Goal: Task Accomplishment & Management: Manage account settings

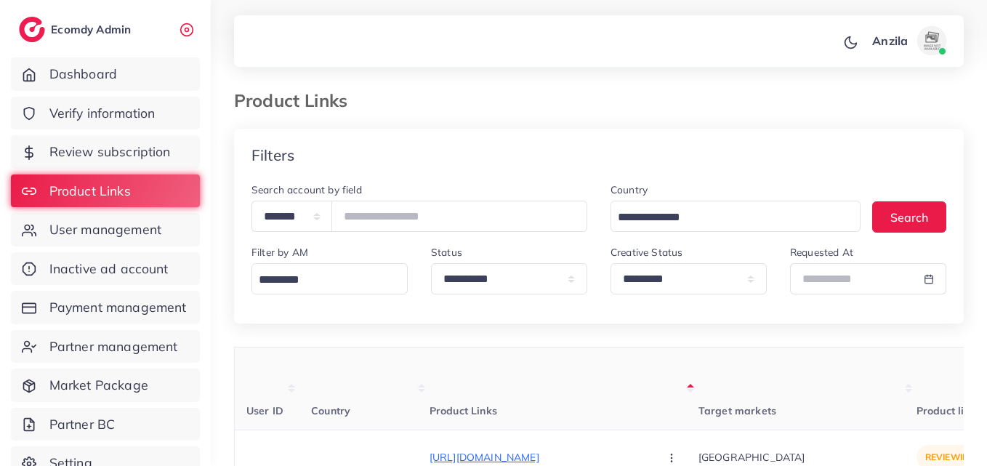
select select "*********"
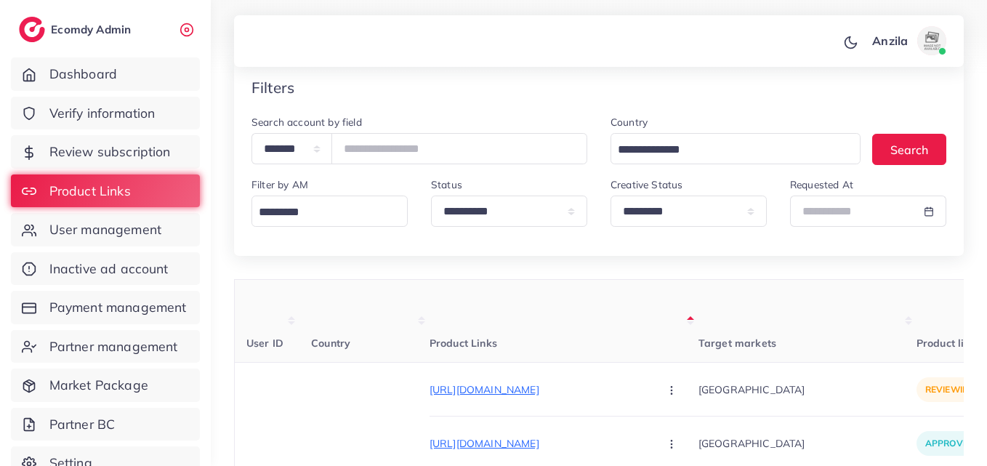
scroll to position [0, 262]
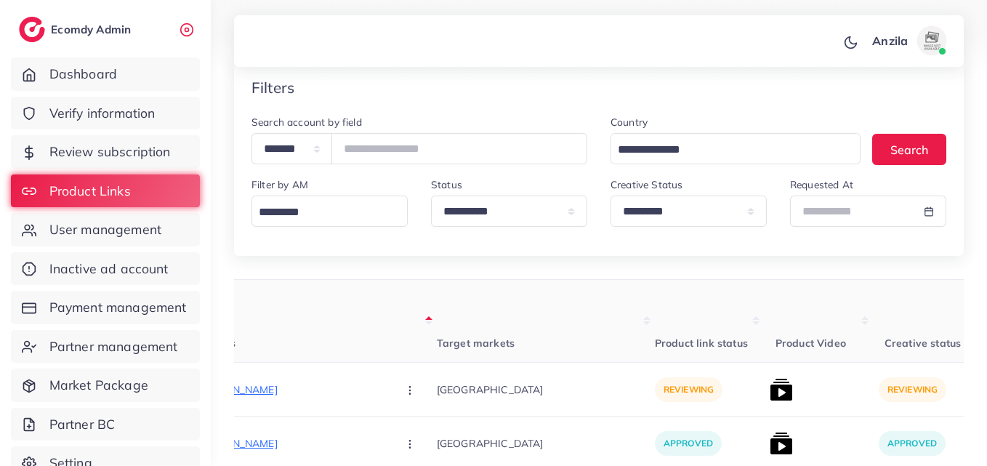
click at [578, 116] on div "**********" at bounding box center [419, 138] width 336 height 51
click at [631, 60] on div "Anzila Profile Log out" at bounding box center [599, 41] width 730 height 48
click at [550, 316] on th "Target markets" at bounding box center [546, 321] width 218 height 83
click at [292, 390] on p "https://wristandstyle.store/products/litence-straps-watch-engineered-for-versat…" at bounding box center [277, 389] width 218 height 17
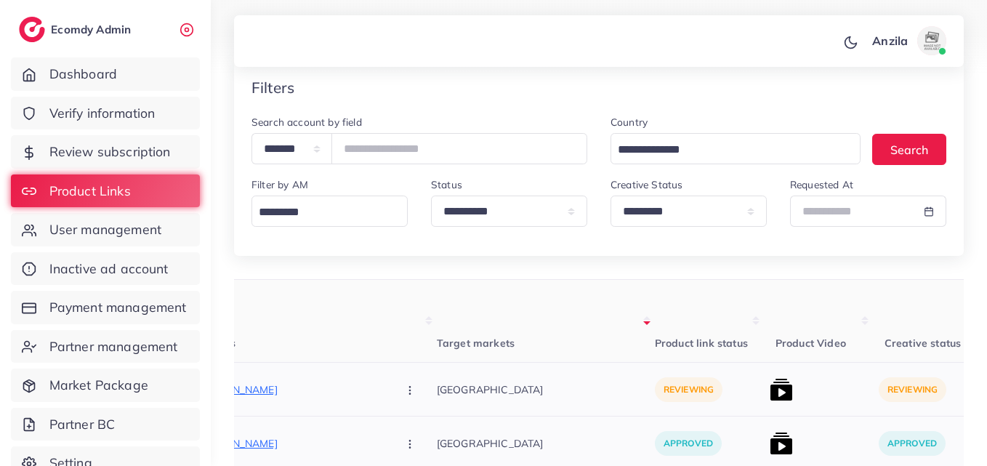
click at [386, 399] on button "button" at bounding box center [411, 389] width 51 height 33
click at [387, 327] on link "Approve" at bounding box center [444, 312] width 115 height 32
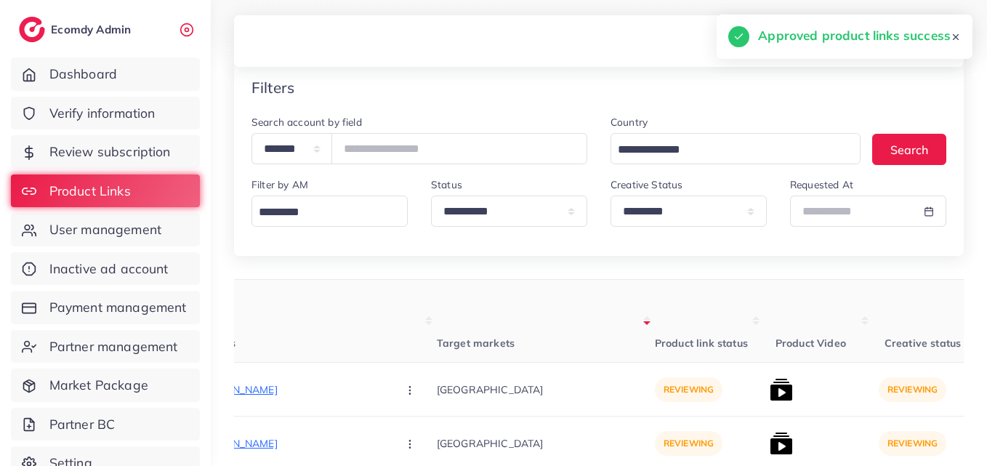
click at [698, 312] on th "Product link status" at bounding box center [709, 321] width 109 height 83
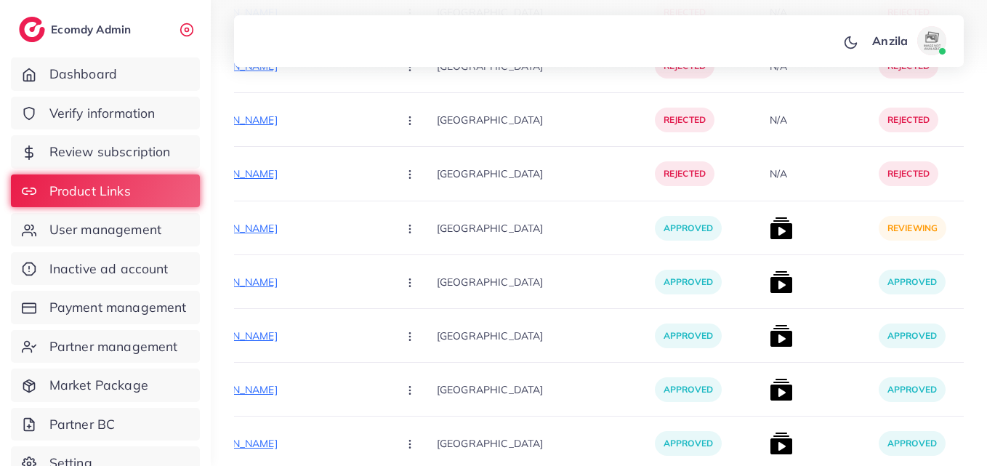
scroll to position [5732, 0]
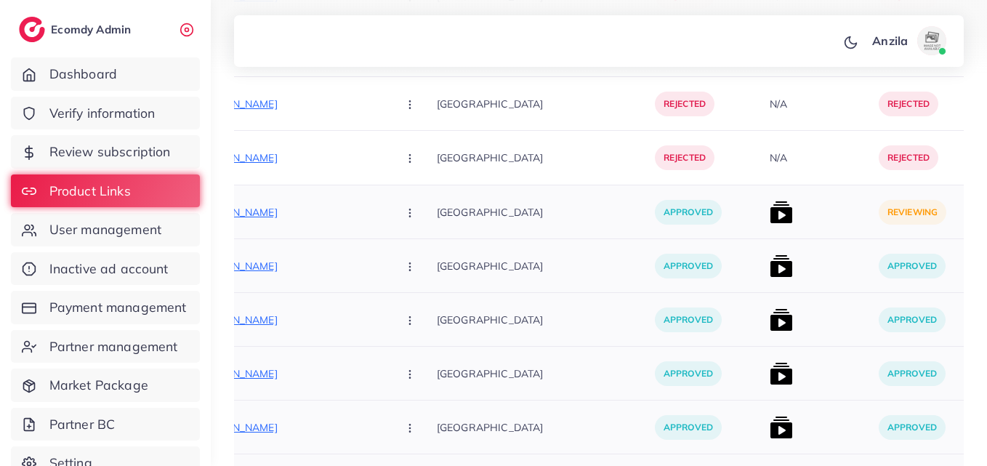
click at [386, 221] on button "button" at bounding box center [411, 211] width 51 height 33
click at [417, 291] on span "Reject" at bounding box center [434, 288] width 35 height 15
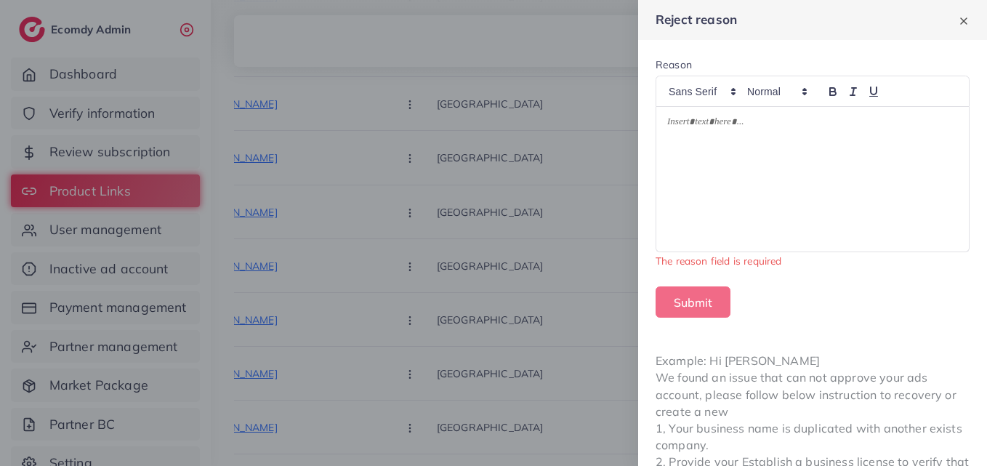
click at [682, 203] on div at bounding box center [812, 179] width 312 height 145
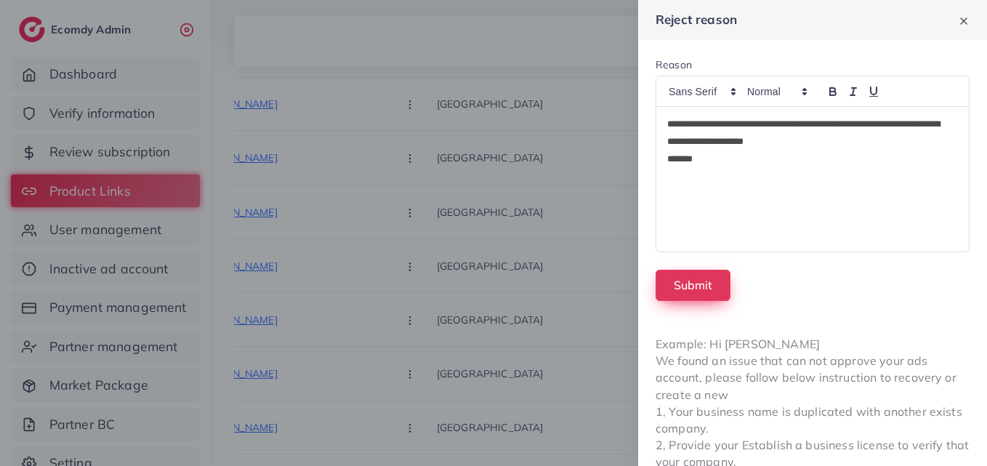
click at [701, 287] on button "Submit" at bounding box center [692, 285] width 75 height 31
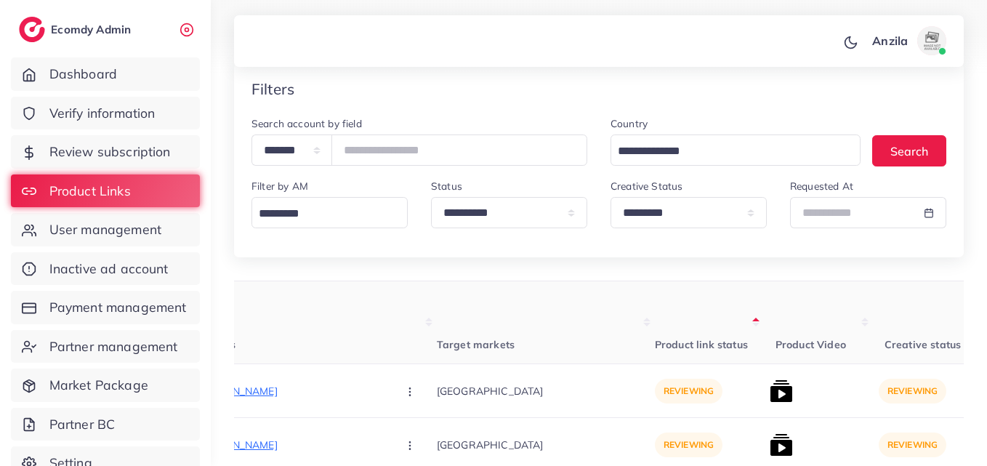
scroll to position [0, 0]
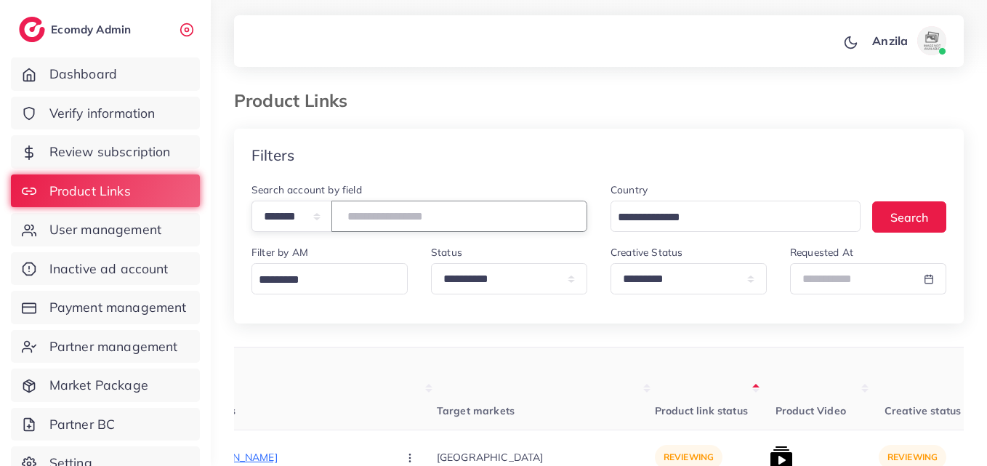
click at [418, 209] on input "number" at bounding box center [459, 216] width 256 height 31
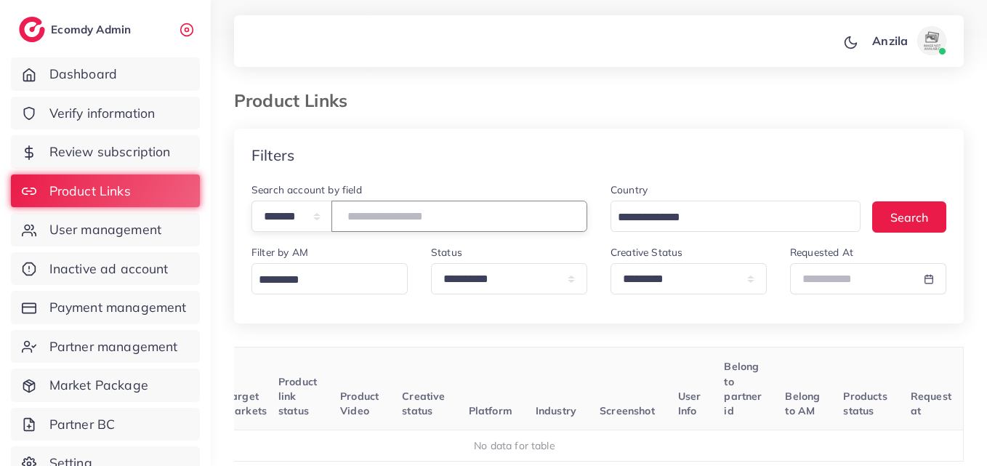
scroll to position [0, 163]
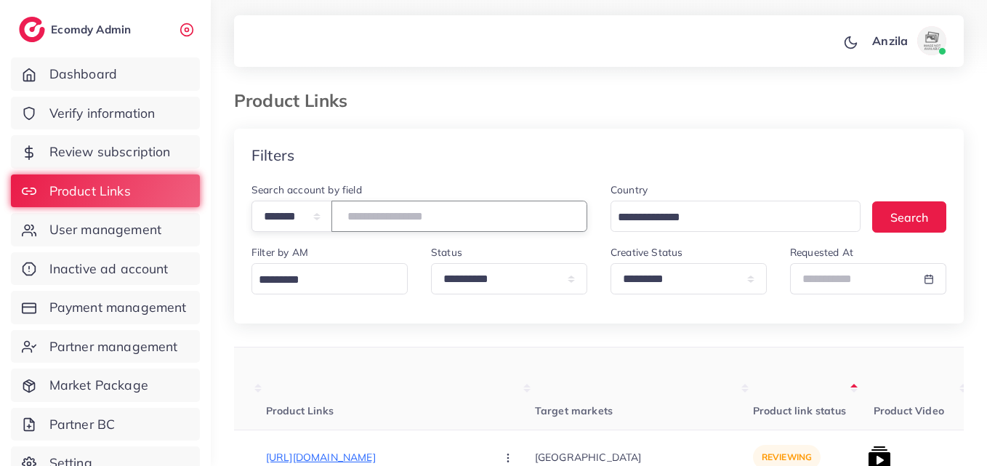
type input "*******"
click at [570, 381] on th "Target markets" at bounding box center [644, 388] width 218 height 83
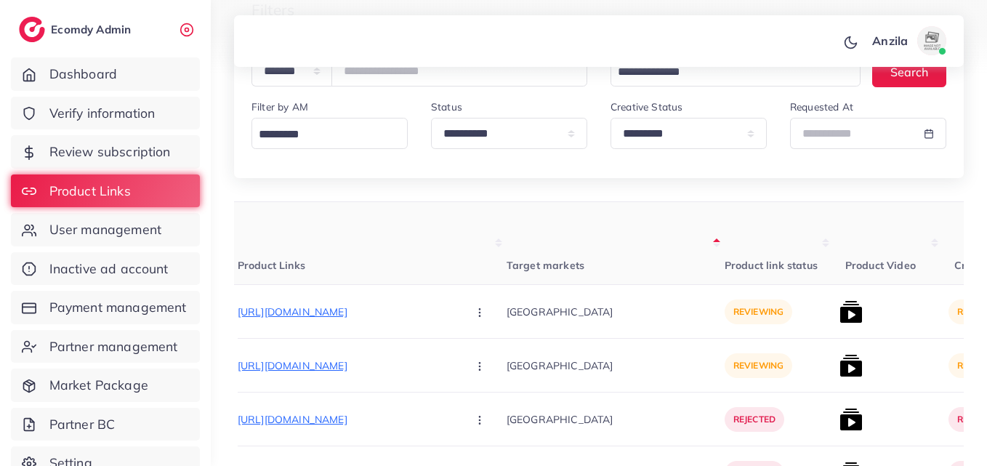
scroll to position [0, 193]
click at [353, 311] on p "https://trendsetterzz.com/products/marina-3pc-embroidered-shirt-with-digital-pr…" at bounding box center [346, 311] width 218 height 17
click at [360, 367] on p "https://trendsetterzz.com/products/marina-3pc-embroidered-shirt-with-digital-pr…" at bounding box center [346, 365] width 218 height 17
click at [636, 279] on th "Target markets" at bounding box center [615, 243] width 218 height 83
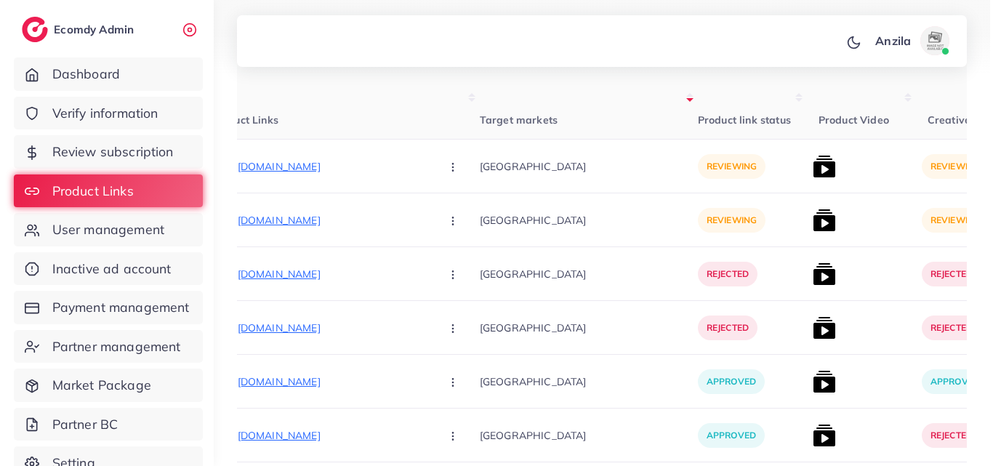
scroll to position [0, 251]
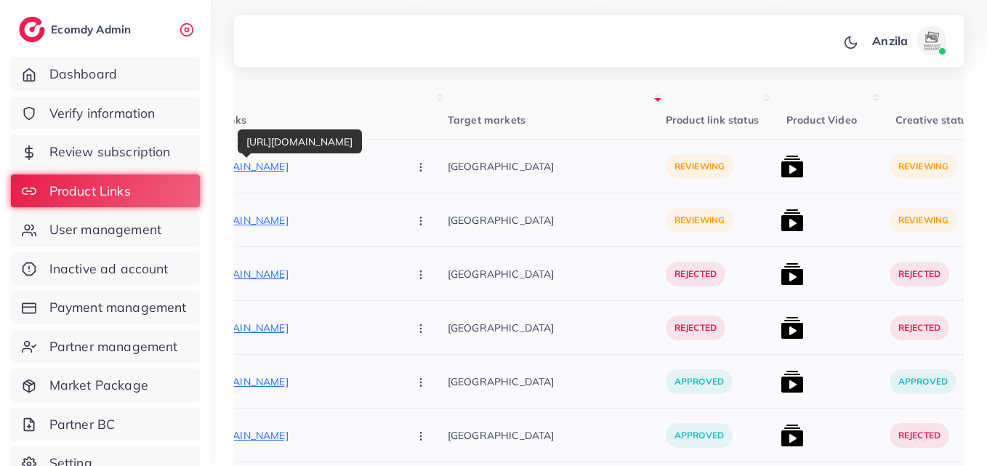
click at [315, 165] on p "https://trendsetterzz.com/products/marina-3pc-embroidered-shirt-with-digital-pr…" at bounding box center [288, 166] width 218 height 17
click at [397, 155] on button "button" at bounding box center [422, 166] width 51 height 33
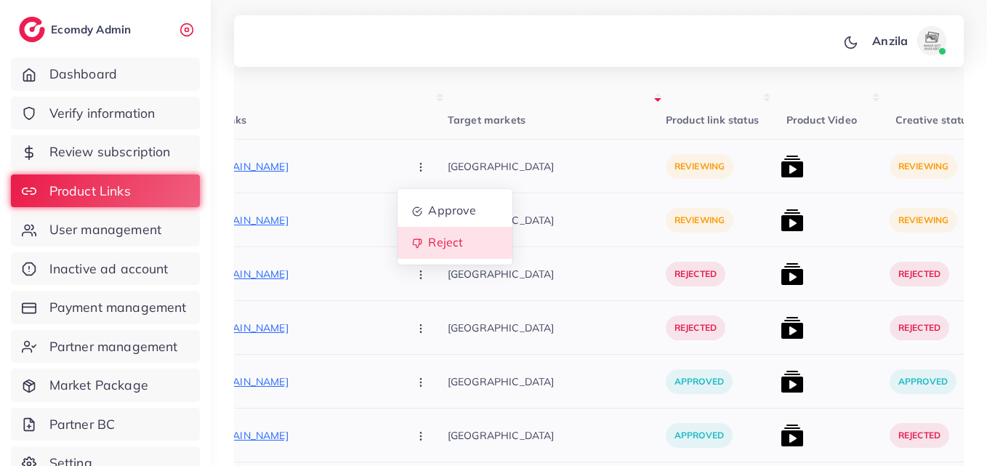
click at [428, 248] on span "Reject" at bounding box center [445, 242] width 35 height 15
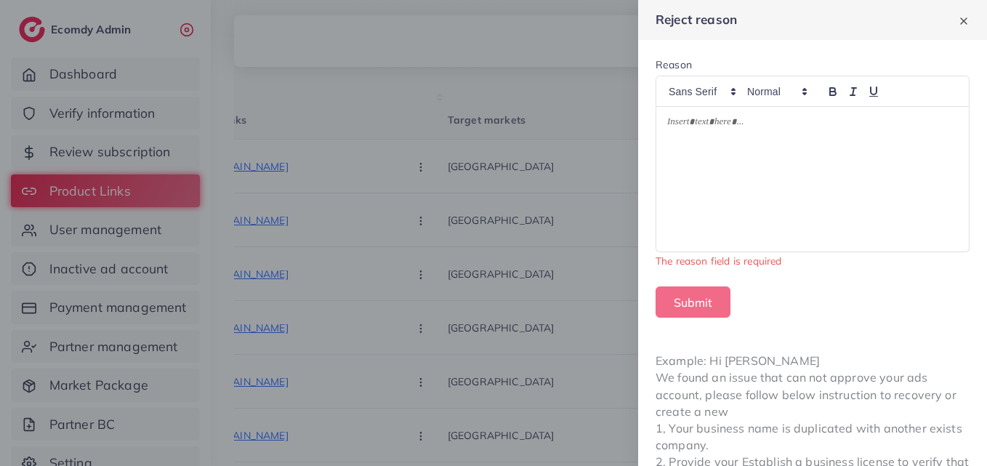
click at [685, 198] on div at bounding box center [812, 179] width 312 height 145
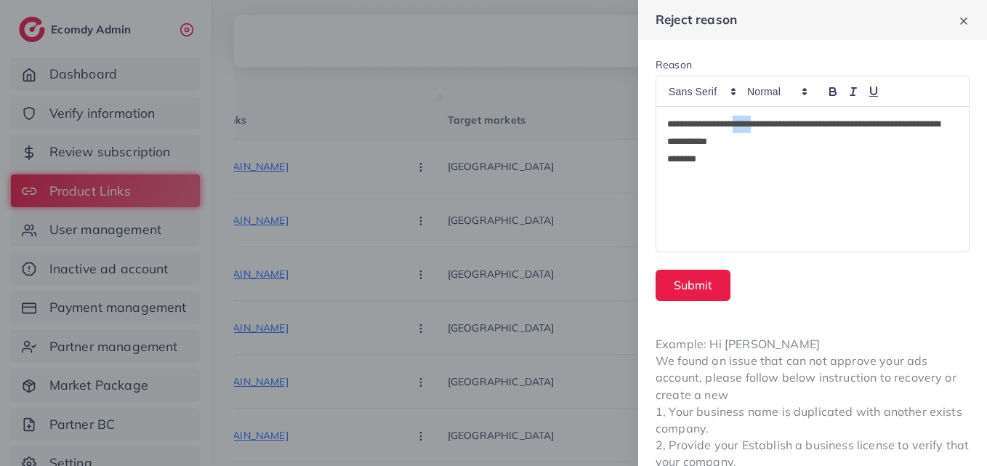
drag, startPoint x: 752, startPoint y: 124, endPoint x: 773, endPoint y: 125, distance: 21.1
click at [773, 125] on p "**********" at bounding box center [809, 133] width 285 height 35
click at [834, 93] on icon "button" at bounding box center [832, 91] width 13 height 13
click at [807, 142] on p "**********" at bounding box center [809, 133] width 285 height 35
click at [703, 300] on button "Submit" at bounding box center [692, 285] width 75 height 31
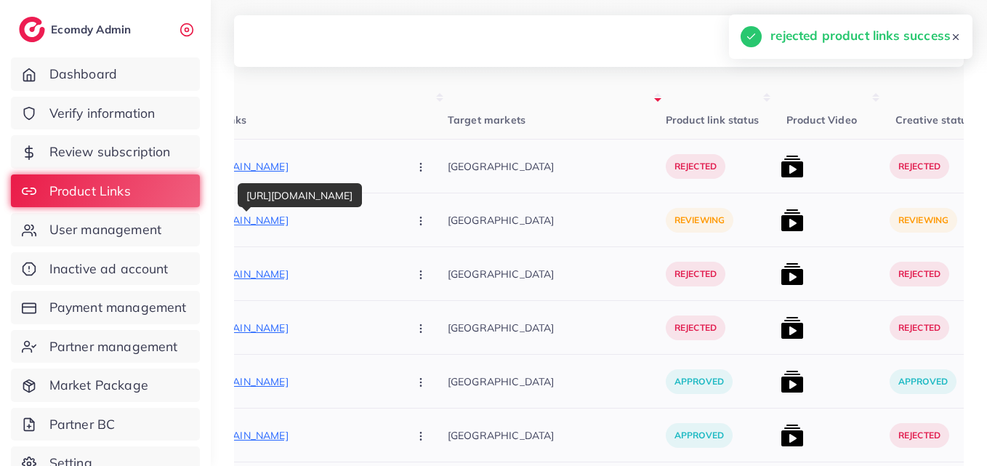
click at [310, 217] on p "https://trendsetterzz.com/products/marina-3pc-embroidered-shirt-with-digital-pr…" at bounding box center [288, 219] width 218 height 17
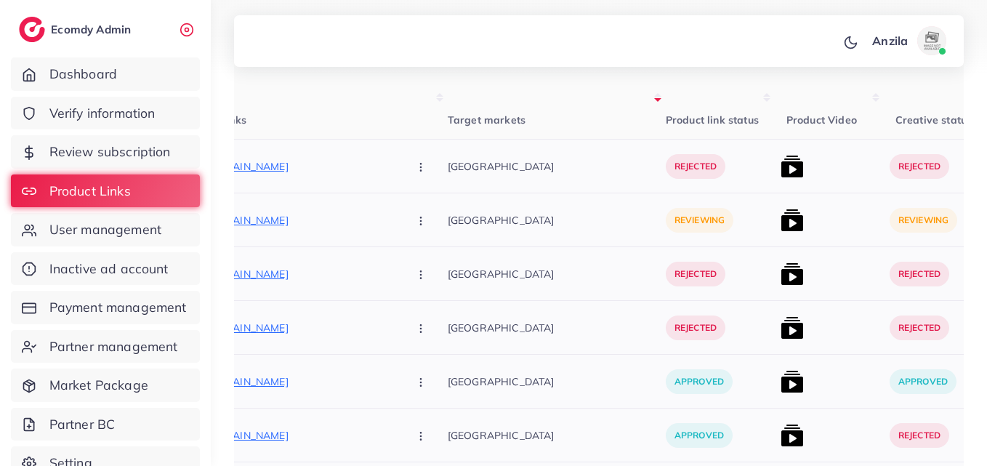
click at [415, 222] on icon "button" at bounding box center [421, 221] width 12 height 12
click at [428, 257] on span "Approve" at bounding box center [452, 264] width 48 height 15
click at [780, 211] on img at bounding box center [791, 220] width 23 height 23
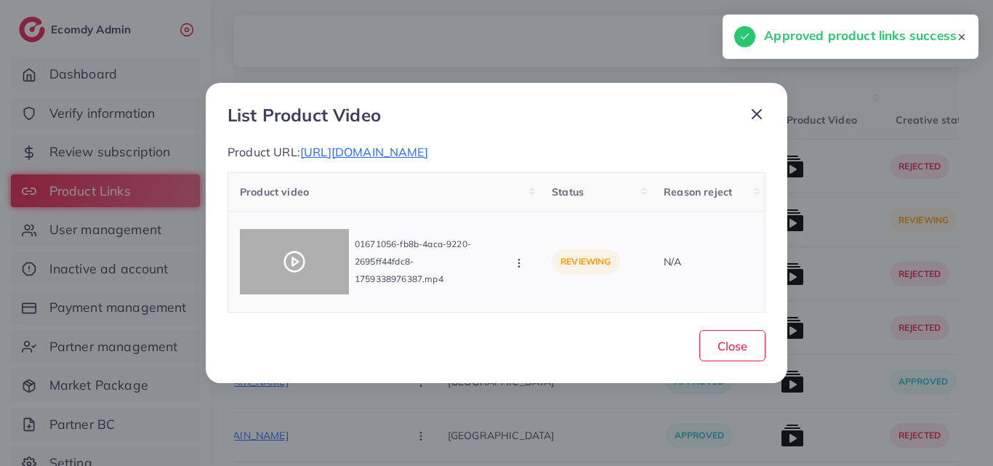
click at [312, 251] on div at bounding box center [294, 261] width 109 height 65
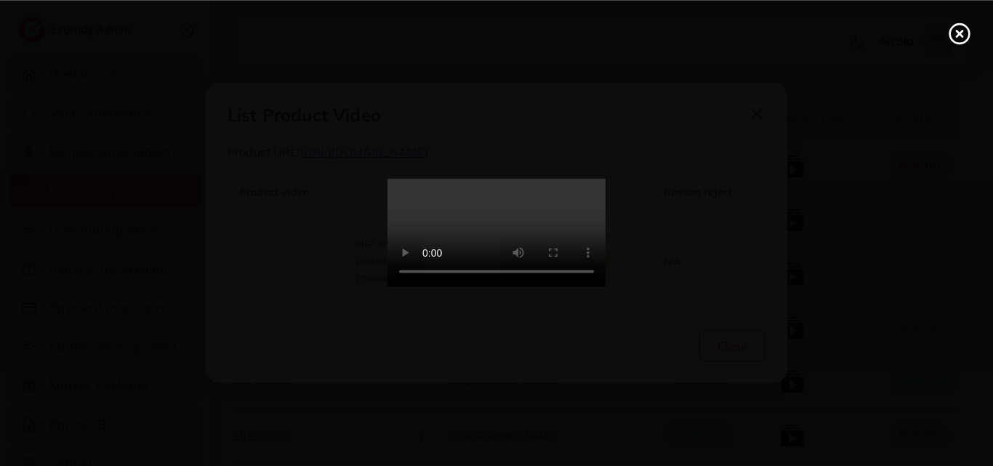
click at [605, 256] on video at bounding box center [496, 233] width 218 height 109
click at [951, 36] on icon at bounding box center [958, 33] width 23 height 23
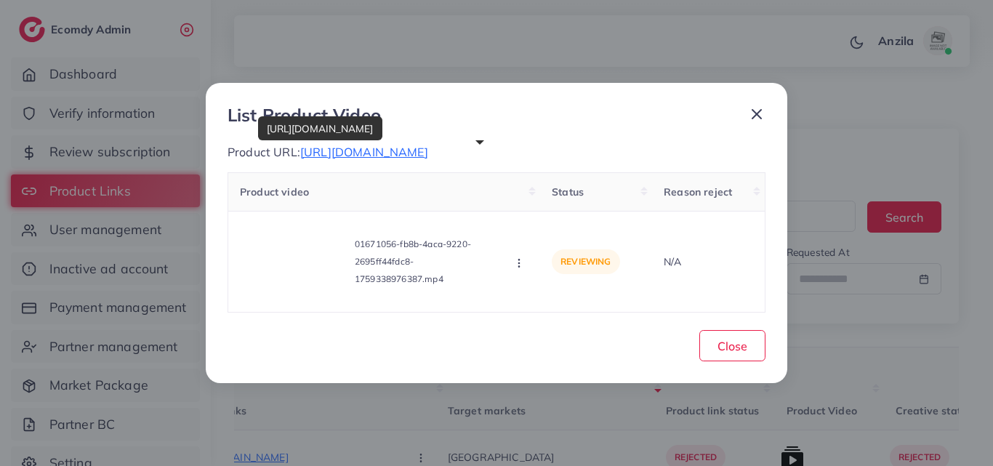
click at [428, 145] on span "https://trendsetterzz.com/products/marina-3pc-embroidered-shirt-with-digital-pr…" at bounding box center [364, 152] width 128 height 15
click at [514, 267] on icon "button" at bounding box center [519, 263] width 12 height 12
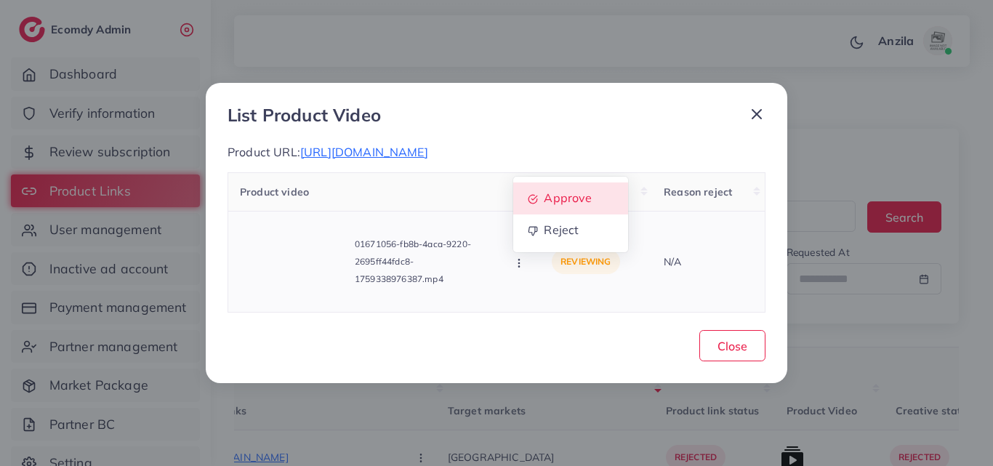
click at [536, 214] on link "Approve" at bounding box center [570, 198] width 115 height 32
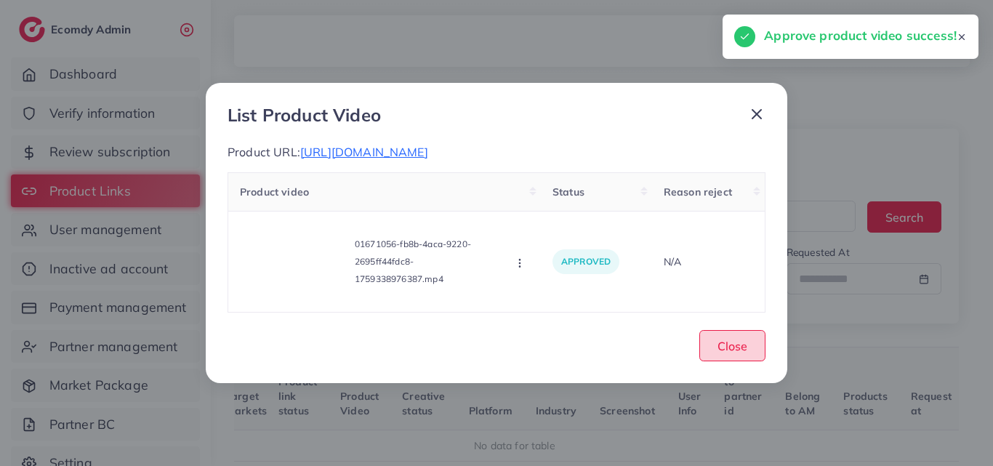
click at [740, 349] on span "Close" at bounding box center [732, 346] width 30 height 15
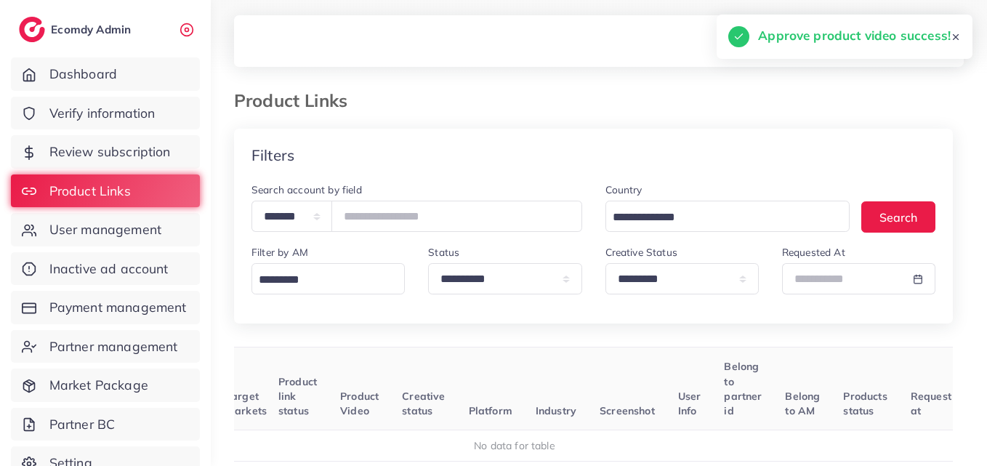
scroll to position [0, 158]
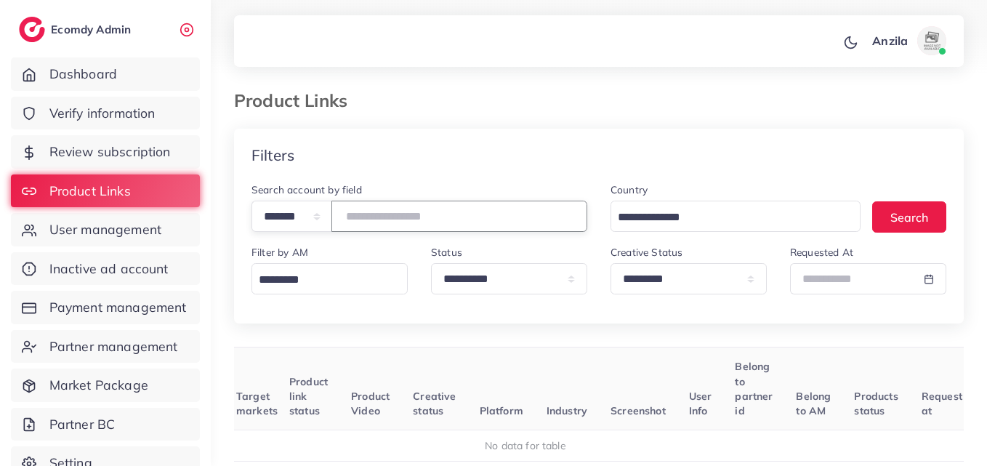
click at [382, 227] on input "*******" at bounding box center [459, 216] width 256 height 31
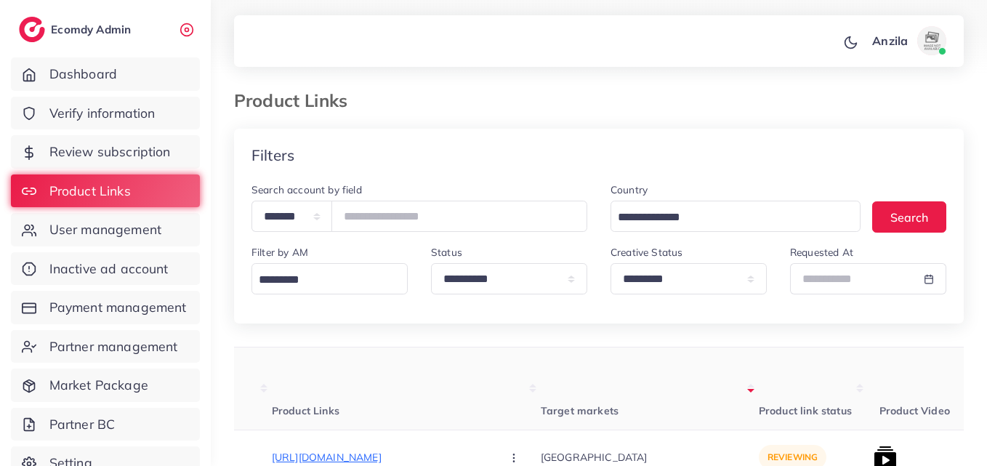
click at [559, 158] on div "Filters" at bounding box center [599, 155] width 730 height 53
click at [616, 365] on th "Target markets" at bounding box center [650, 388] width 218 height 83
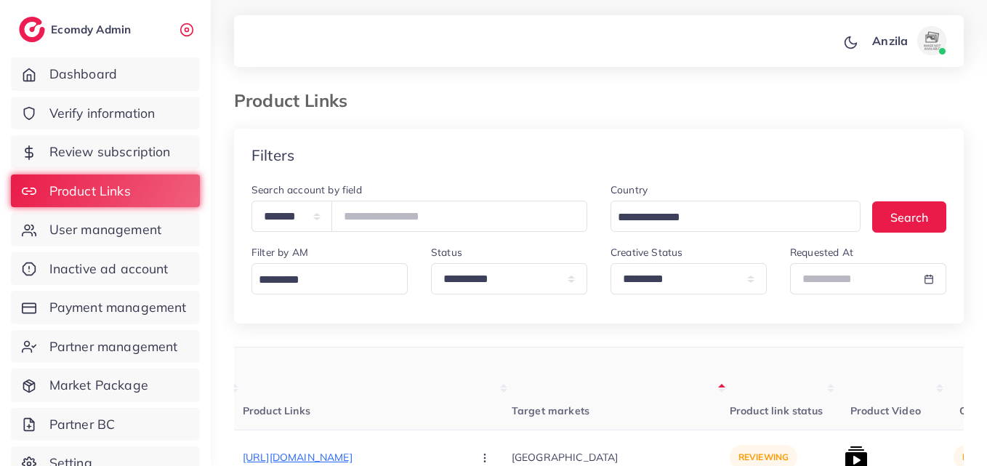
scroll to position [0, 245]
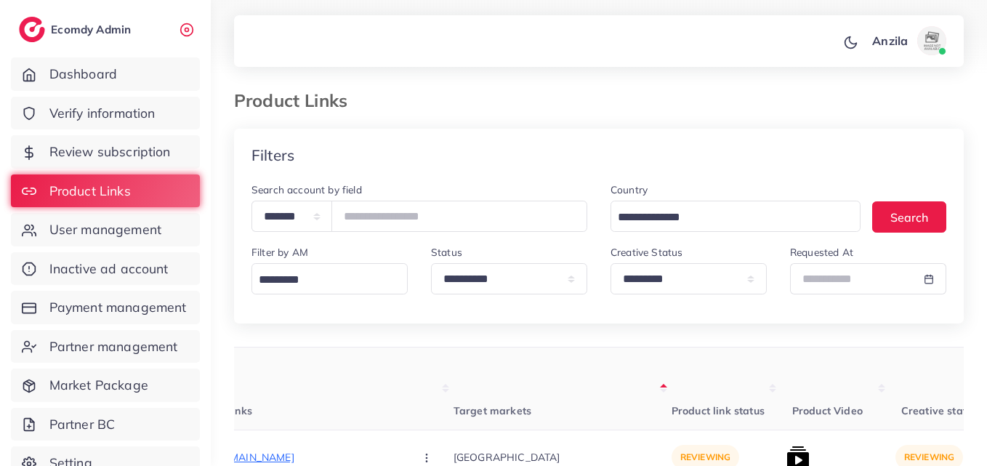
click at [710, 166] on div "Filters" at bounding box center [599, 155] width 730 height 53
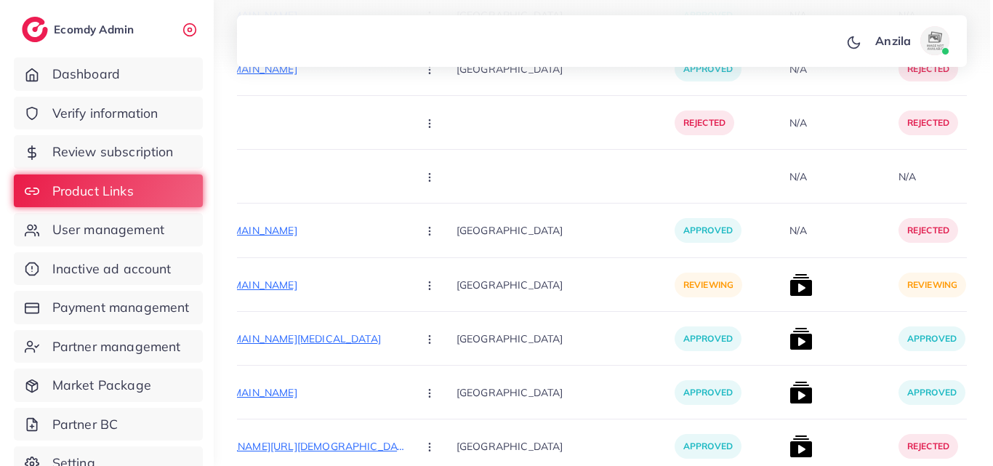
scroll to position [1665, 0]
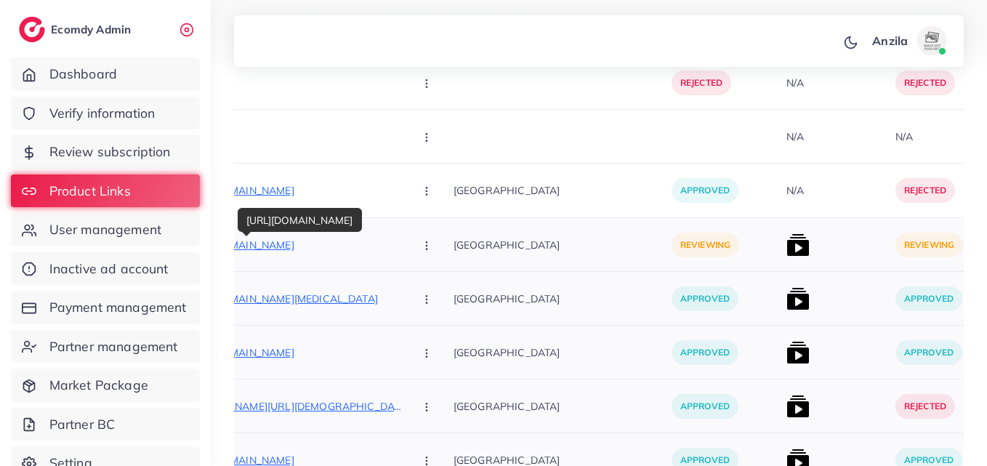
click at [318, 241] on p "https://pakbeautify.com/products/wiki-special-lips-balm" at bounding box center [294, 244] width 218 height 17
click at [403, 252] on button "button" at bounding box center [428, 244] width 51 height 33
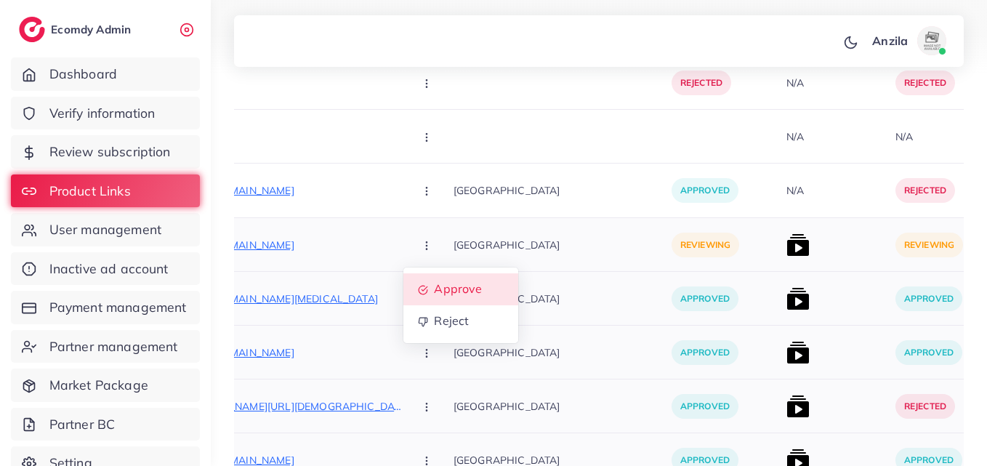
click at [434, 294] on span "Approve" at bounding box center [458, 289] width 48 height 15
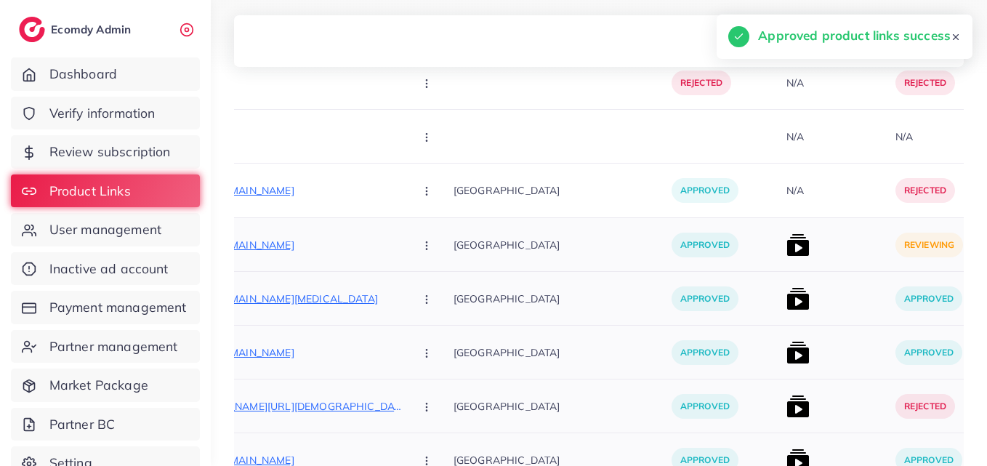
click at [786, 243] on img at bounding box center [797, 244] width 23 height 23
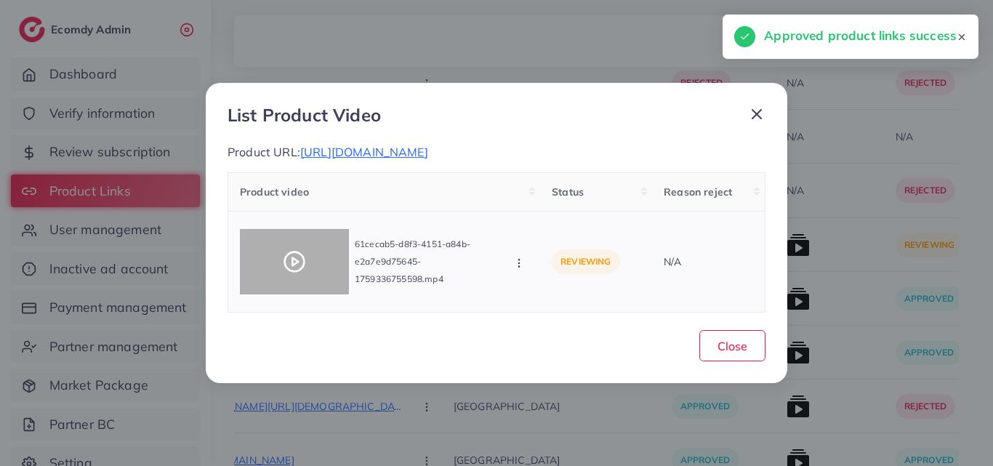
click at [291, 236] on div at bounding box center [294, 261] width 109 height 65
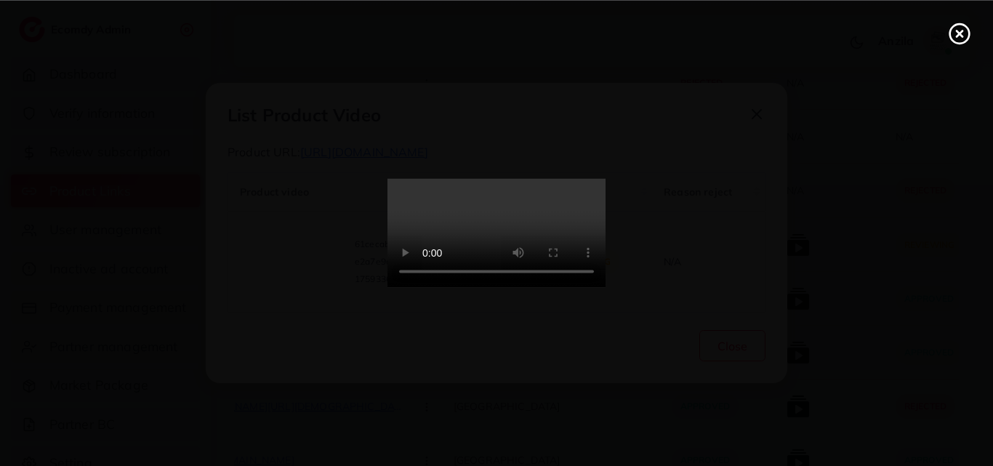
click at [499, 248] on video at bounding box center [496, 233] width 218 height 109
click at [955, 25] on circle at bounding box center [960, 34] width 20 height 20
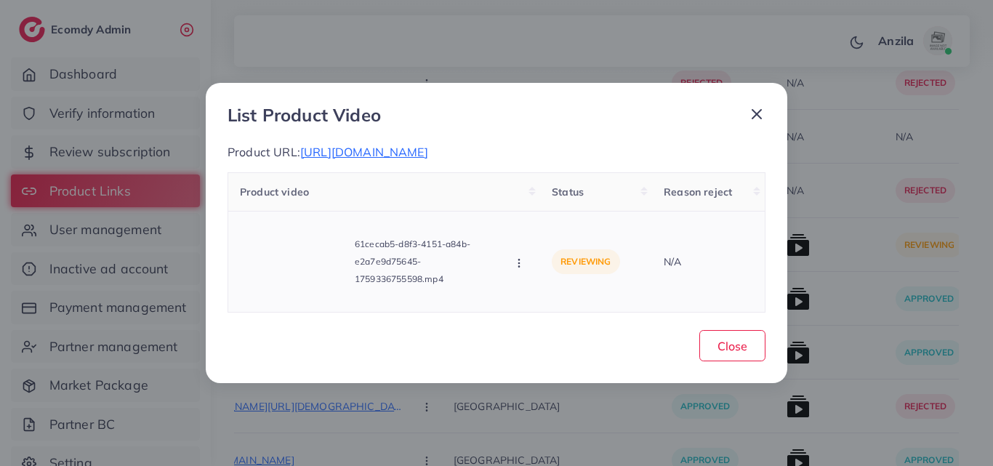
click at [517, 267] on icon "button" at bounding box center [519, 263] width 12 height 12
click at [532, 195] on icon at bounding box center [533, 199] width 10 height 10
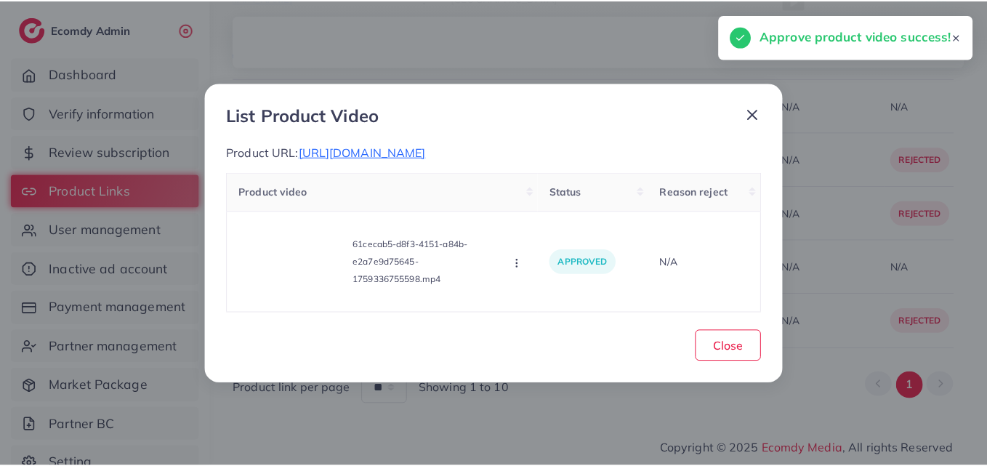
scroll to position [1540, 0]
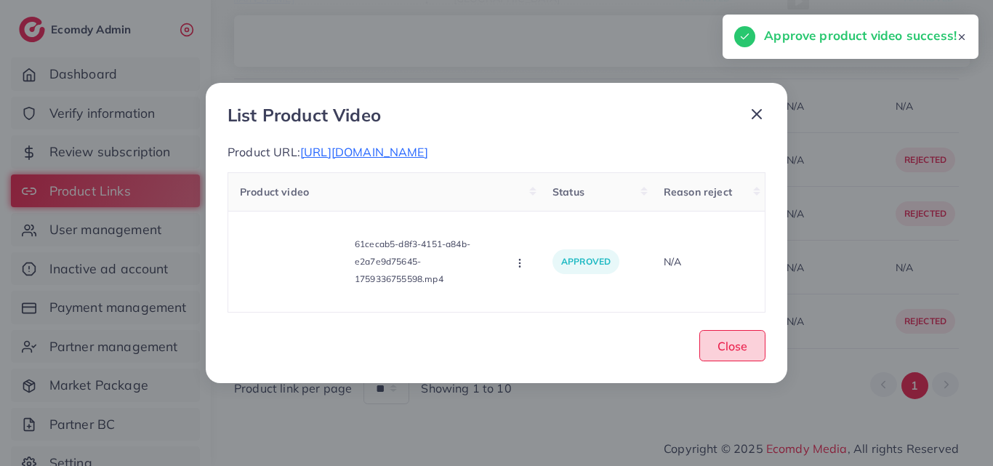
click at [740, 349] on span "Close" at bounding box center [732, 346] width 30 height 15
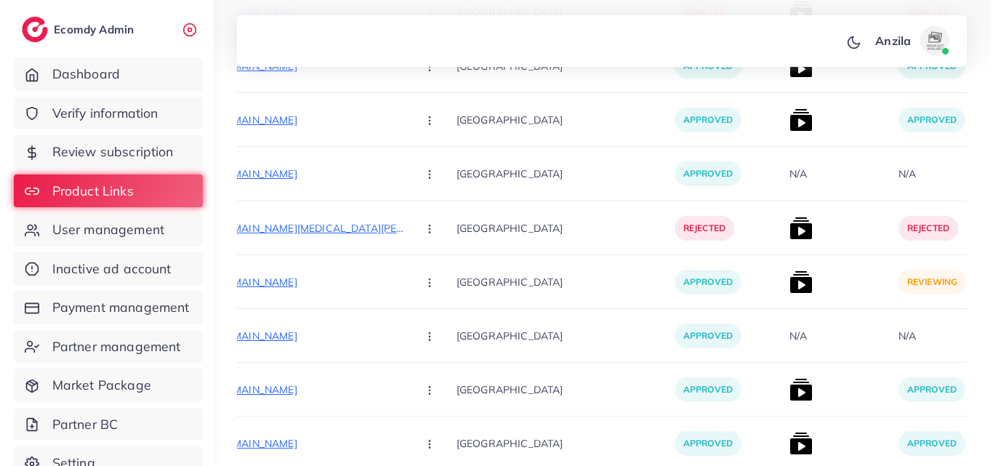
scroll to position [708, 0]
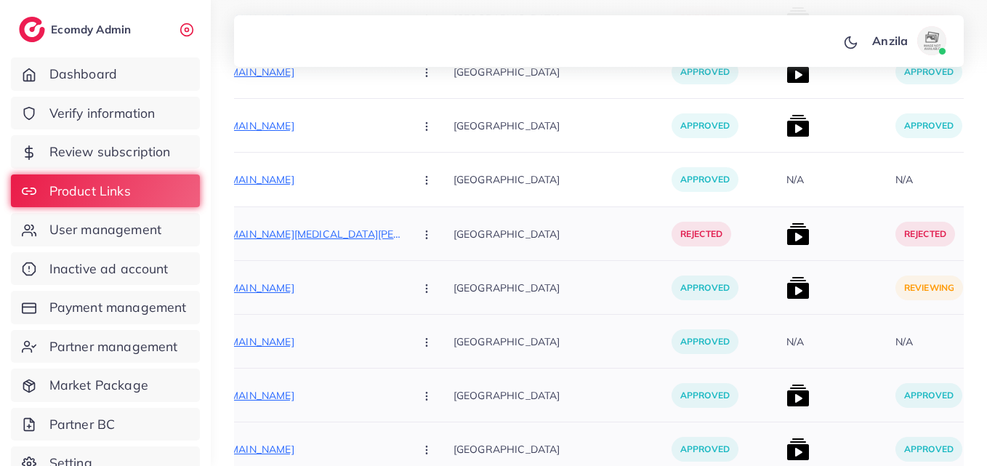
click at [786, 284] on img at bounding box center [797, 287] width 23 height 23
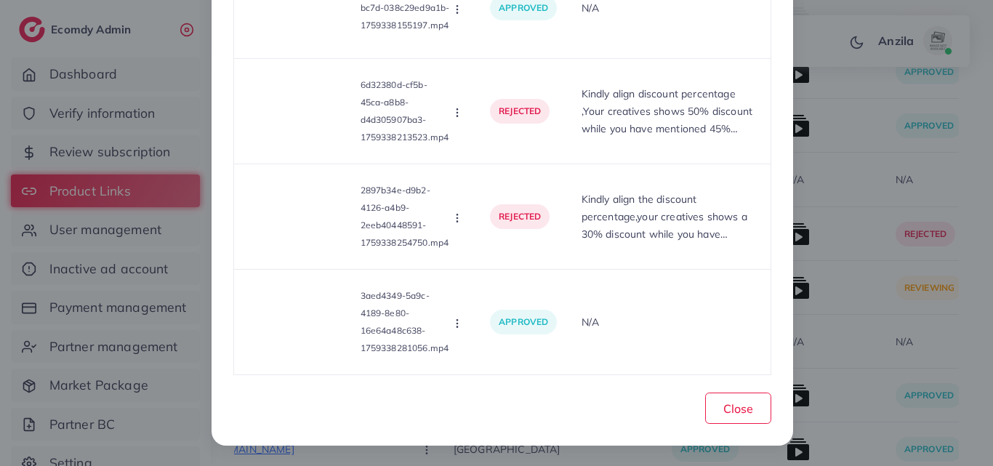
scroll to position [306, 0]
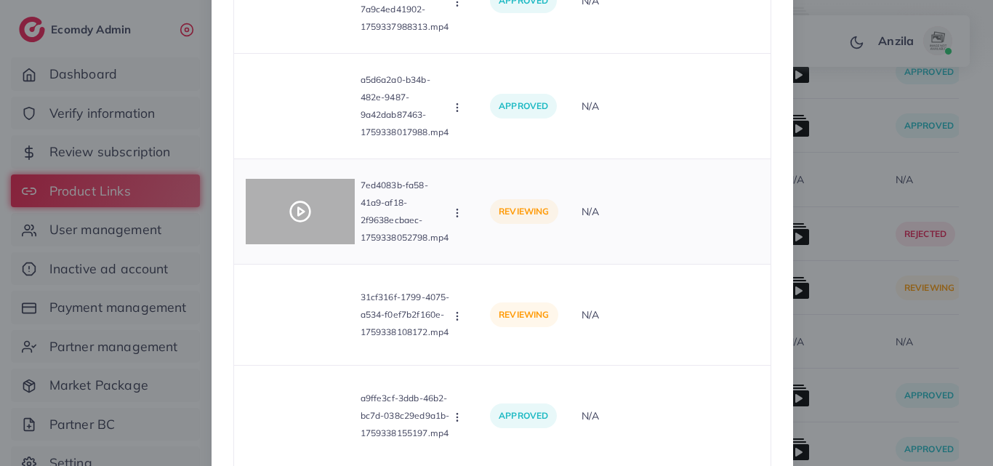
click at [297, 218] on icon at bounding box center [299, 211] width 23 height 23
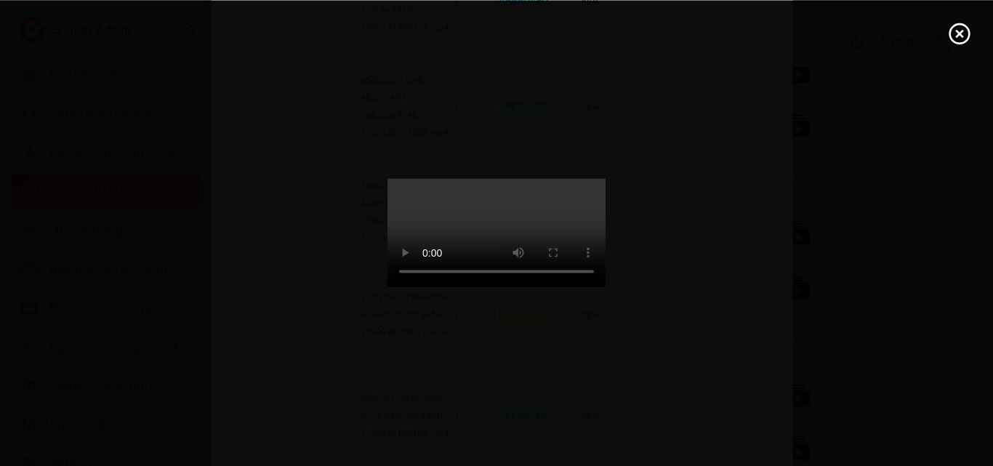
click at [959, 31] on icon at bounding box center [958, 33] width 23 height 23
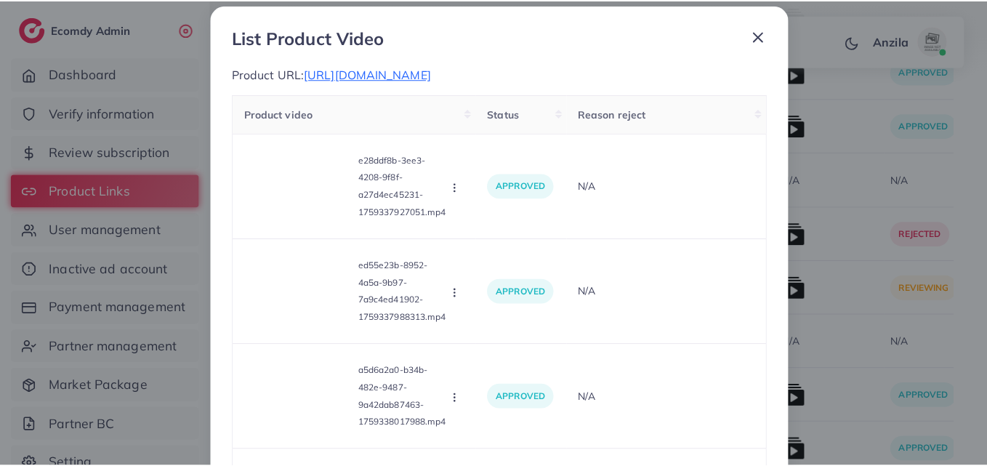
scroll to position [0, 0]
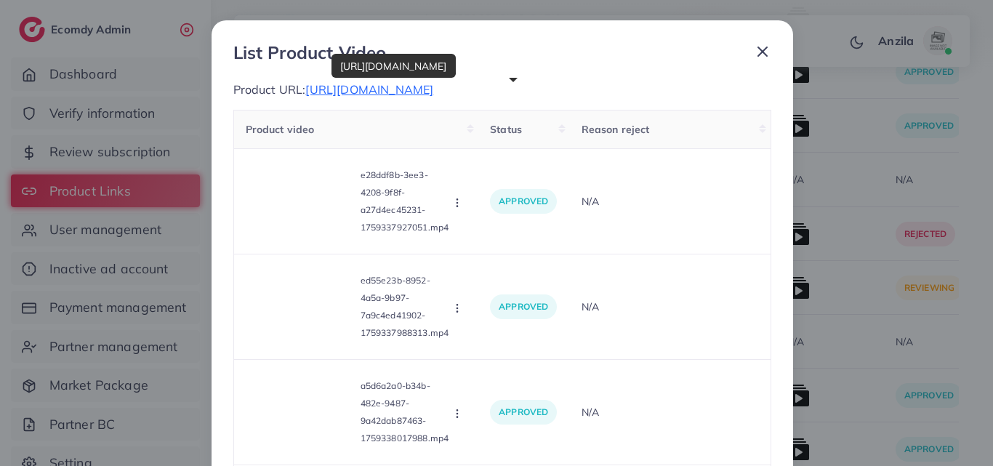
click at [433, 92] on span "[URL][DOMAIN_NAME]" at bounding box center [369, 89] width 128 height 15
click at [759, 54] on icon at bounding box center [761, 51] width 17 height 17
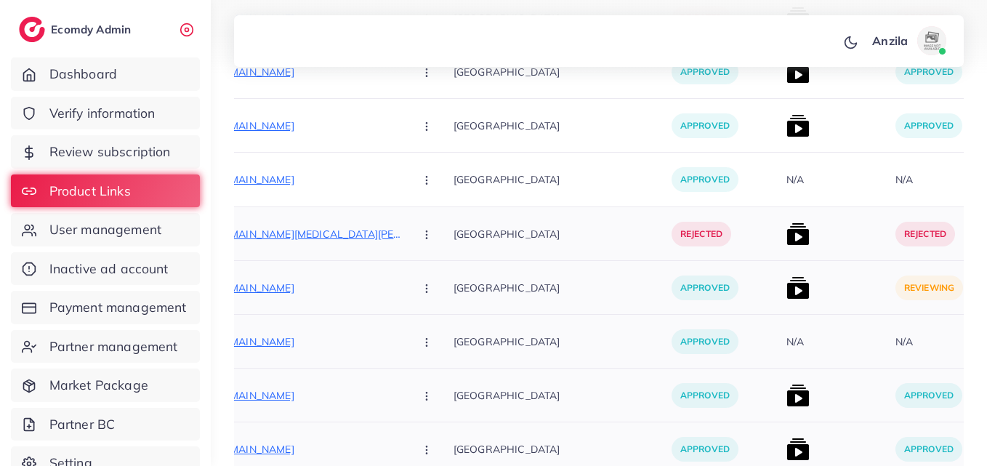
click at [551, 316] on div "[GEOGRAPHIC_DATA]" at bounding box center [562, 342] width 218 height 54
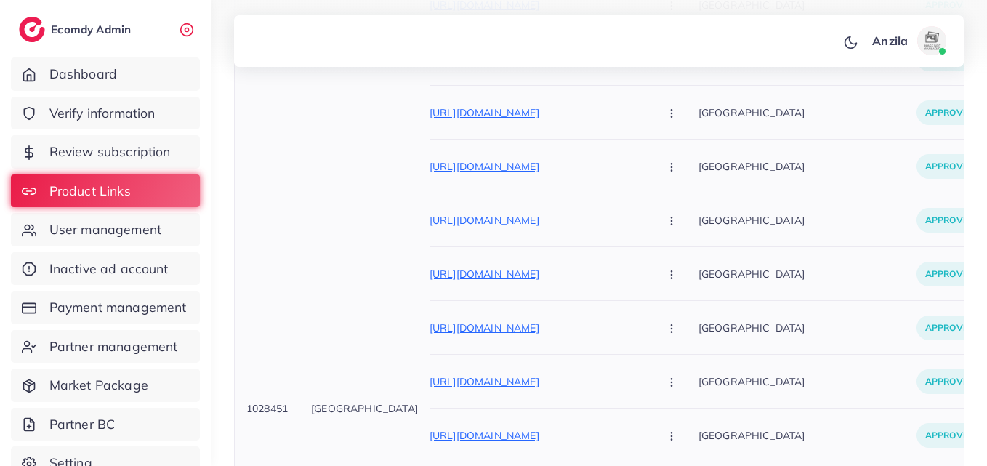
scroll to position [998, 0]
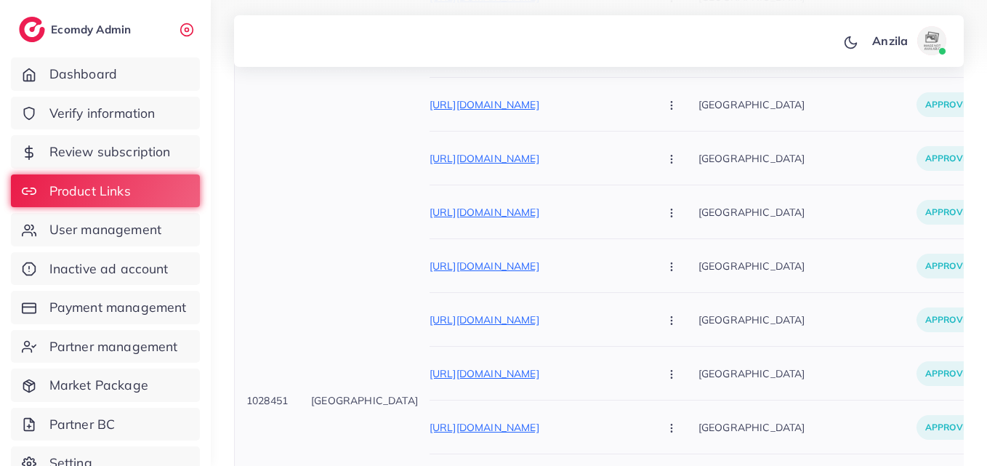
click at [264, 394] on span "1028451" at bounding box center [266, 400] width 41 height 13
copy span "1028451"
click at [157, 230] on span "User management" at bounding box center [109, 229] width 112 height 19
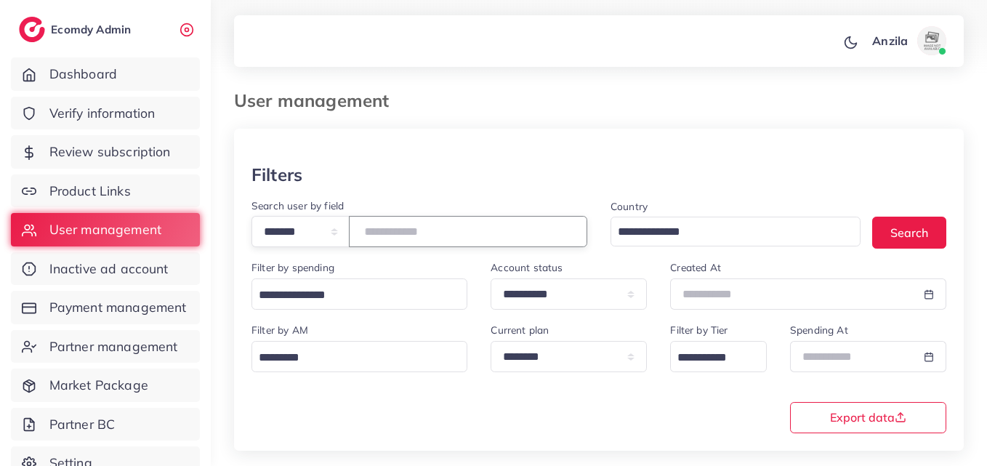
click at [378, 221] on input "number" at bounding box center [468, 231] width 238 height 31
paste input "*******"
type input "*******"
click at [427, 197] on div "**********" at bounding box center [419, 222] width 336 height 51
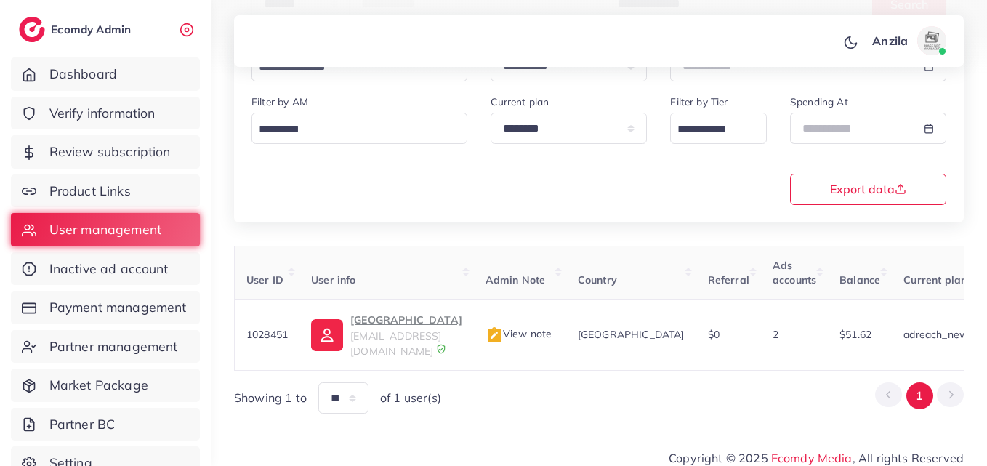
scroll to position [230, 0]
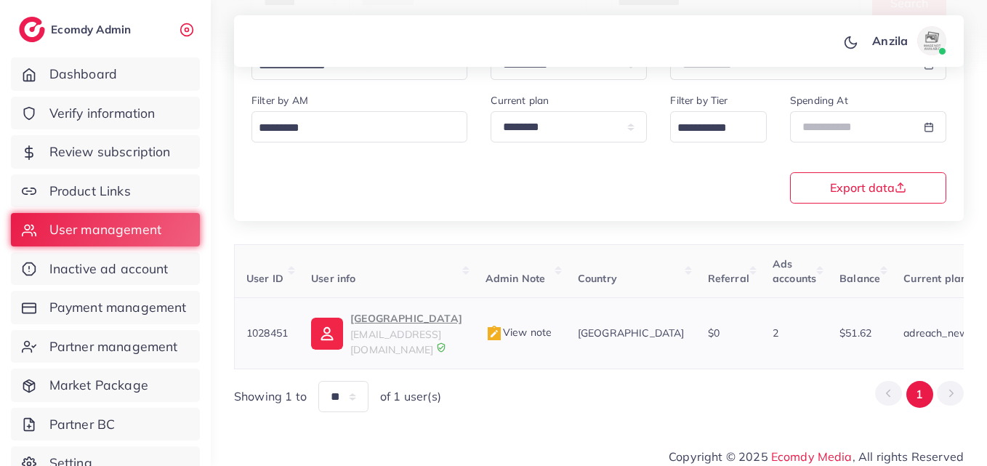
click at [432, 320] on p "Sadarsh Shopping Mall" at bounding box center [406, 318] width 112 height 17
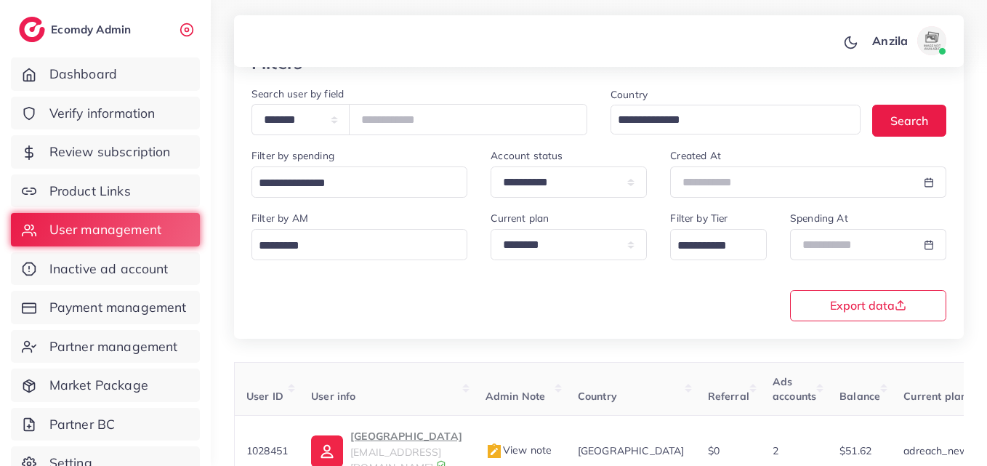
scroll to position [104, 0]
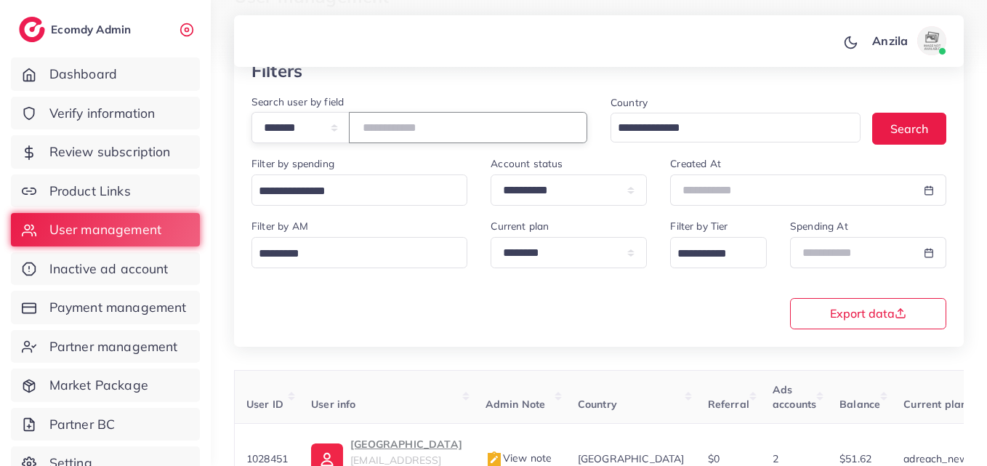
click at [408, 126] on input "*******" at bounding box center [468, 127] width 238 height 31
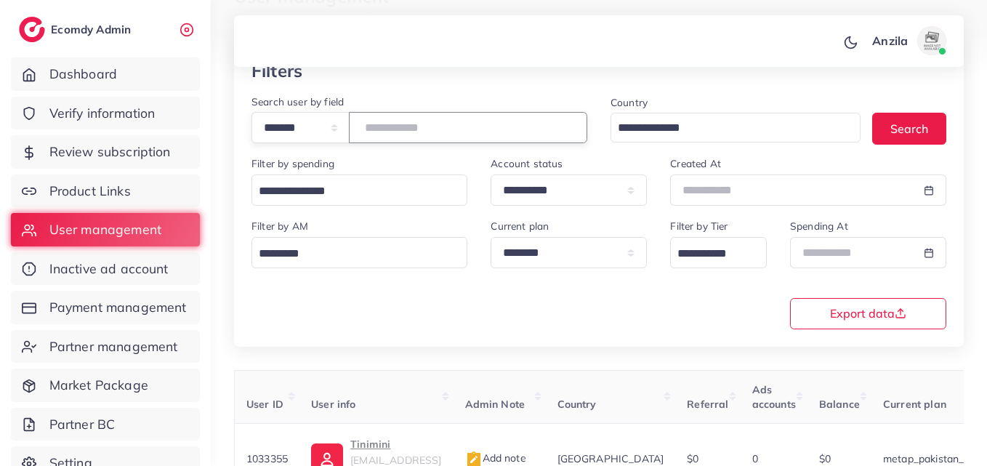
paste input "*******"
type input "*******"
click at [467, 305] on div "**********" at bounding box center [599, 272] width 718 height 111
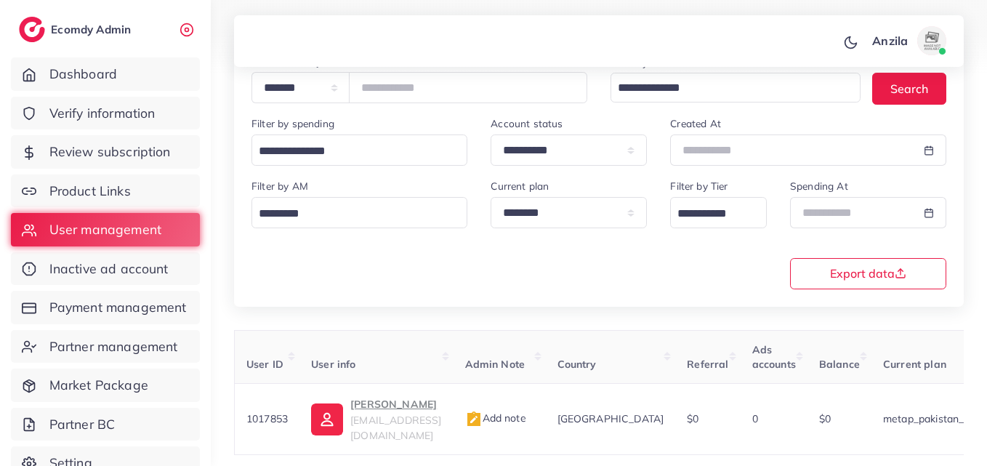
scroll to position [149, 0]
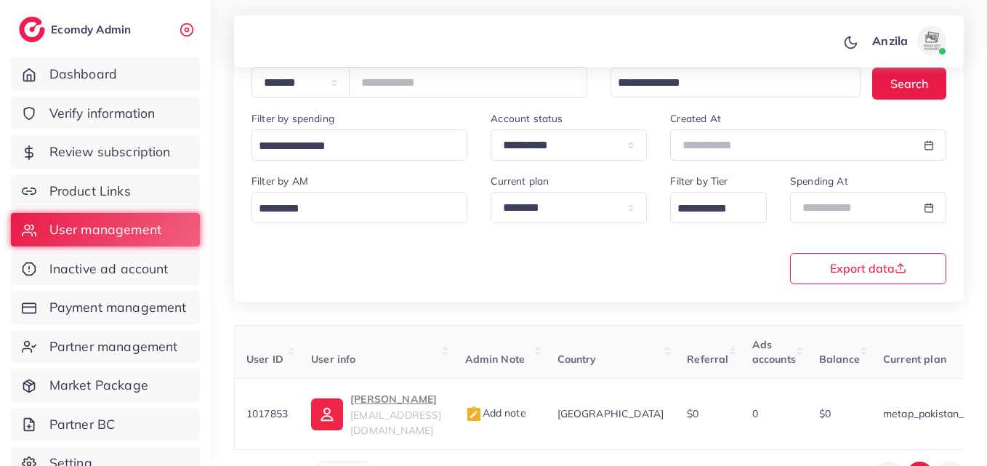
click at [473, 320] on div "**********" at bounding box center [599, 236] width 730 height 513
click at [169, 190] on link "Product Links" at bounding box center [105, 190] width 189 height 33
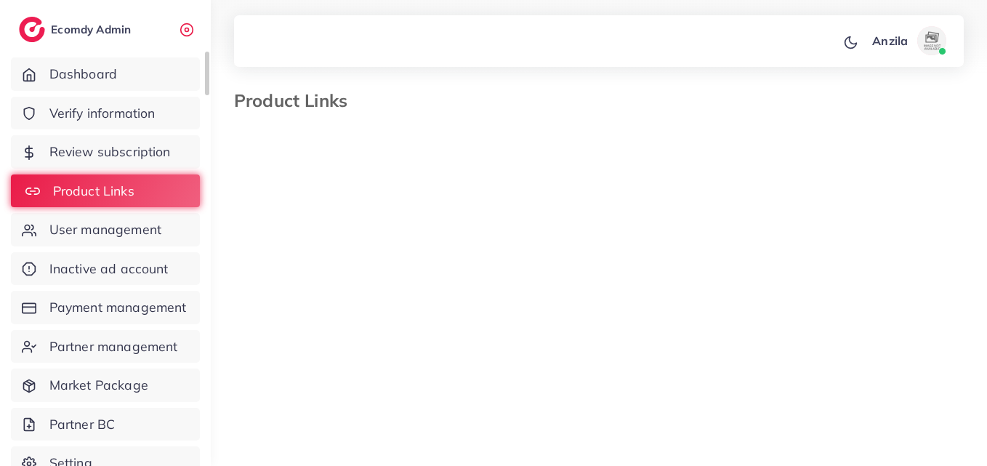
select select "*********"
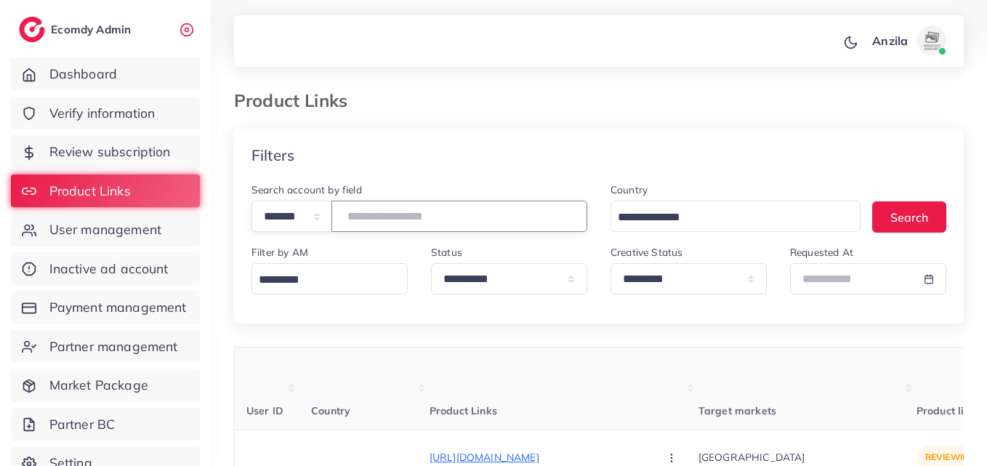
click at [401, 207] on input "number" at bounding box center [459, 216] width 256 height 31
paste input "*******"
type input "*******"
click at [486, 388] on th "Product Links" at bounding box center [563, 388] width 269 height 83
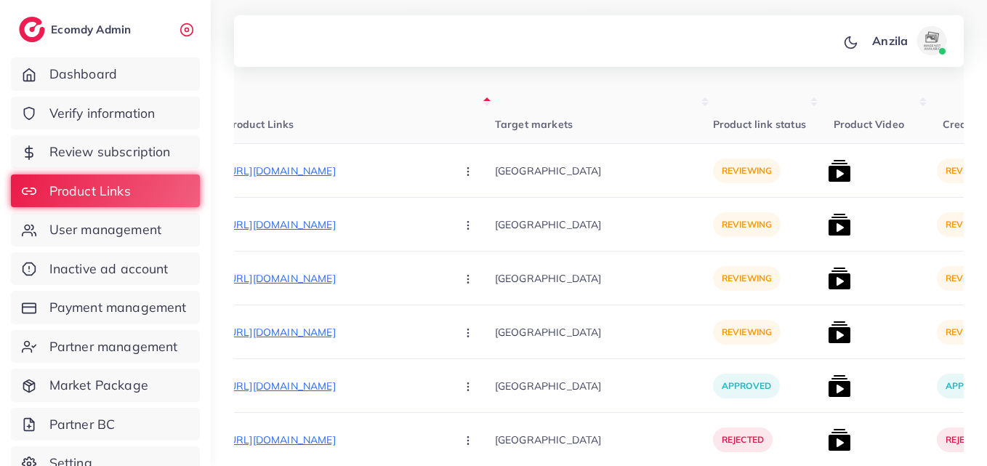
scroll to position [291, 0]
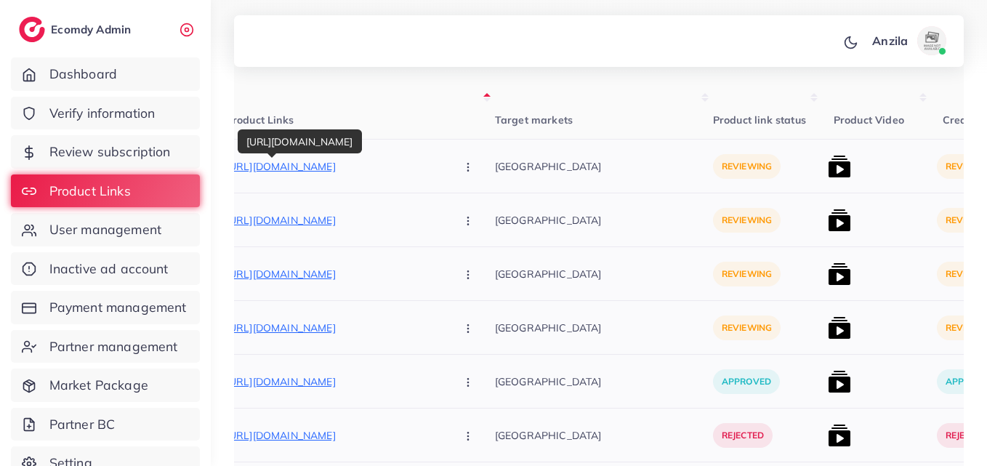
click at [328, 166] on p "https://capncarry.shop/products/magical-heart-ring-royal-green" at bounding box center [335, 166] width 218 height 17
click at [467, 167] on circle "button" at bounding box center [467, 166] width 1 height 1
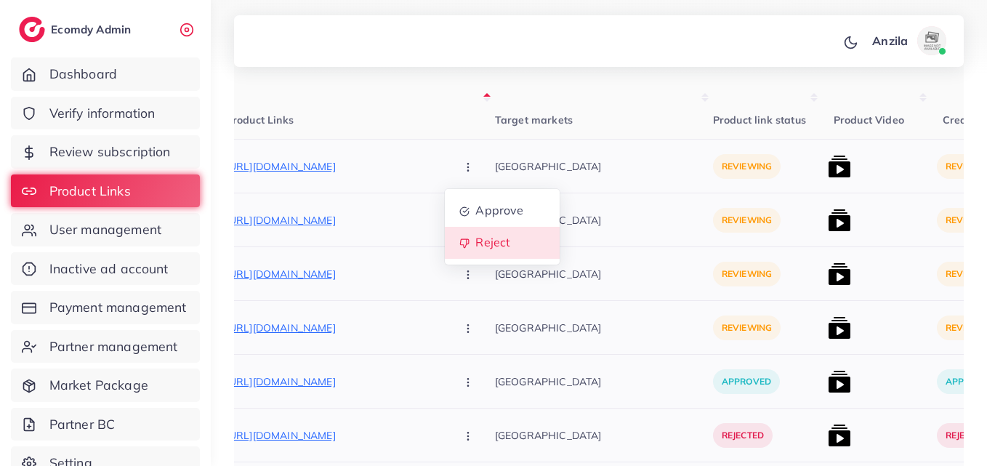
click at [475, 248] on span "Reject" at bounding box center [492, 242] width 35 height 15
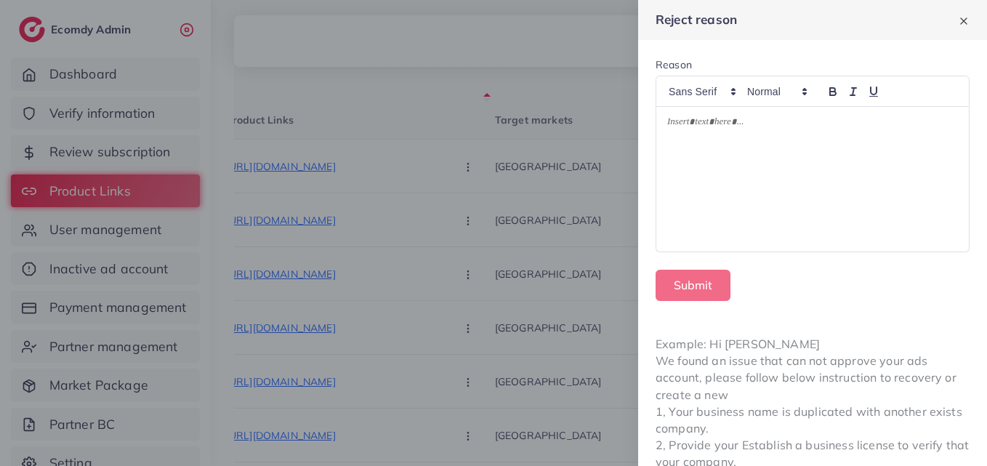
click at [724, 180] on div at bounding box center [812, 179] width 312 height 145
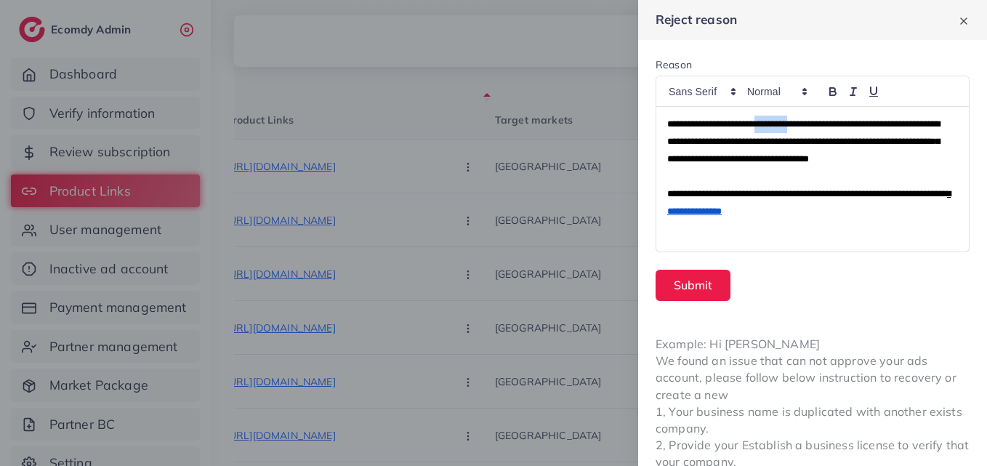
scroll to position [0, 0]
drag, startPoint x: 781, startPoint y: 116, endPoint x: 884, endPoint y: 115, distance: 103.2
click at [884, 116] on p "**********" at bounding box center [809, 142] width 285 height 52
click at [837, 131] on p "**********" at bounding box center [809, 142] width 285 height 52
drag, startPoint x: 820, startPoint y: 129, endPoint x: 917, endPoint y: 124, distance: 97.5
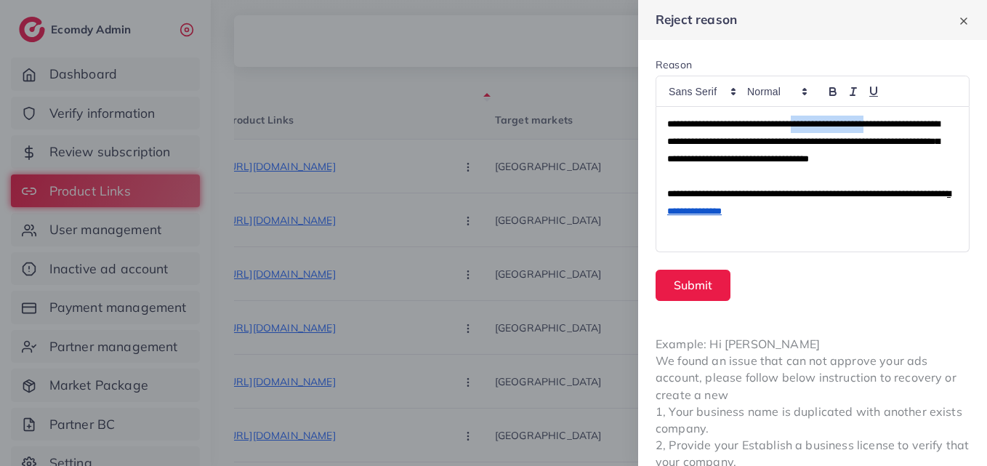
click at [917, 124] on span "**********" at bounding box center [803, 141] width 272 height 44
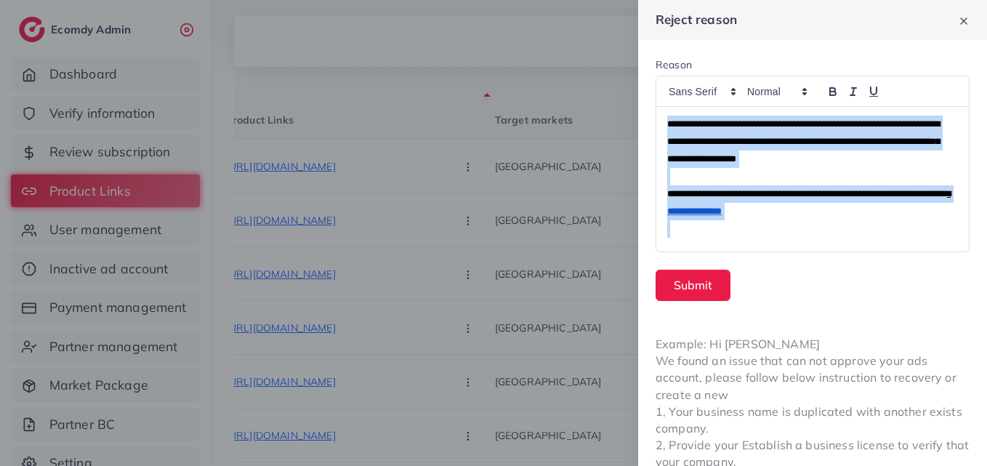
drag, startPoint x: 667, startPoint y: 128, endPoint x: 861, endPoint y: 230, distance: 219.4
click at [861, 230] on div "**********" at bounding box center [809, 179] width 307 height 145
copy div "**********"
click at [714, 286] on button "Submit" at bounding box center [692, 285] width 75 height 31
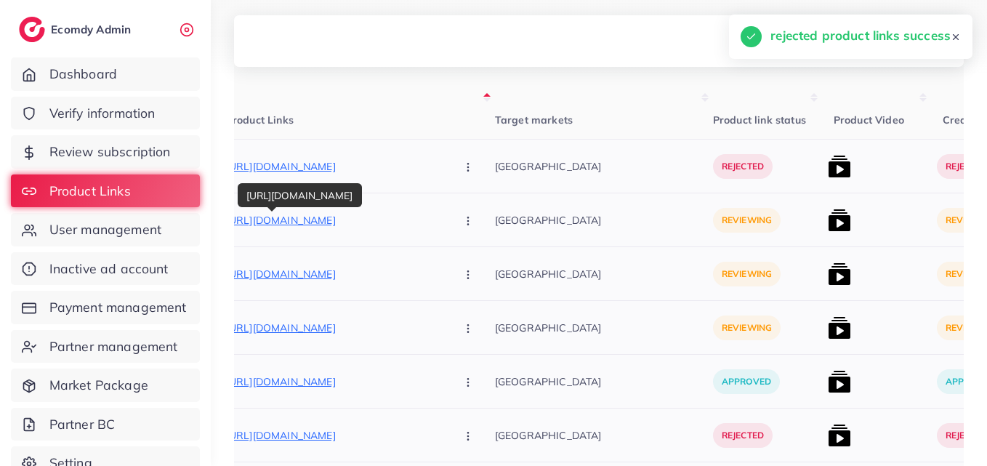
click at [310, 217] on p "https://capncarry.shop/products/magical-heart-ring-royal-blue" at bounding box center [335, 219] width 218 height 17
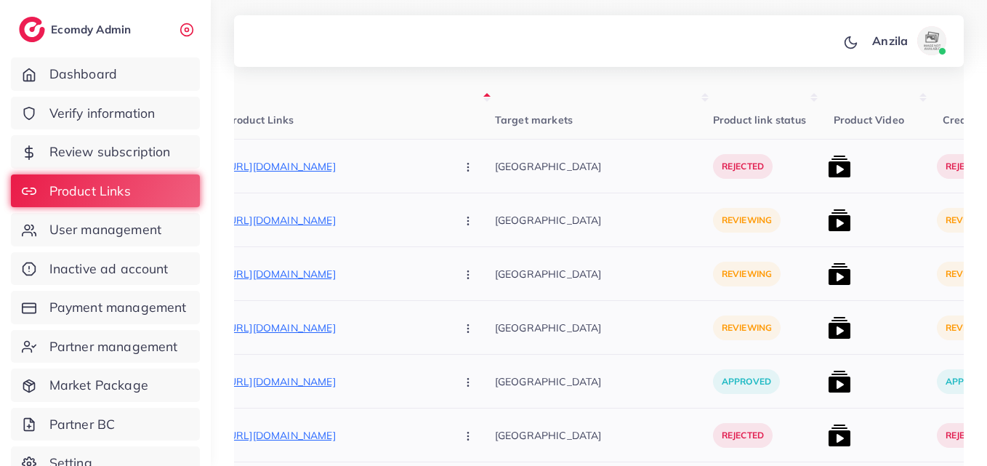
click at [444, 229] on button "button" at bounding box center [469, 219] width 51 height 33
click at [475, 299] on span "Reject" at bounding box center [492, 296] width 35 height 15
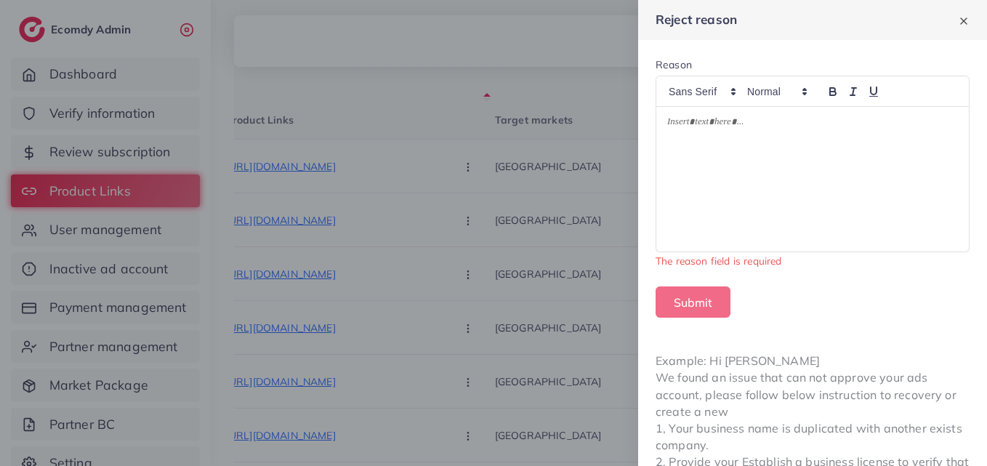
click at [690, 168] on div at bounding box center [812, 179] width 312 height 145
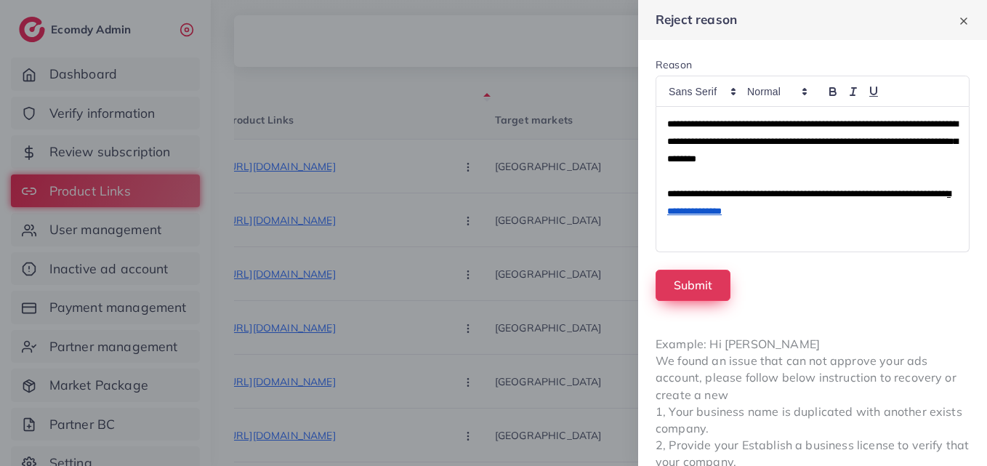
click at [702, 274] on button "Submit" at bounding box center [692, 285] width 75 height 31
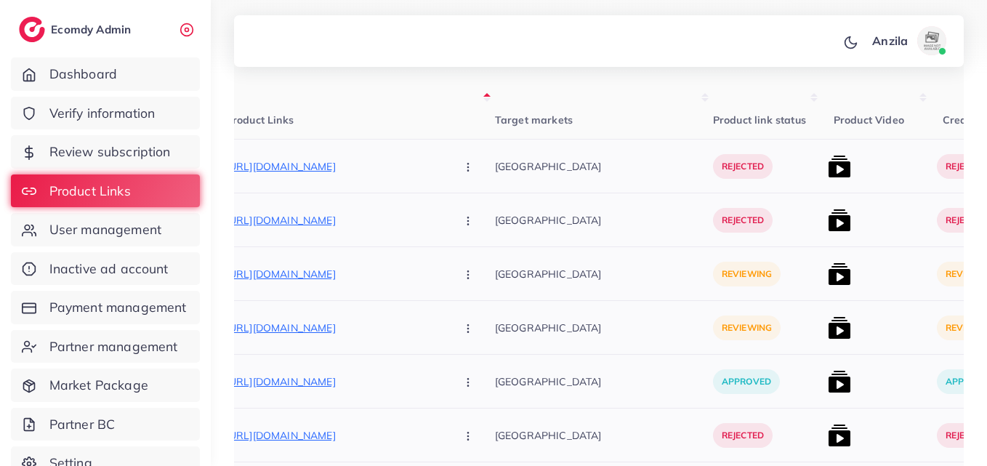
click at [349, 286] on div "https://mhmart.shop/products/bracele-lucky-clover-heart-bracelet-luxury-charm A…" at bounding box center [360, 273] width 269 height 33
click at [334, 275] on p "https://mhmart.shop/products/bracele-lucky-clover-heart-bracelet-luxury-charm" at bounding box center [335, 273] width 218 height 17
click at [444, 261] on button "button" at bounding box center [469, 273] width 51 height 33
click at [464, 319] on link "Approve" at bounding box center [502, 318] width 115 height 32
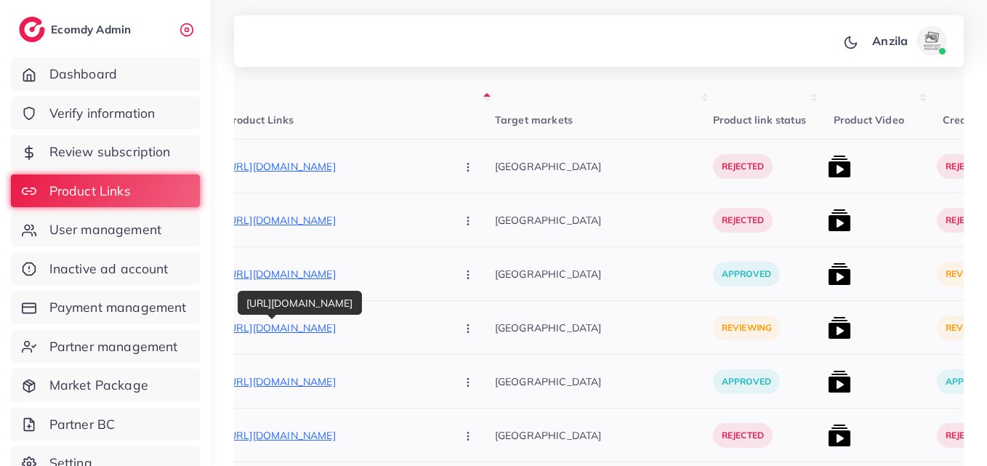
click at [369, 330] on p "https://mhmart.shop/products/mens-premium-black-silicone-bracelet" at bounding box center [335, 327] width 218 height 17
click at [462, 327] on icon "button" at bounding box center [468, 329] width 12 height 12
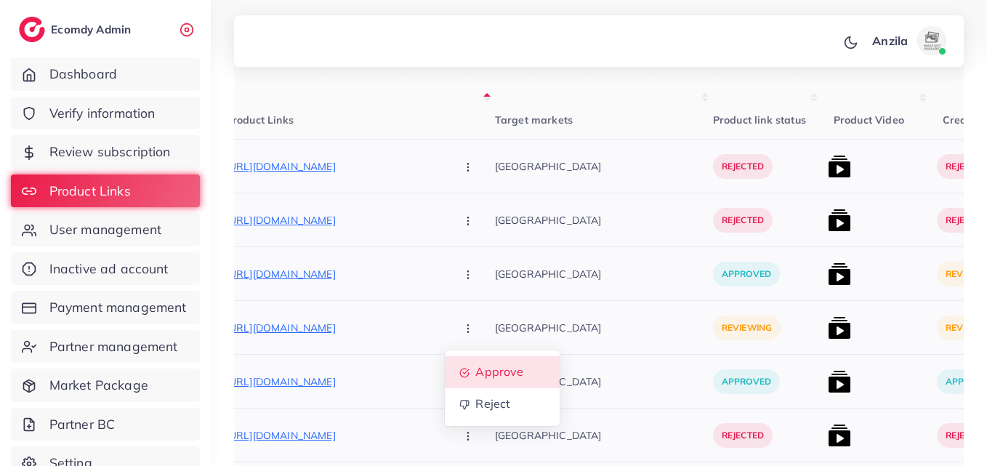
click at [475, 370] on span "Approve" at bounding box center [499, 372] width 48 height 15
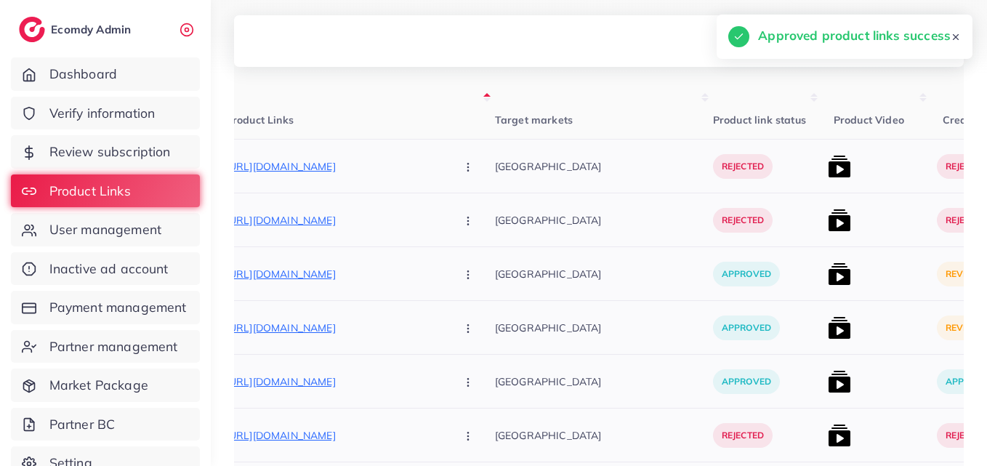
click at [756, 272] on div "approved" at bounding box center [767, 274] width 109 height 54
click at [828, 281] on img at bounding box center [839, 273] width 23 height 23
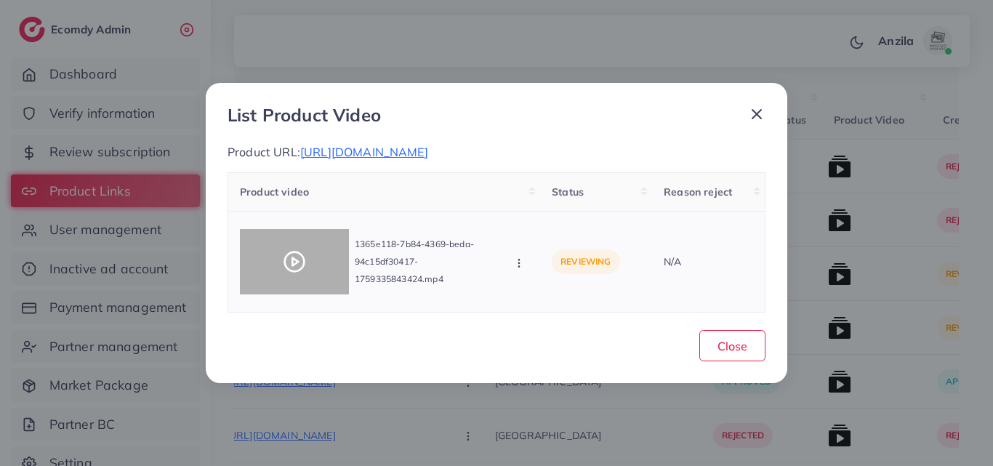
click at [300, 255] on circle at bounding box center [295, 262] width 20 height 20
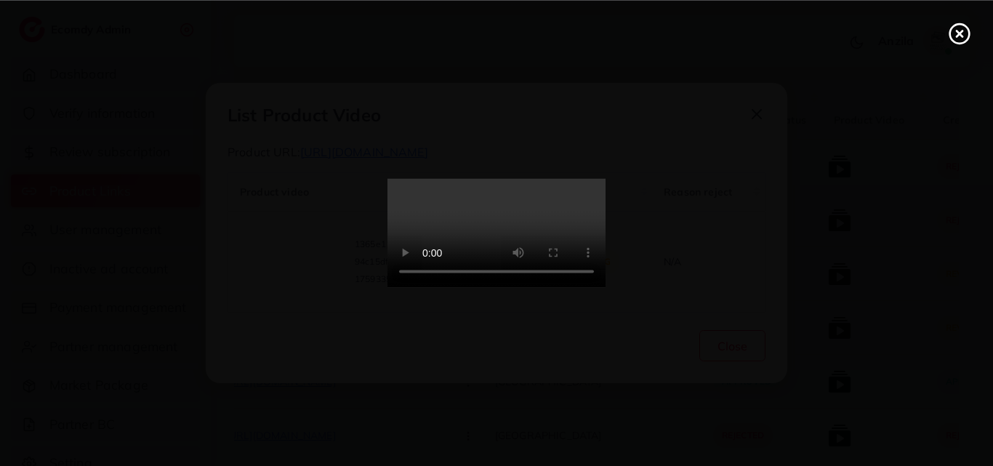
click at [445, 273] on video at bounding box center [496, 233] width 218 height 109
click at [965, 40] on circle at bounding box center [960, 34] width 20 height 20
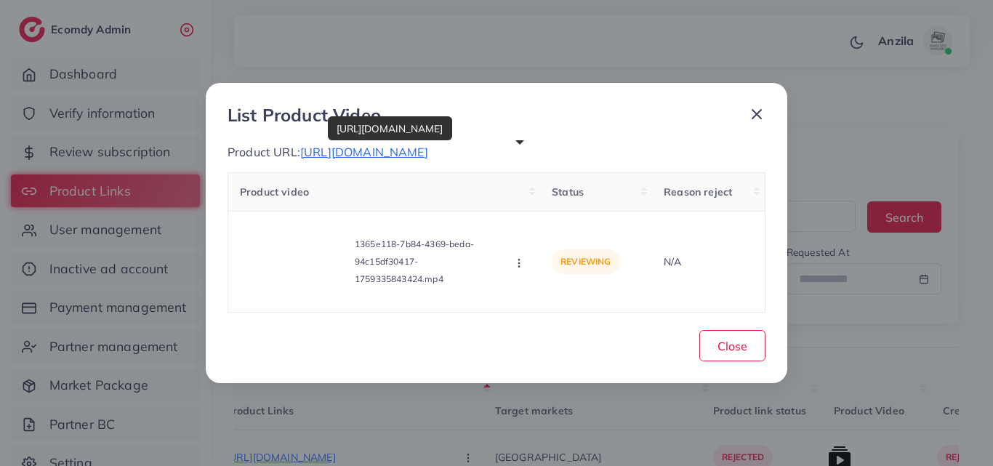
click at [428, 150] on span "https://mhmart.shop/products/bracele-lucky-clover-heart-bracelet-luxury-charm" at bounding box center [364, 152] width 128 height 15
drag, startPoint x: 517, startPoint y: 252, endPoint x: 518, endPoint y: 259, distance: 7.4
click at [518, 259] on div "1365e118-7b84-4369-beda-94c15df30417-1759335843424.mp4 Approve Reject" at bounding box center [384, 261] width 288 height 77
click at [518, 259] on circle "button" at bounding box center [518, 259] width 1 height 1
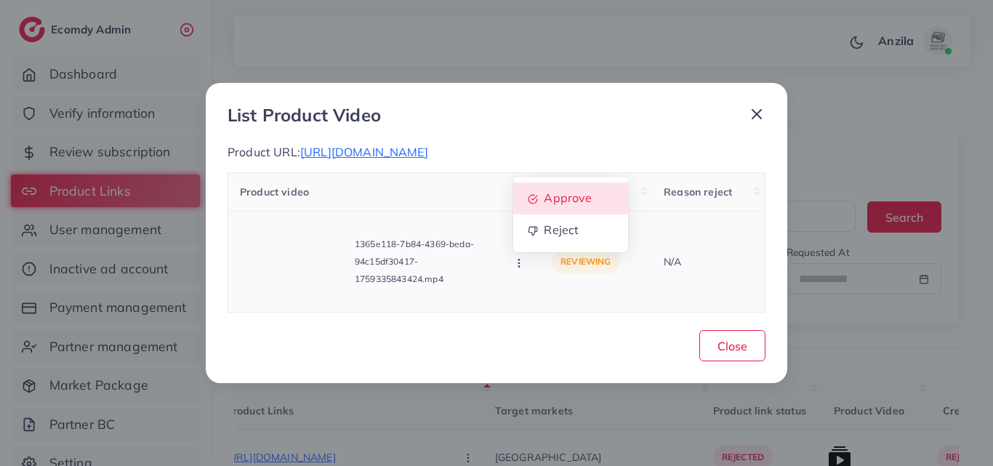
click at [555, 198] on span "Approve" at bounding box center [568, 197] width 48 height 15
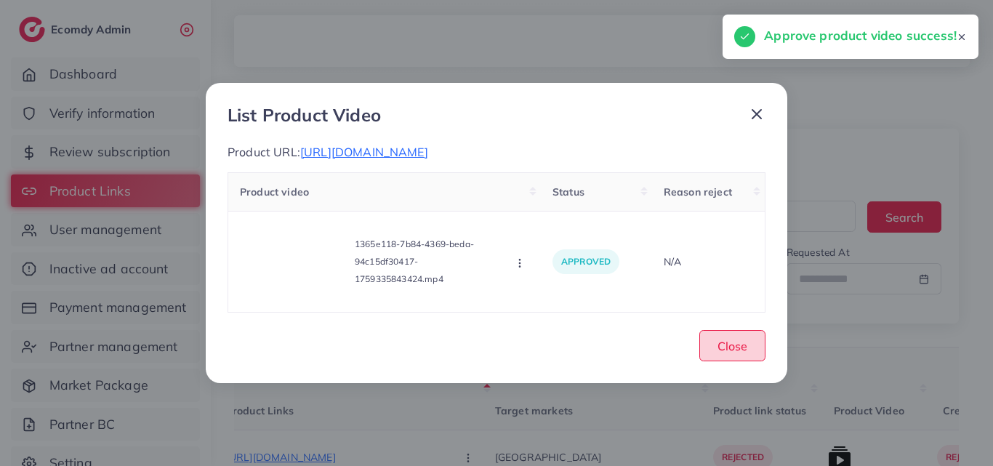
click at [744, 341] on span "Close" at bounding box center [732, 346] width 30 height 15
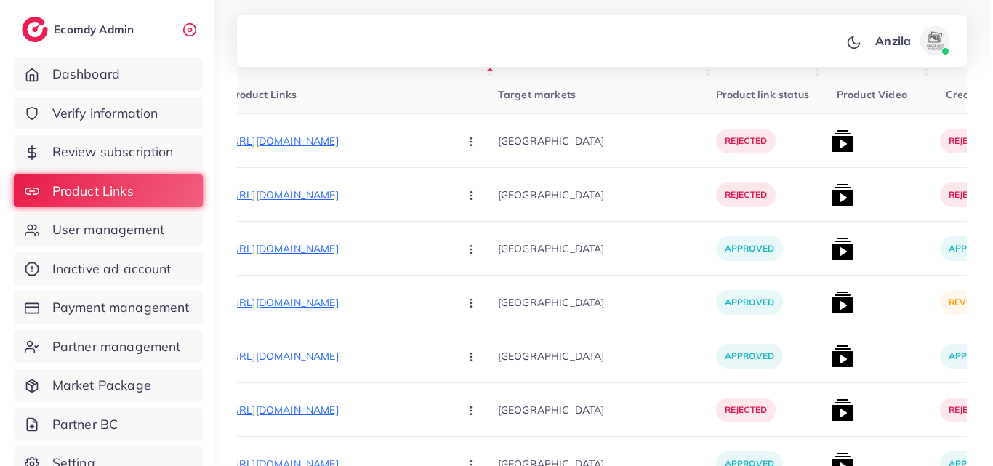
scroll to position [329, 0]
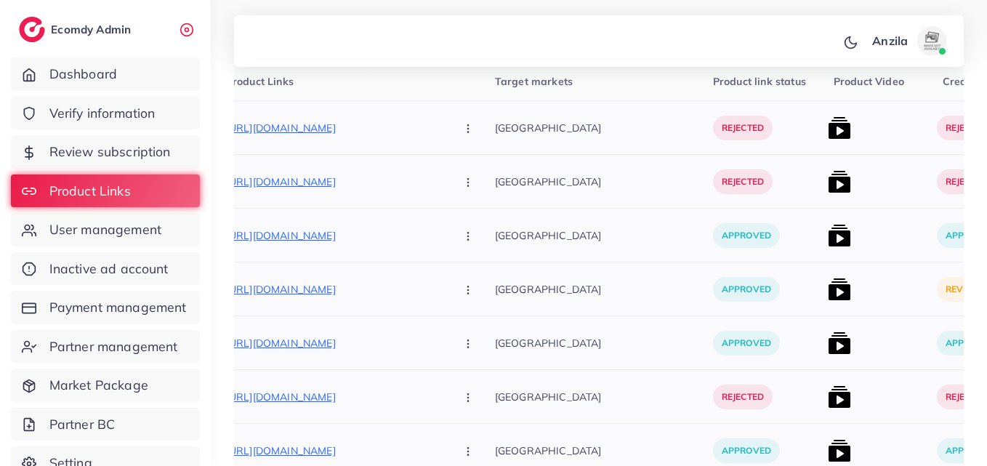
click at [828, 283] on img at bounding box center [839, 289] width 23 height 23
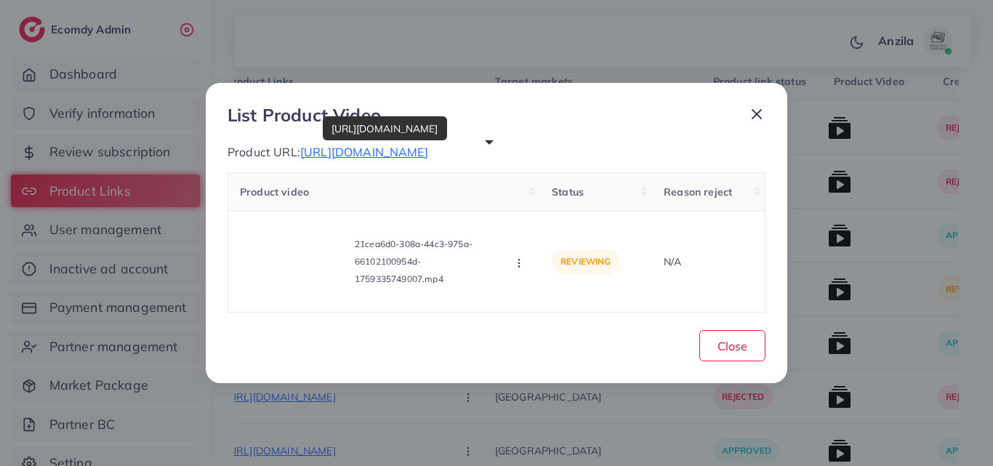
click at [392, 150] on span "https://mhmart.shop/products/mens-premium-black-silicone-bracelet" at bounding box center [364, 152] width 128 height 15
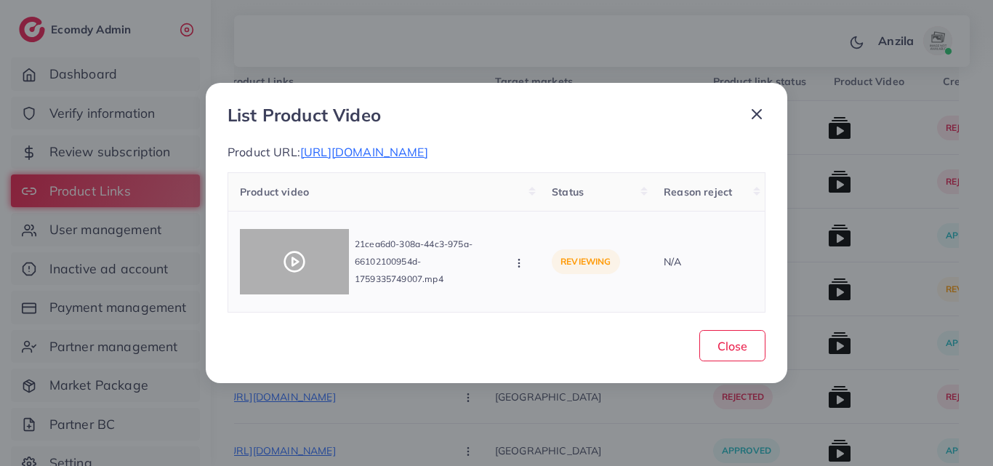
click at [307, 272] on div at bounding box center [294, 261] width 109 height 65
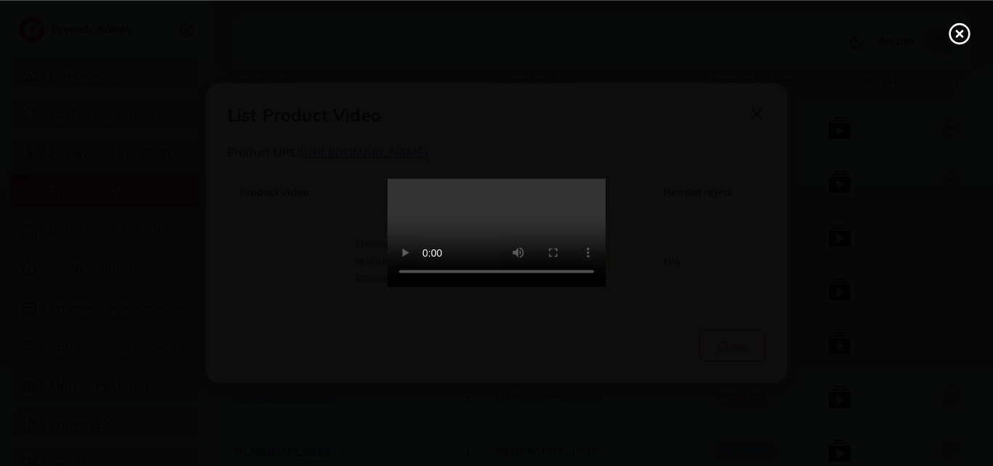
click at [493, 254] on video at bounding box center [496, 233] width 218 height 109
drag, startPoint x: 952, startPoint y: 36, endPoint x: 907, endPoint y: 32, distance: 45.2
click at [952, 36] on icon at bounding box center [958, 33] width 23 height 23
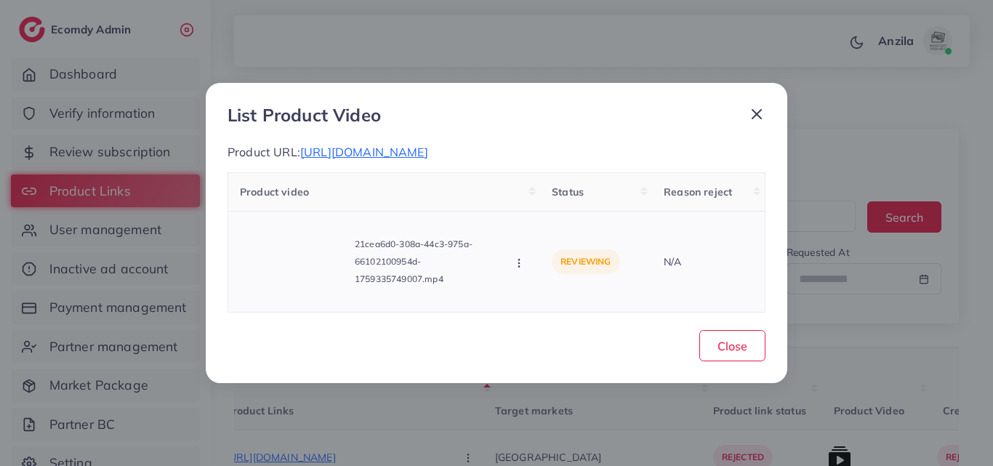
click at [517, 269] on button "button" at bounding box center [520, 262] width 16 height 15
click at [544, 205] on span "Approve" at bounding box center [568, 197] width 48 height 15
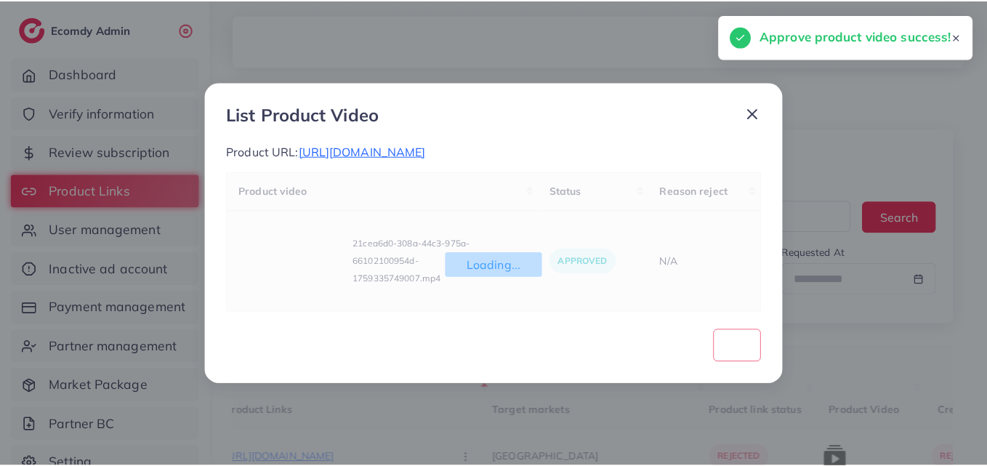
scroll to position [0, 169]
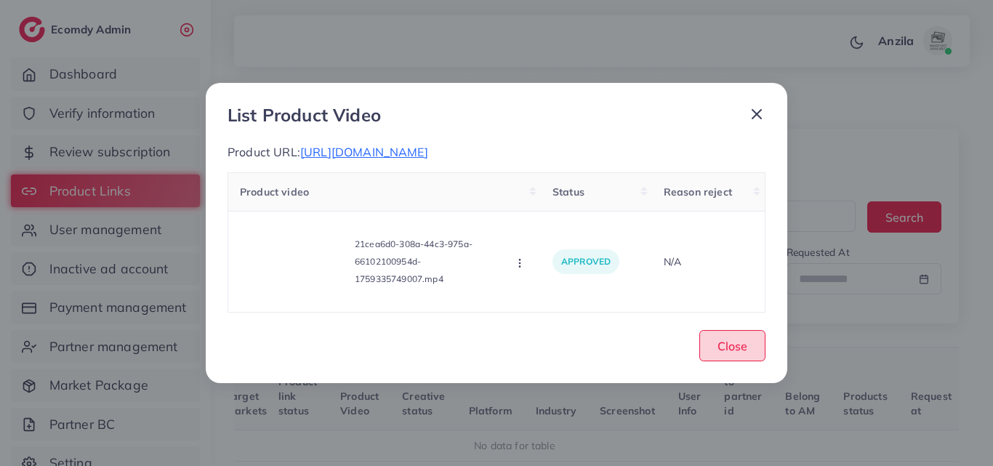
click at [763, 334] on button "Close" at bounding box center [732, 345] width 66 height 31
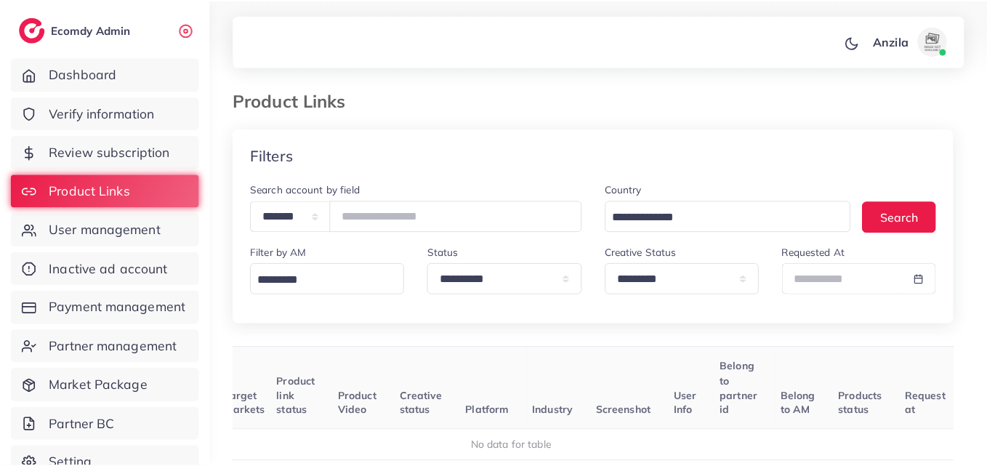
scroll to position [0, 158]
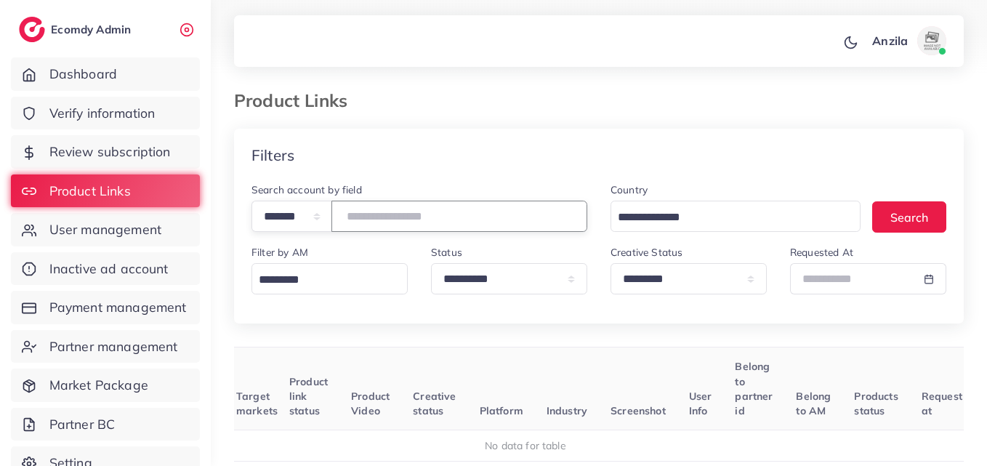
click at [387, 208] on input "*******" at bounding box center [459, 216] width 256 height 31
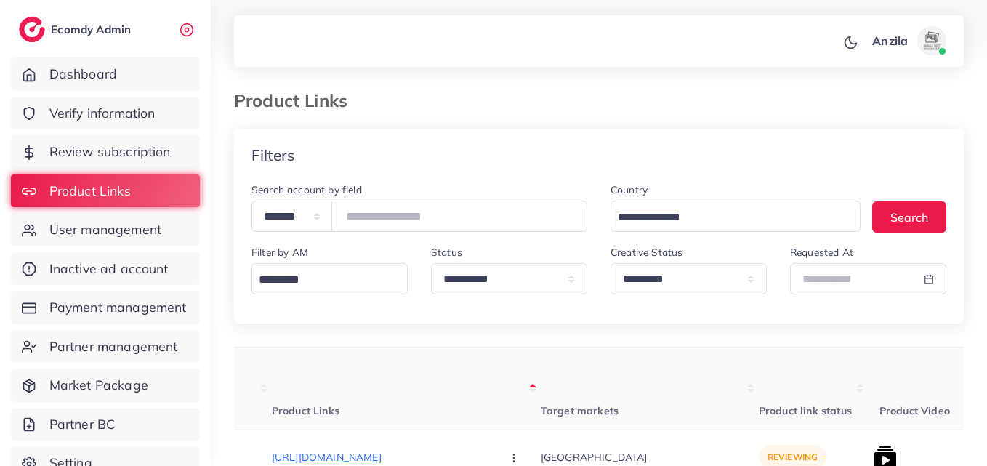
click at [581, 384] on th "Target markets" at bounding box center [650, 388] width 218 height 83
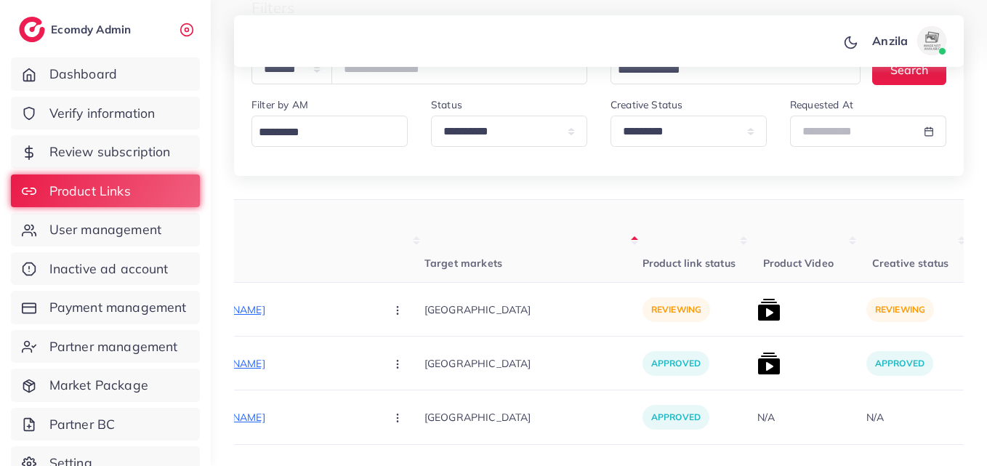
scroll to position [249, 0]
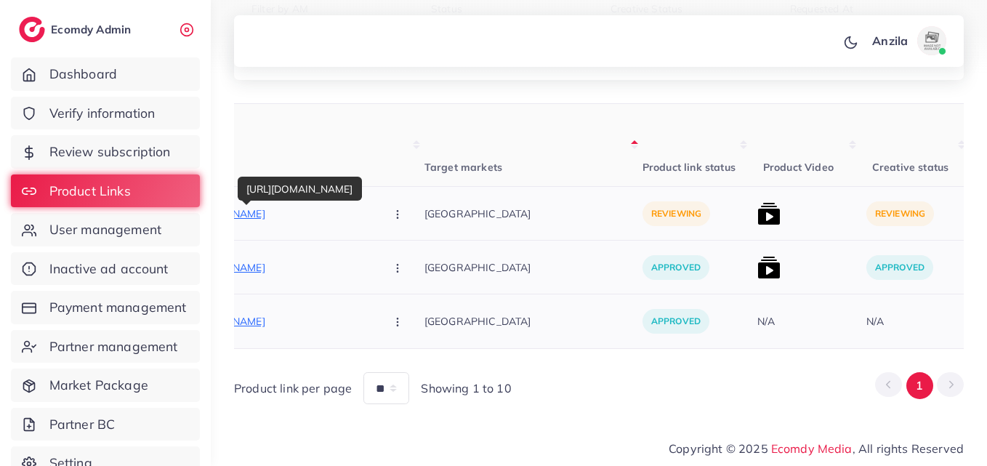
click at [284, 207] on p "https://www.austinstyle.store/collections/cargo" at bounding box center [264, 213] width 218 height 17
click at [757, 211] on img at bounding box center [768, 213] width 23 height 23
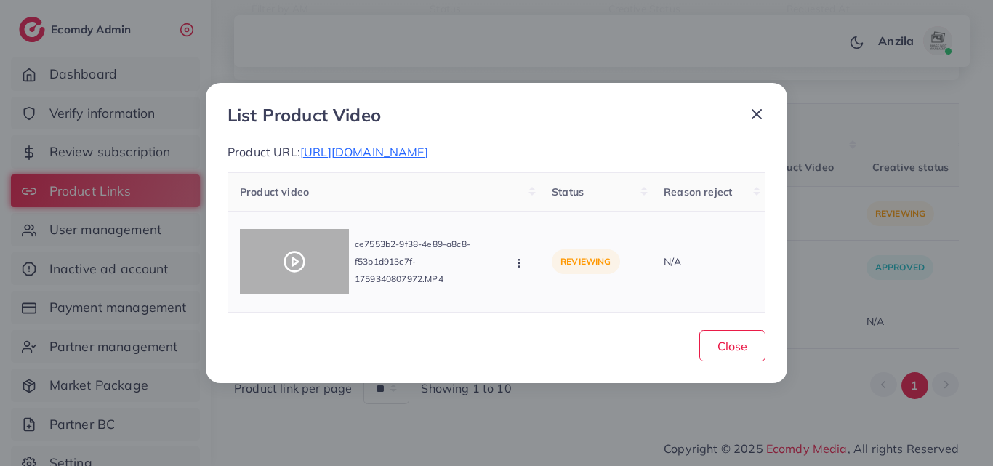
click at [300, 260] on icon at bounding box center [294, 261] width 23 height 23
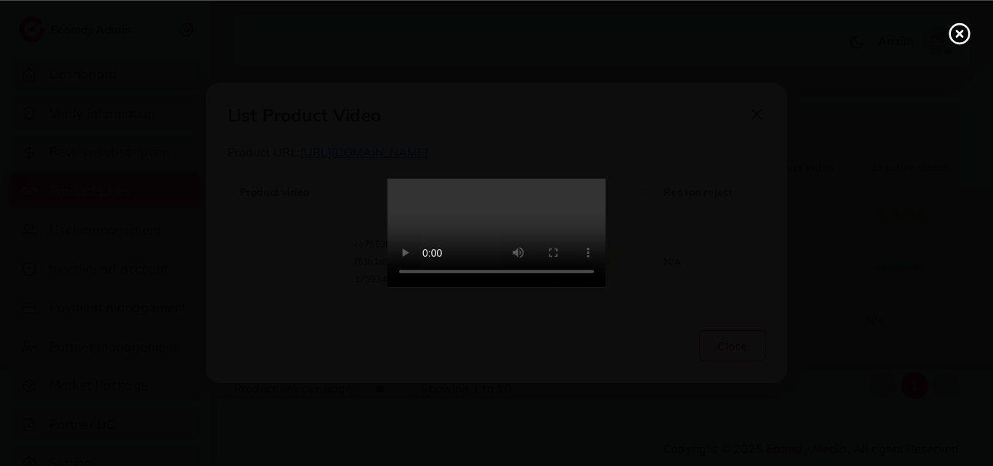
click at [961, 31] on line at bounding box center [959, 34] width 6 height 6
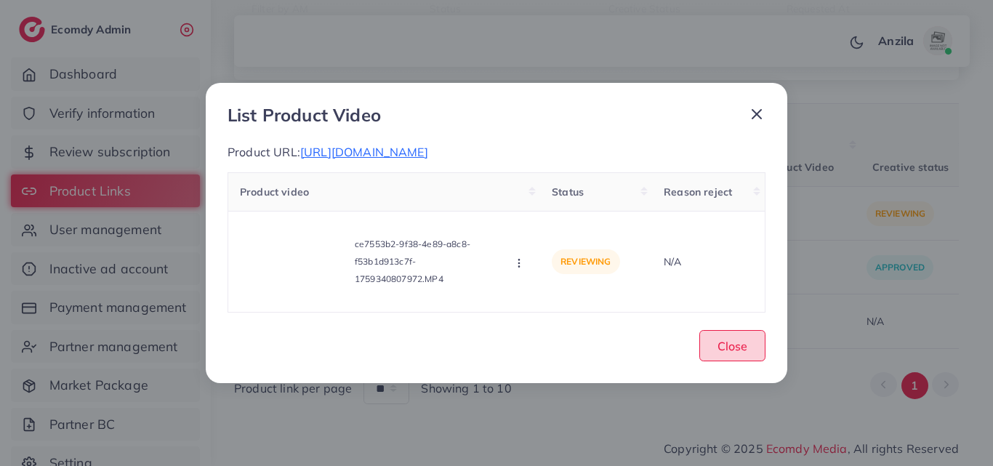
click at [709, 334] on button "Close" at bounding box center [732, 345] width 66 height 31
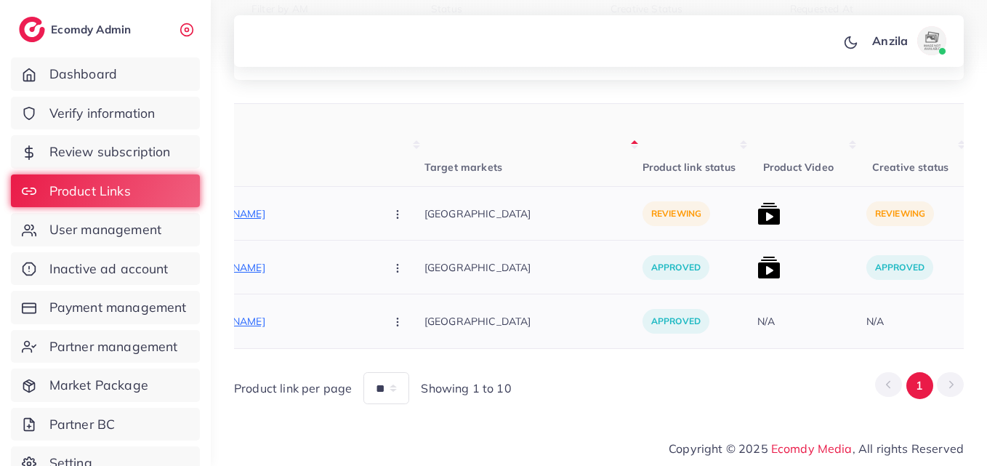
drag, startPoint x: 336, startPoint y: 217, endPoint x: 330, endPoint y: 201, distance: 16.6
click at [373, 201] on button "button" at bounding box center [398, 213] width 51 height 33
click at [389, 259] on link "Approve" at bounding box center [431, 258] width 115 height 32
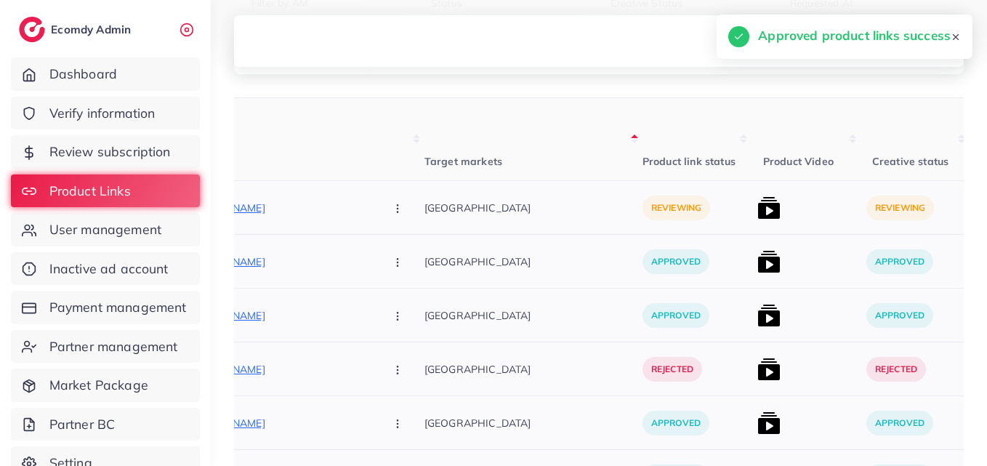
click at [757, 212] on img at bounding box center [768, 207] width 23 height 23
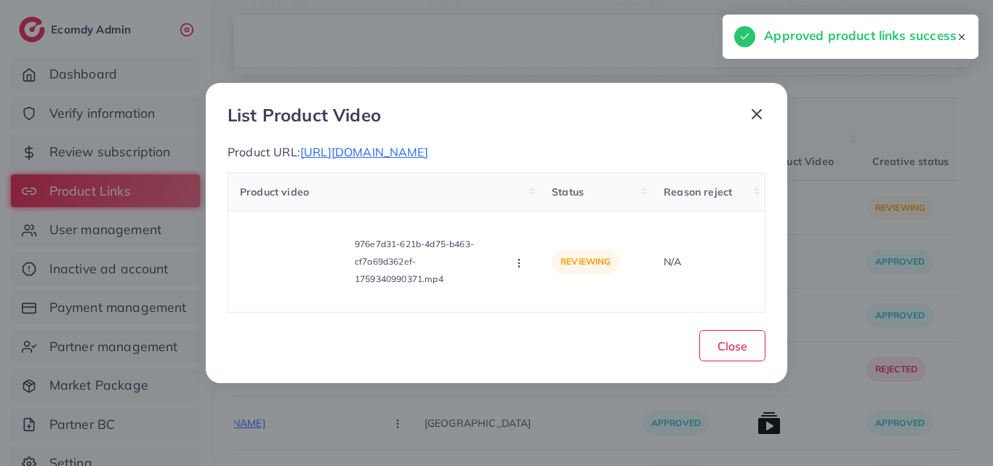
click at [788, 219] on div "List Product Video Product URL: https://kamyabimports.com/products/lot-imported…" at bounding box center [496, 233] width 993 height 466
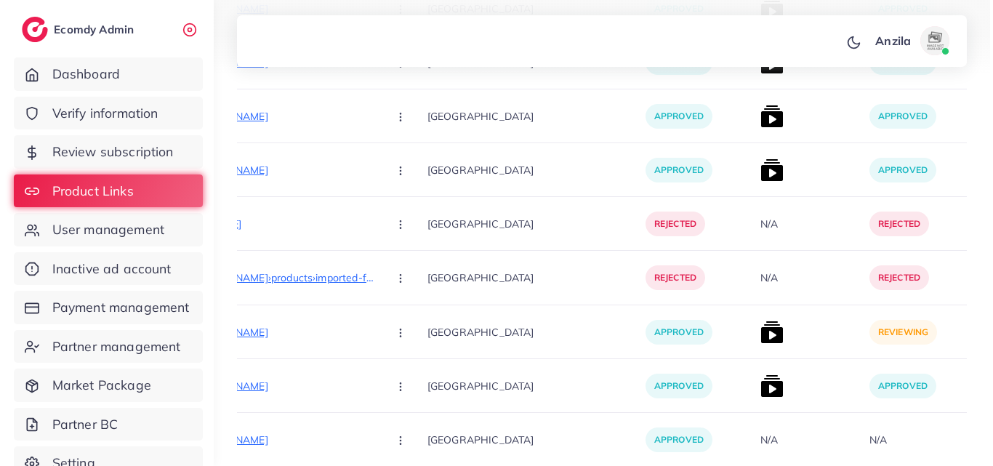
scroll to position [1323, 0]
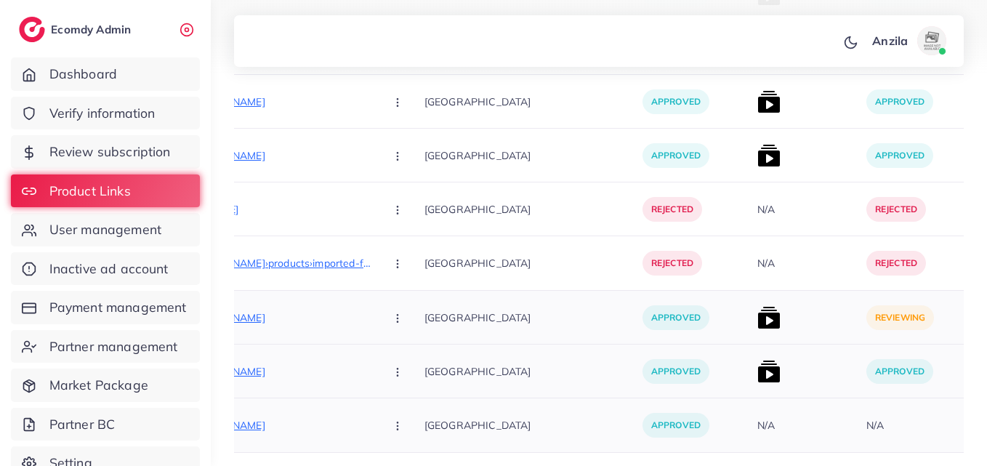
click at [757, 322] on img at bounding box center [768, 317] width 23 height 23
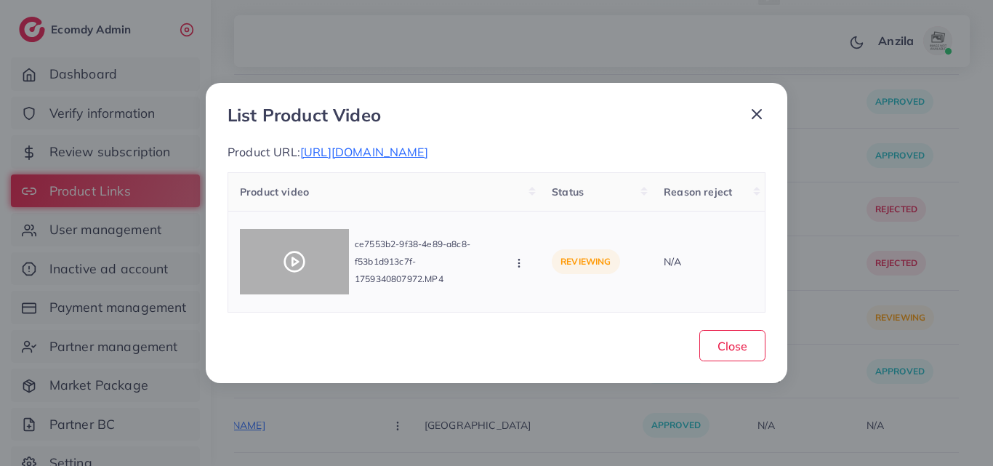
click at [291, 254] on circle at bounding box center [295, 262] width 20 height 20
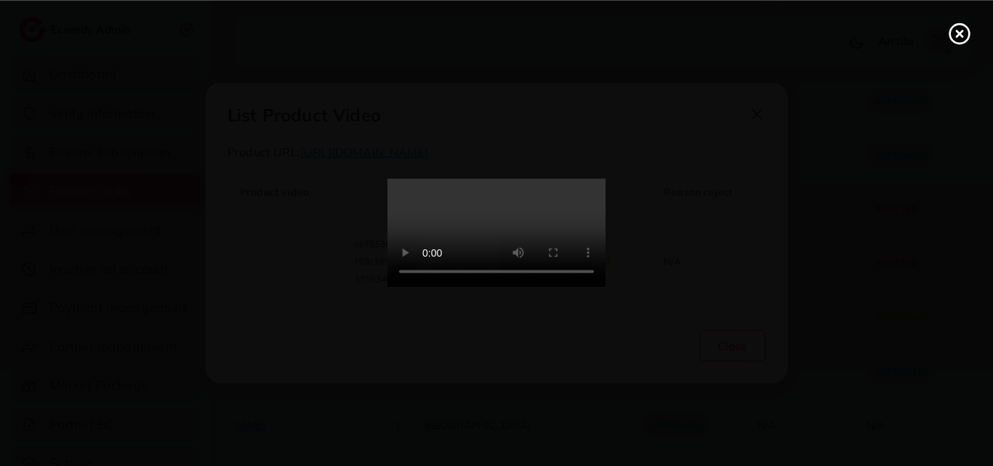
click at [605, 270] on video at bounding box center [496, 233] width 218 height 109
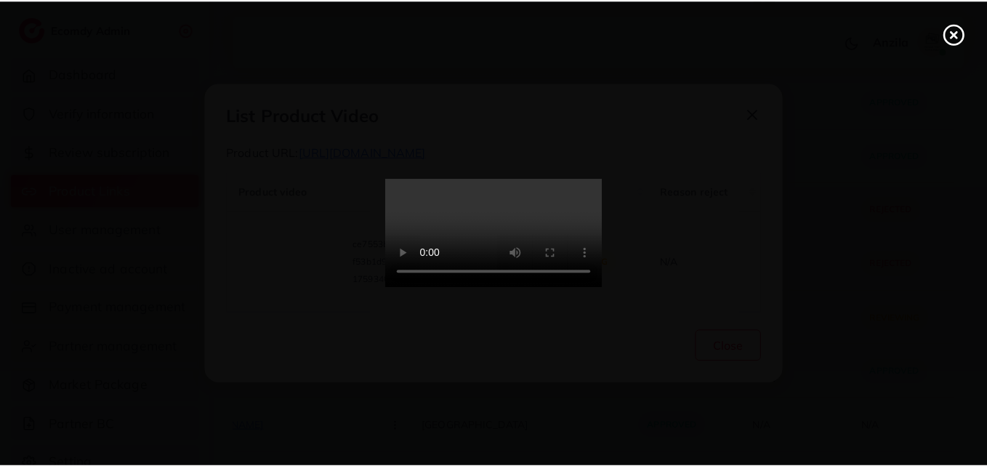
scroll to position [0, 0]
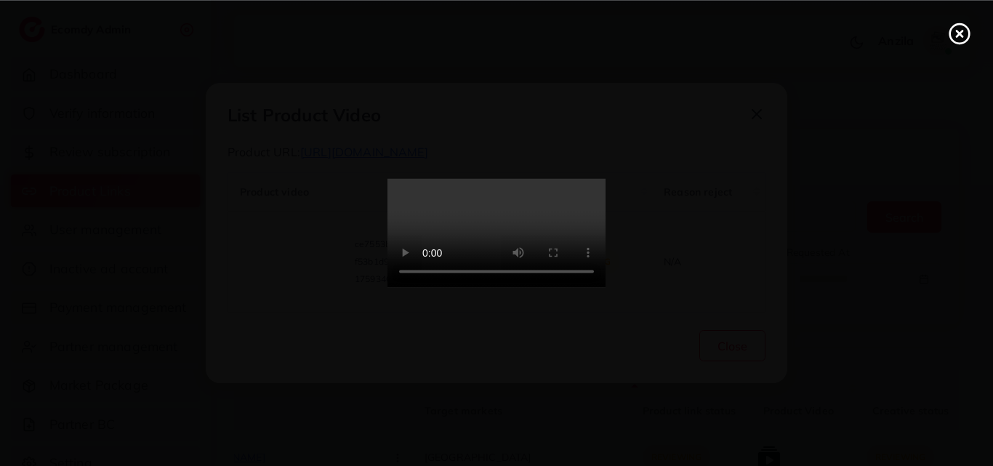
click at [950, 36] on circle at bounding box center [960, 34] width 20 height 20
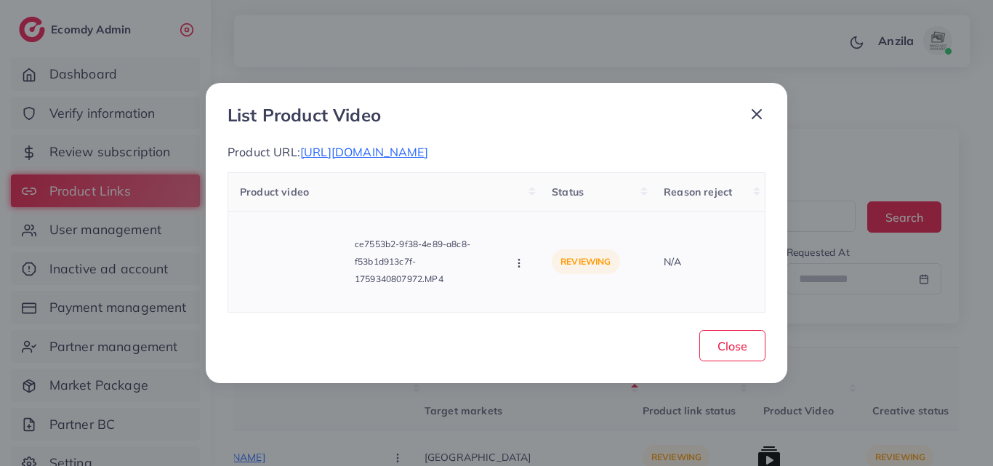
click at [517, 262] on icon "button" at bounding box center [519, 263] width 12 height 12
click at [544, 203] on span "Approve" at bounding box center [568, 197] width 48 height 15
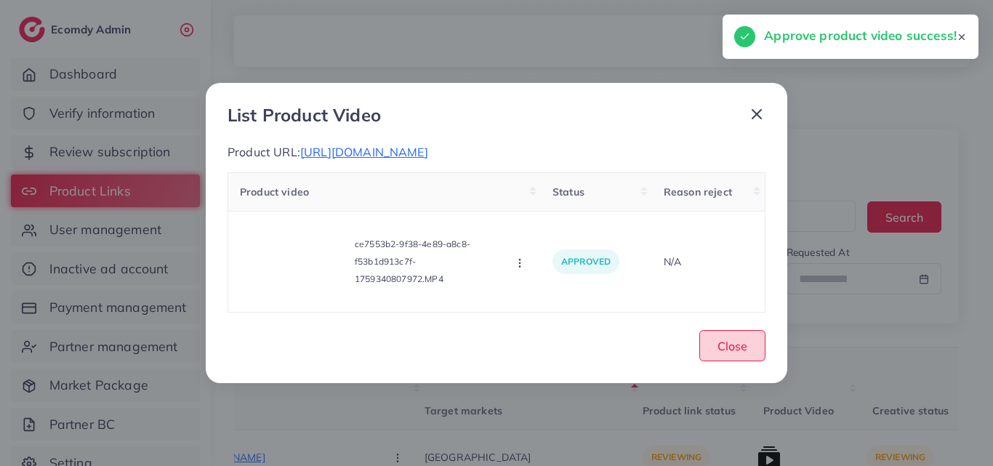
click at [735, 353] on button "Close" at bounding box center [732, 345] width 66 height 31
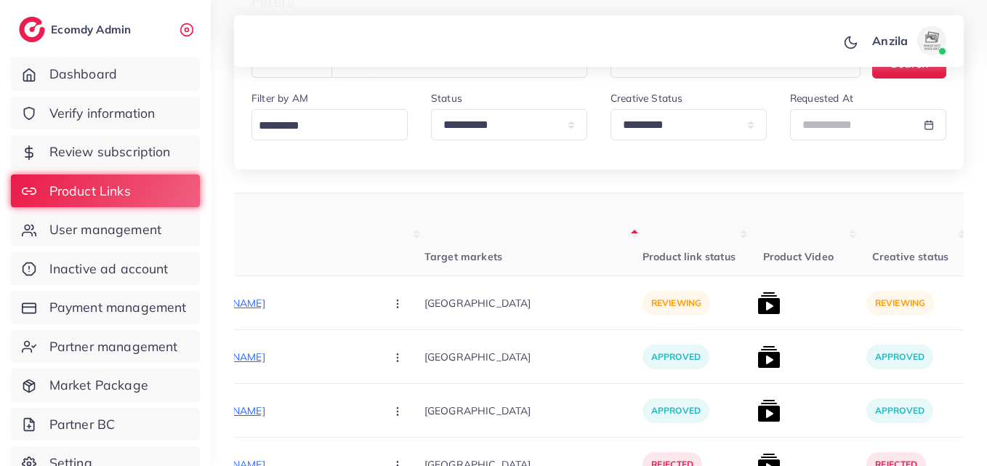
scroll to position [147, 0]
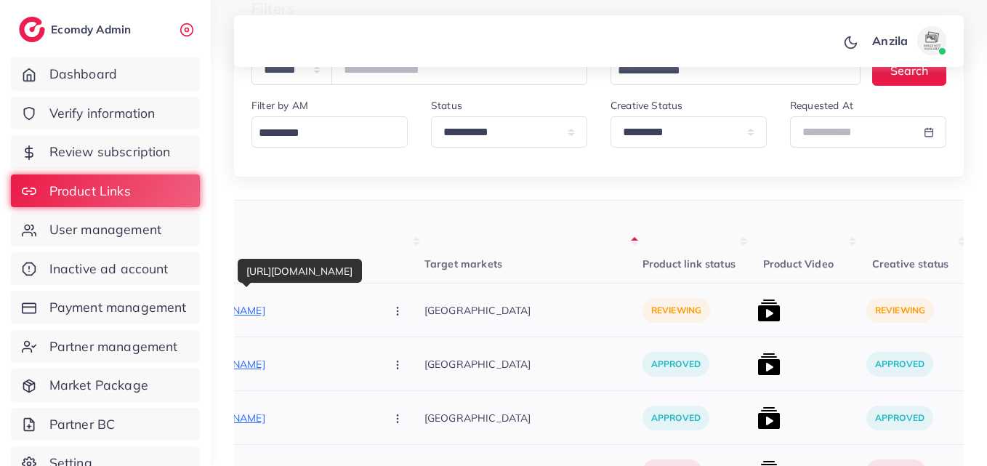
click at [294, 310] on p "https://kamyabimports.com/products/lot-imported-flat-folding-traveling-steam-ir…" at bounding box center [264, 310] width 218 height 17
click at [373, 296] on button "button" at bounding box center [398, 310] width 51 height 33
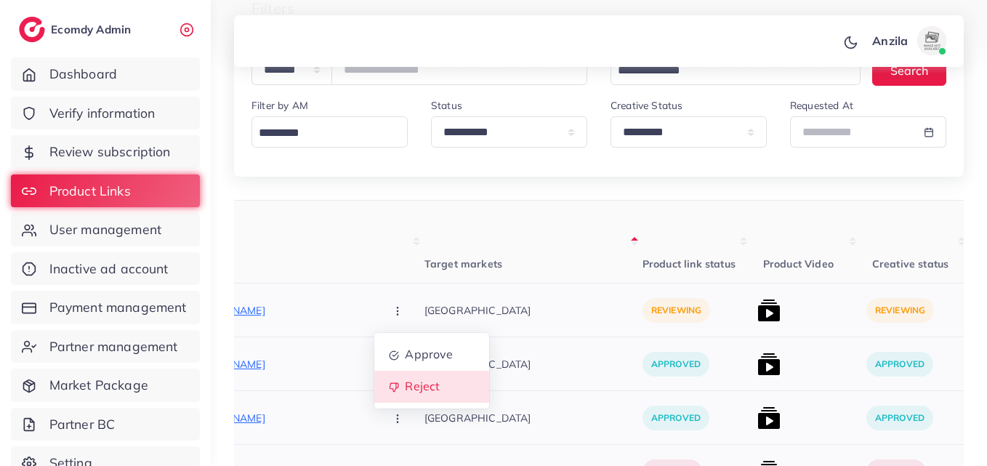
click at [405, 382] on span "Reject" at bounding box center [422, 386] width 35 height 15
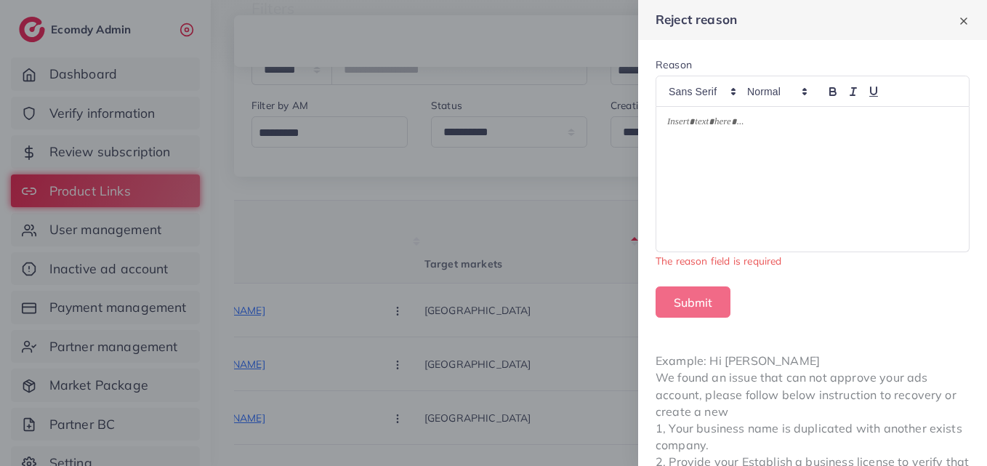
click at [700, 140] on div at bounding box center [812, 179] width 312 height 145
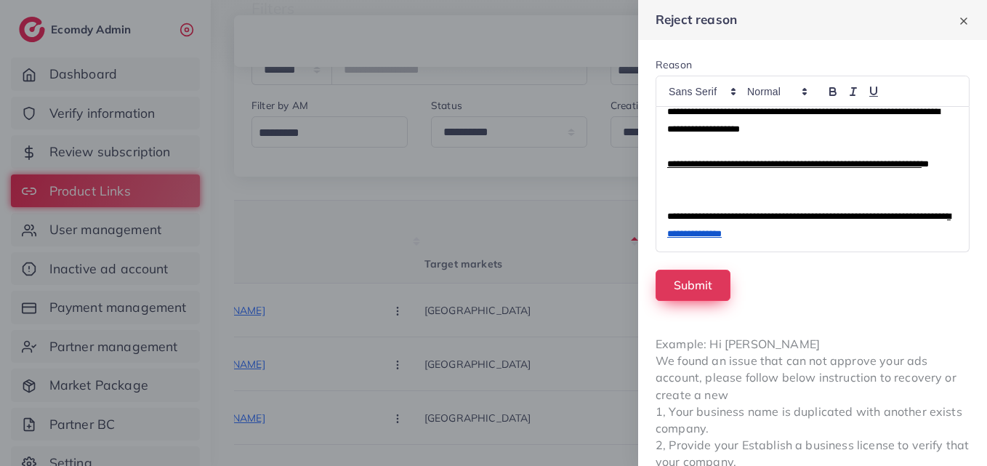
click at [693, 291] on button "Submit" at bounding box center [692, 285] width 75 height 31
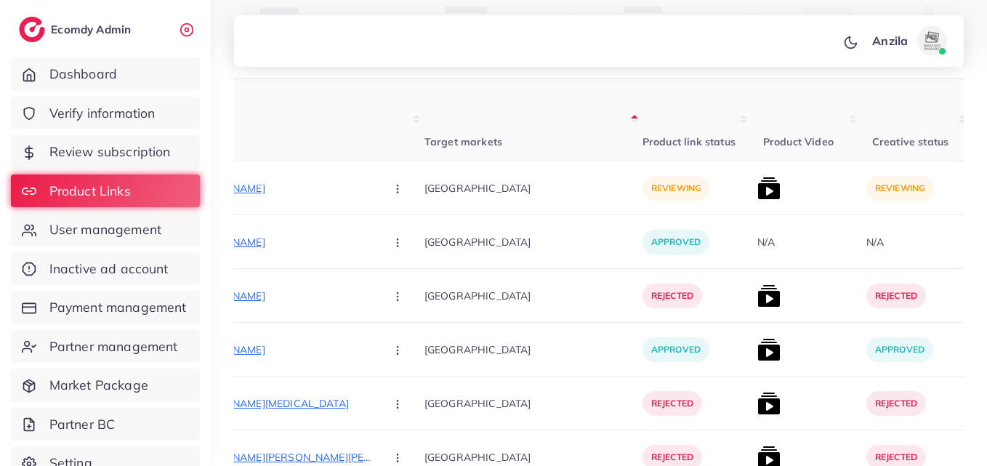
scroll to position [249, 0]
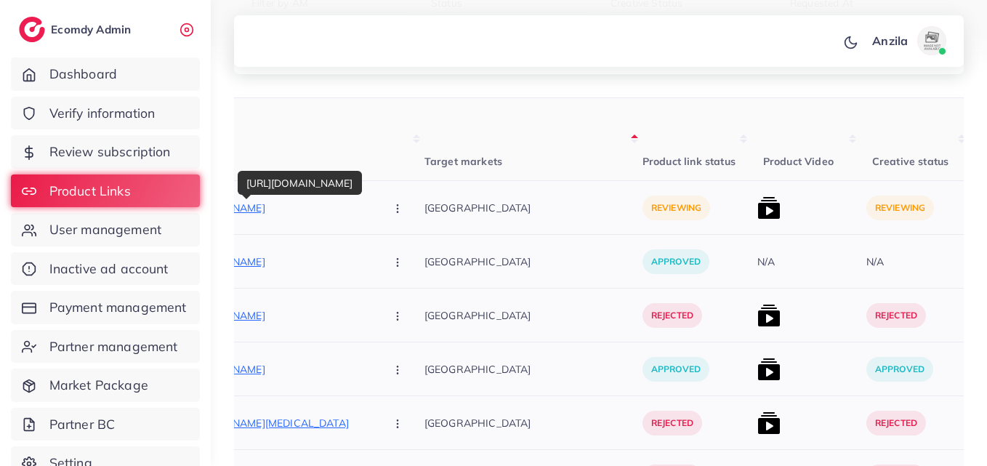
click at [299, 214] on p "https://degitalimporium.store/products/naviforce-lingxiang-9144-mens-watch?vari…" at bounding box center [264, 207] width 218 height 17
click at [392, 203] on icon "button" at bounding box center [398, 209] width 12 height 12
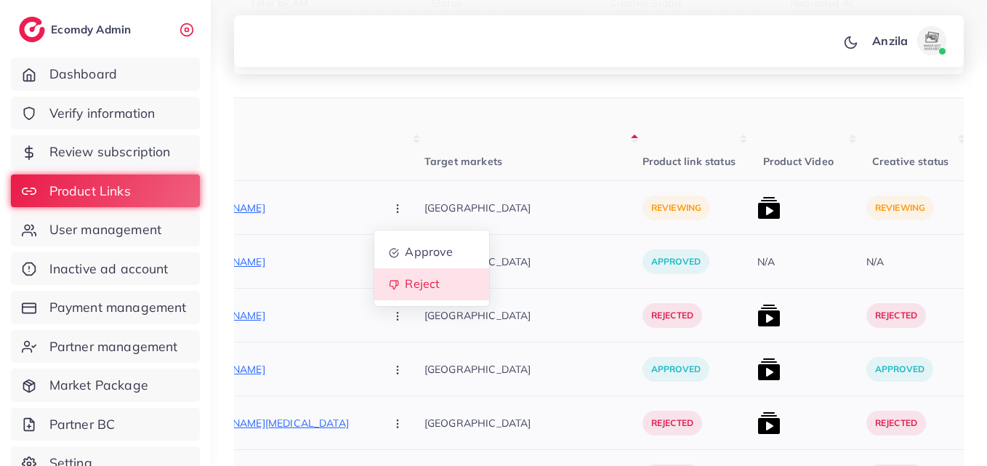
click at [405, 288] on span "Reject" at bounding box center [422, 284] width 35 height 15
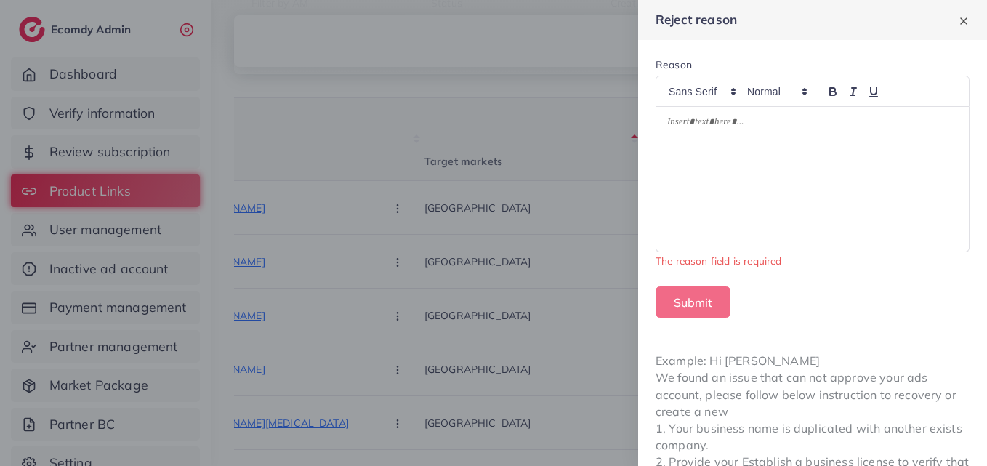
click at [771, 151] on div at bounding box center [812, 179] width 312 height 145
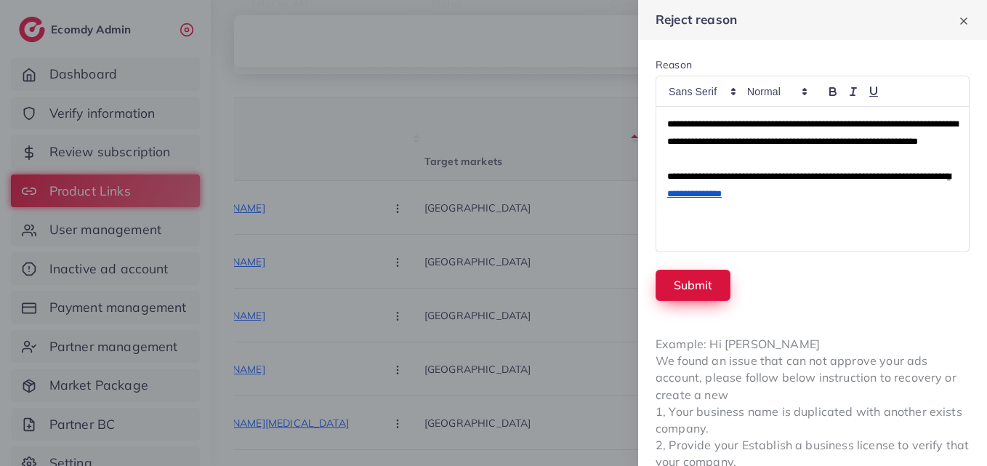
click at [687, 289] on button "Submit" at bounding box center [692, 285] width 75 height 31
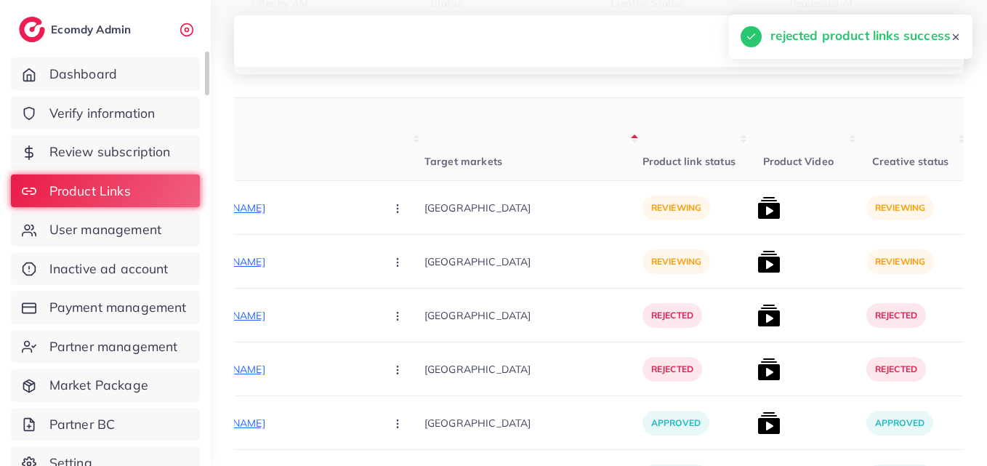
click at [139, 93] on ul "Dashboard Verify information Review subscription Product Links User management …" at bounding box center [105, 273] width 211 height 442
click at [132, 110] on span "Verify information" at bounding box center [106, 113] width 106 height 19
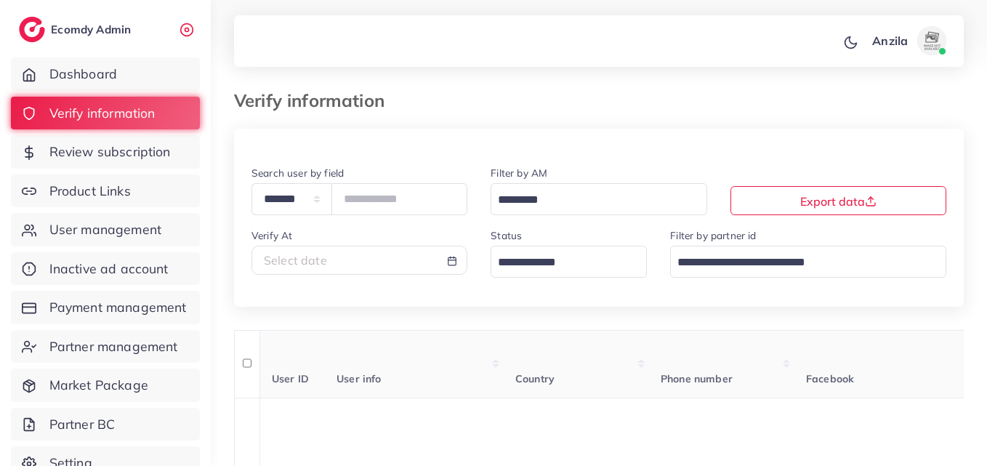
click at [296, 215] on div "**********" at bounding box center [359, 195] width 239 height 62
click at [309, 201] on select "**********" at bounding box center [291, 198] width 81 height 31
select select "*****"
click at [251, 183] on select "**********" at bounding box center [291, 198] width 81 height 31
click at [368, 208] on input "text" at bounding box center [399, 198] width 136 height 31
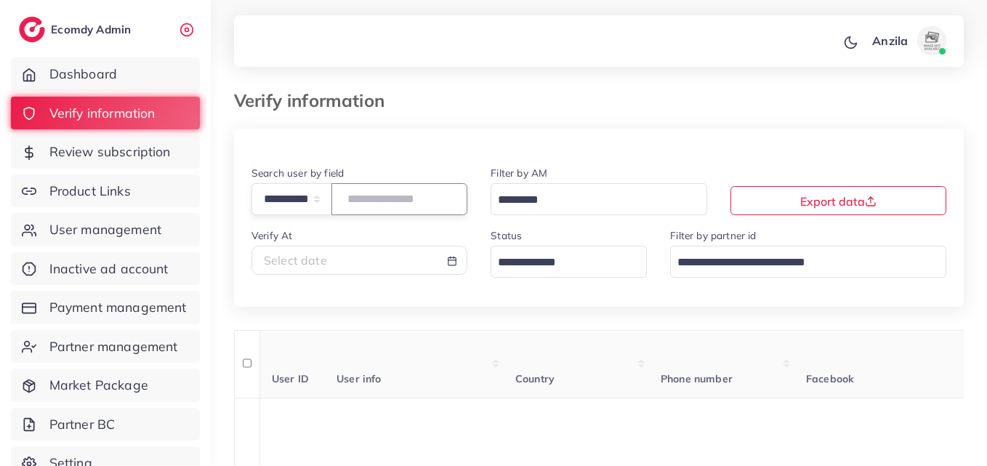
paste input "**********"
type input "**********"
click at [504, 375] on th "User info" at bounding box center [414, 364] width 179 height 68
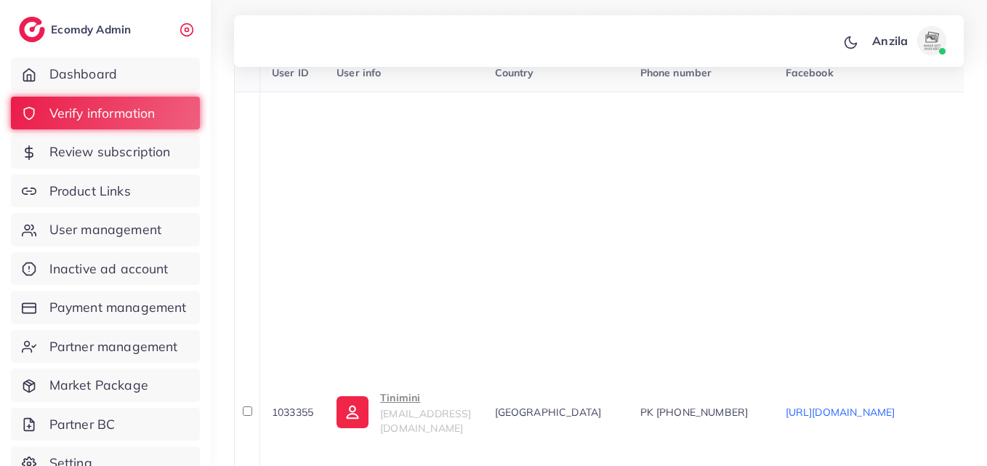
scroll to position [320, 0]
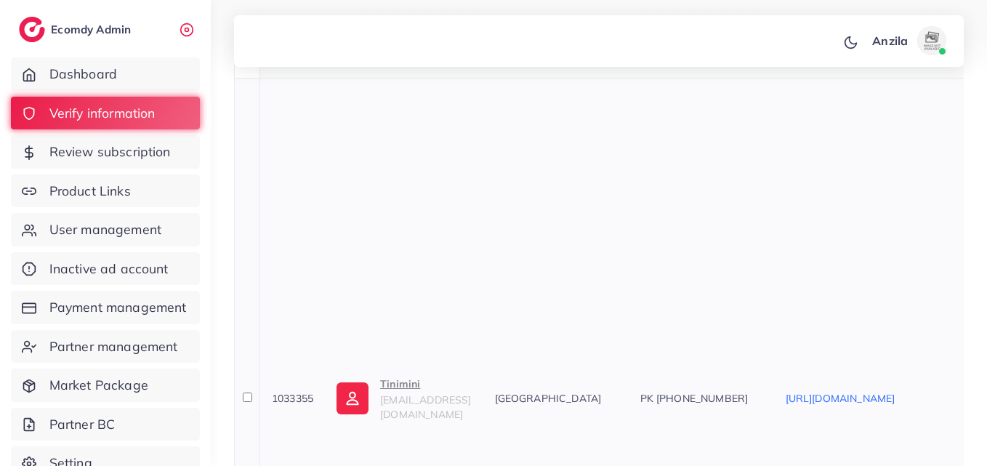
click at [396, 375] on p "Tinimini" at bounding box center [425, 383] width 91 height 17
click at [147, 203] on link "Product Links" at bounding box center [105, 190] width 189 height 33
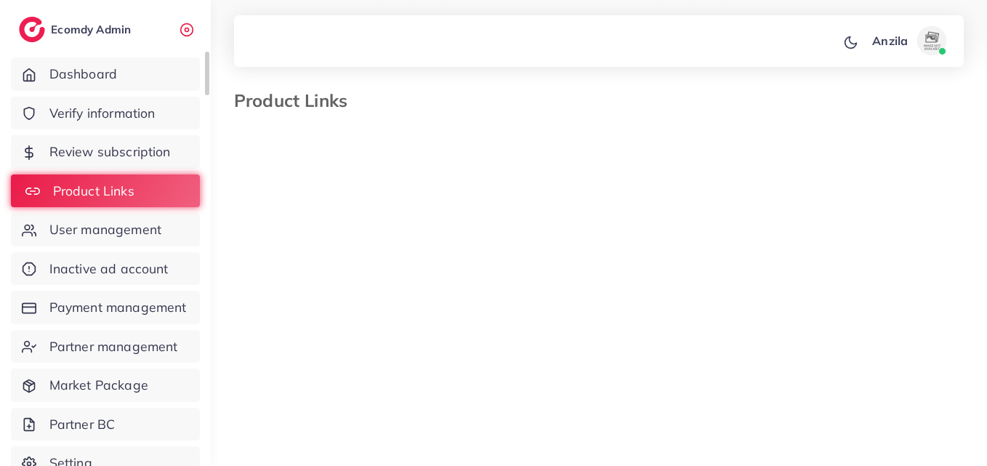
select select "*********"
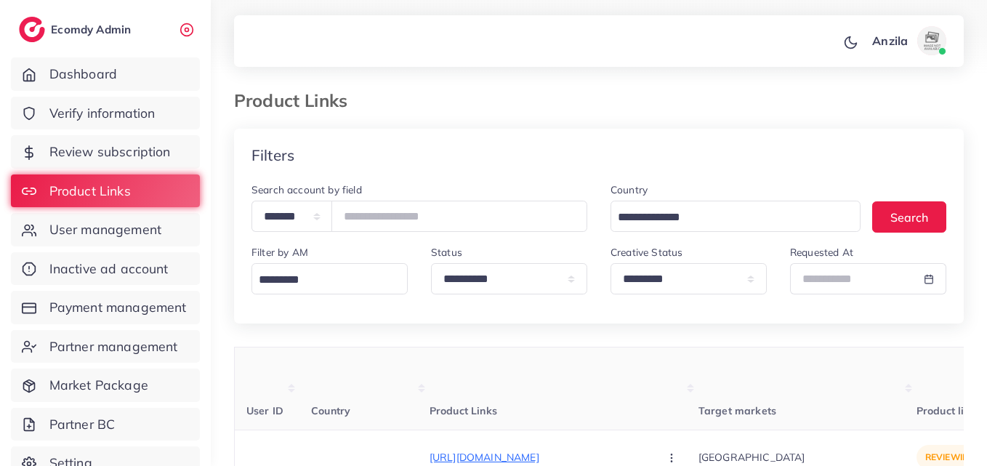
click at [555, 391] on th "Product Links" at bounding box center [563, 388] width 269 height 83
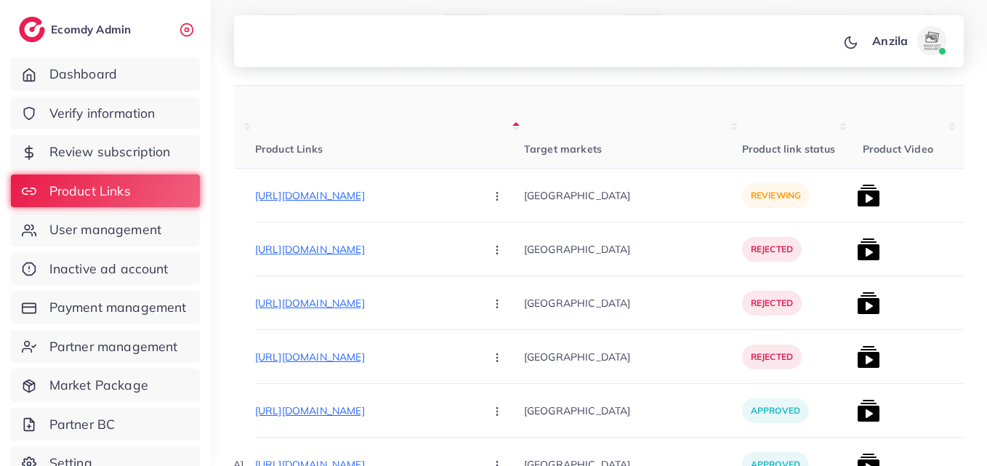
scroll to position [0, 233]
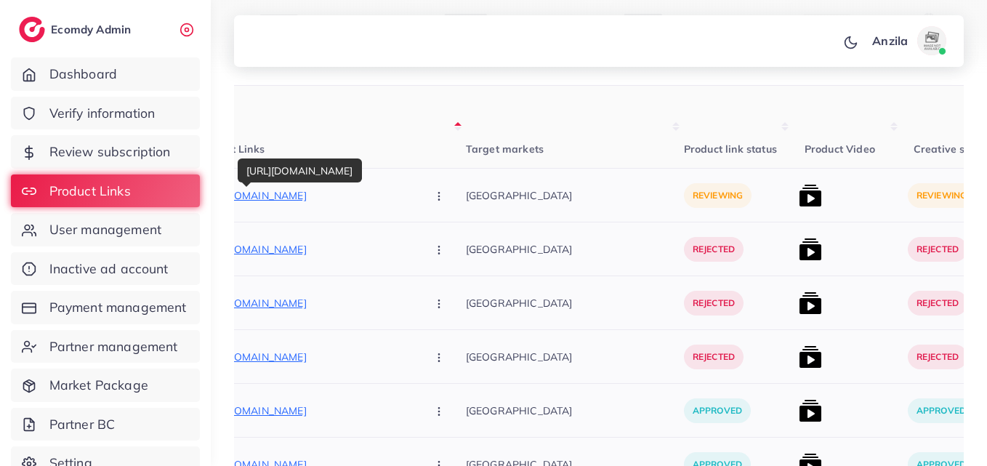
click at [334, 197] on p "https://capncarry.shop/products/magical-hearts-rings-royal-green" at bounding box center [306, 195] width 218 height 17
click at [577, 229] on div "[GEOGRAPHIC_DATA]" at bounding box center [575, 249] width 218 height 54
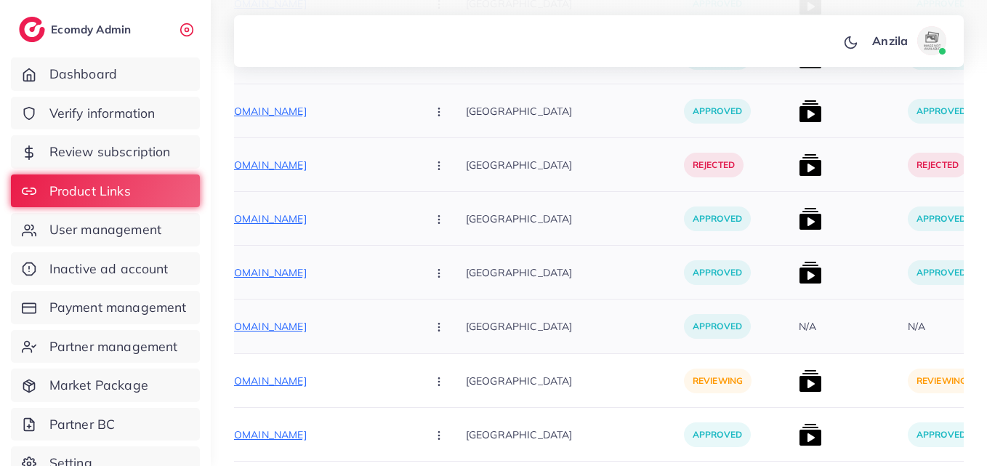
scroll to position [727, 0]
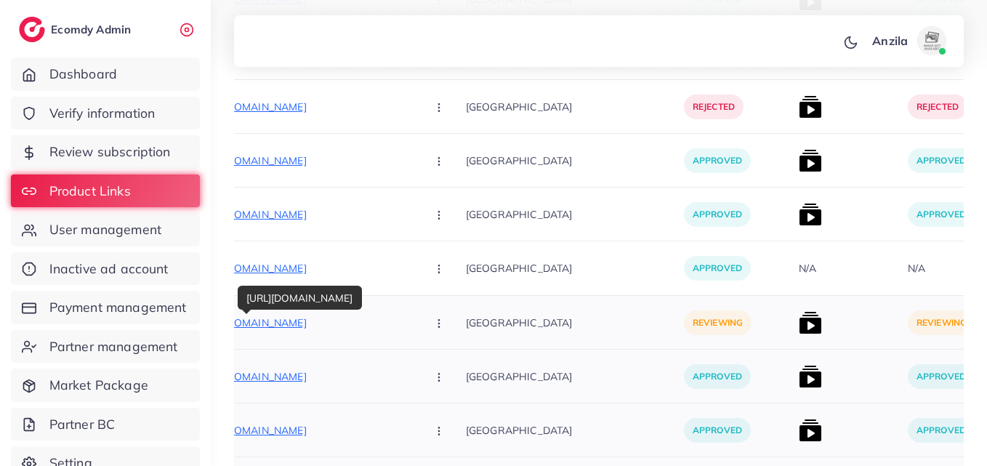
click at [325, 326] on p "https://www.austinstyle.store/collections/cargo/products/ivory-skin-relaxed-car…" at bounding box center [306, 322] width 218 height 17
click at [433, 328] on icon "button" at bounding box center [439, 324] width 12 height 12
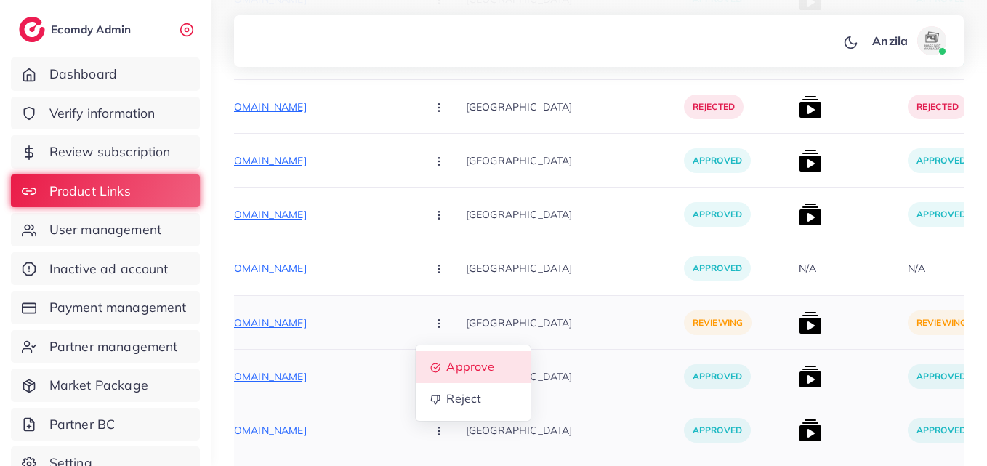
click at [446, 371] on span "Approve" at bounding box center [470, 367] width 48 height 15
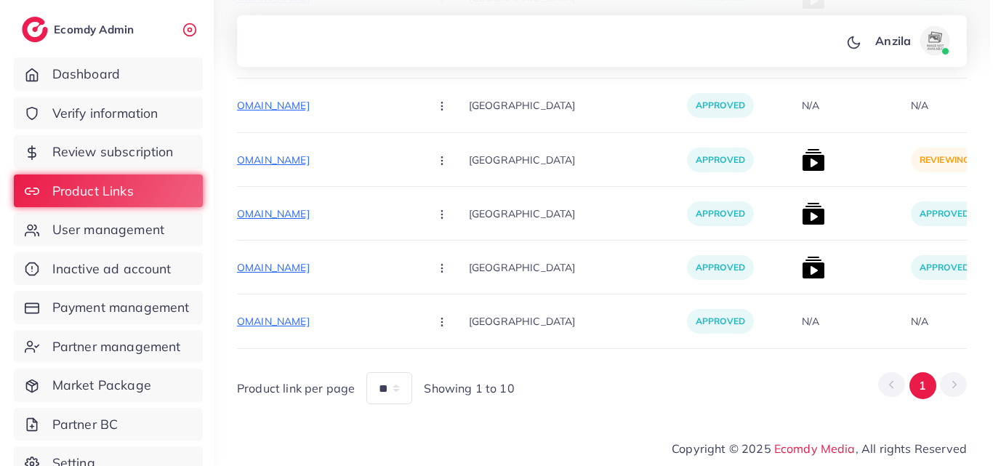
scroll to position [4479, 0]
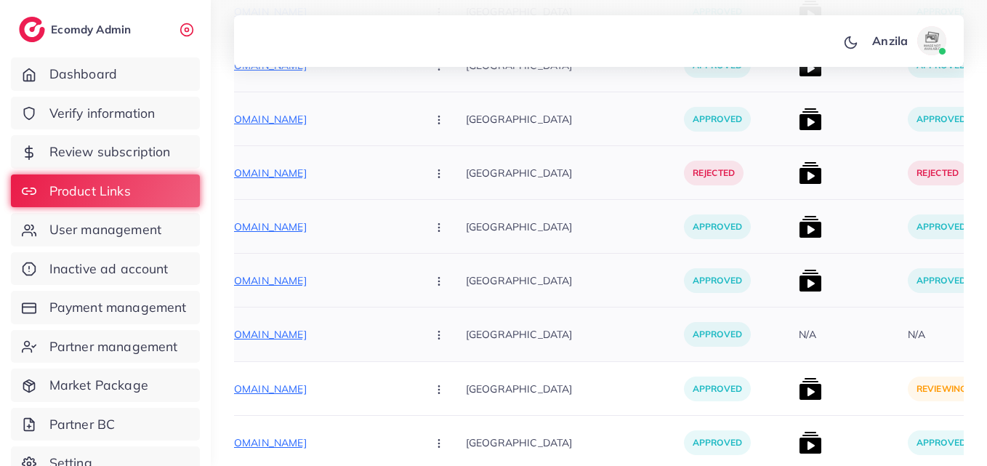
click at [536, 227] on p "[GEOGRAPHIC_DATA]" at bounding box center [575, 226] width 218 height 33
click at [799, 387] on img at bounding box center [810, 388] width 23 height 23
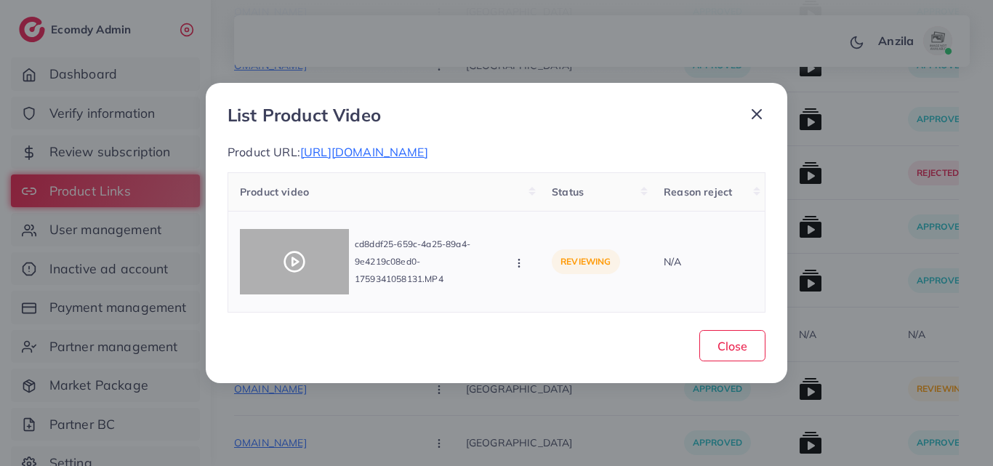
click at [285, 263] on icon at bounding box center [294, 261] width 23 height 23
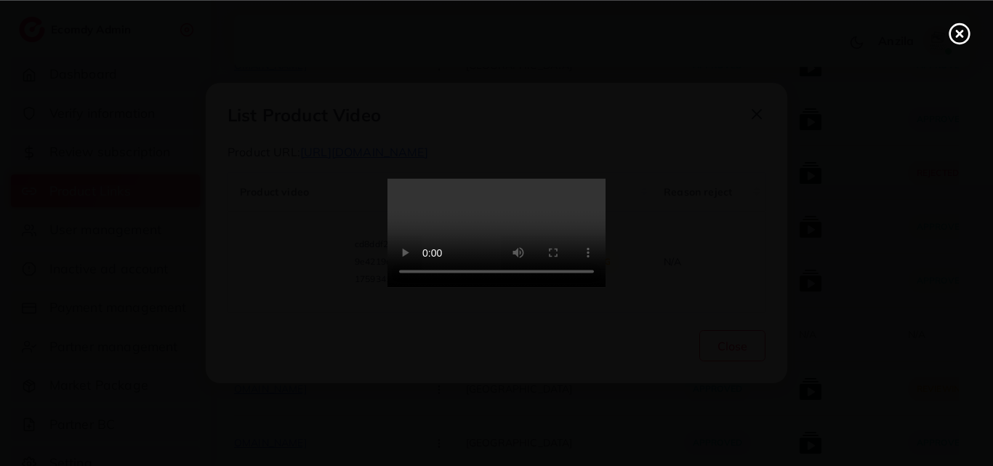
click at [530, 250] on video at bounding box center [496, 233] width 218 height 109
click at [957, 31] on line at bounding box center [959, 34] width 6 height 6
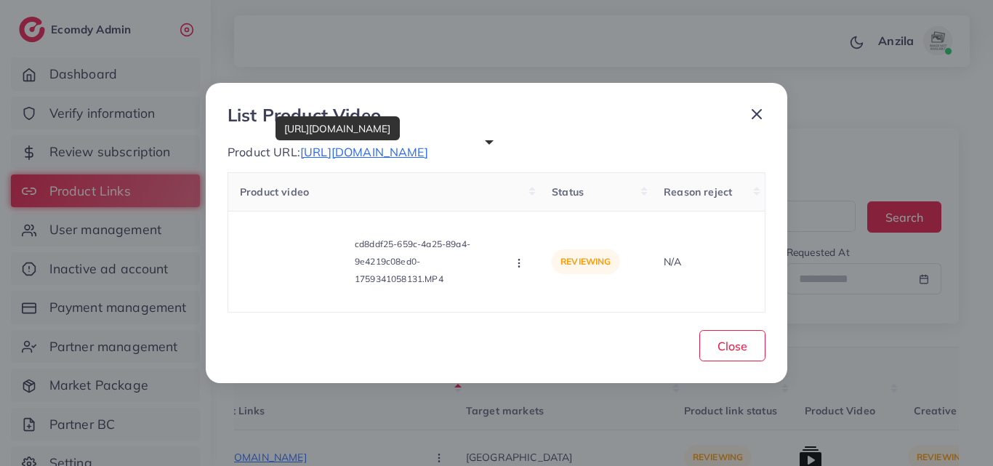
click at [428, 149] on span "https://www.austinstyle.store/collections/cargo/products/ivory-skin-relaxed-car…" at bounding box center [364, 152] width 128 height 15
click at [514, 263] on div "Approve Reject" at bounding box center [520, 262] width 16 height 16
click at [519, 267] on circle "button" at bounding box center [518, 266] width 1 height 1
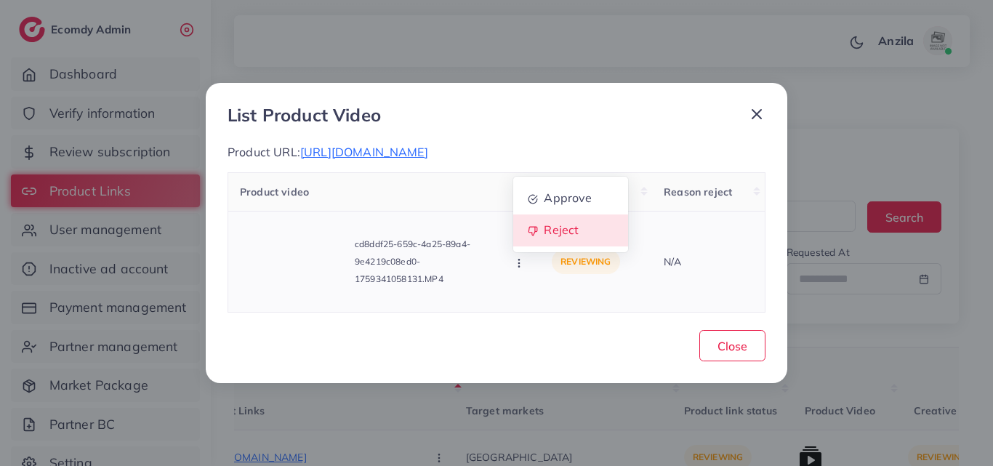
click at [559, 237] on span "Reject" at bounding box center [561, 229] width 35 height 15
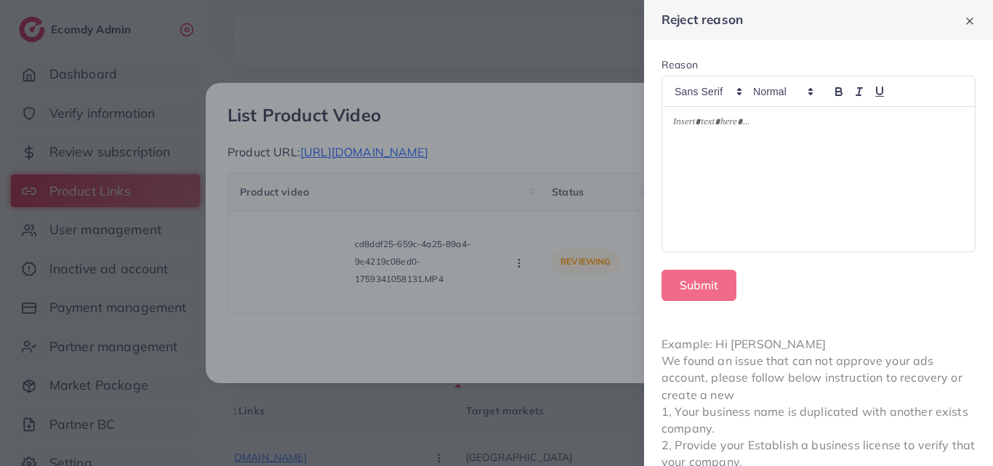
click at [781, 194] on div at bounding box center [818, 179] width 312 height 145
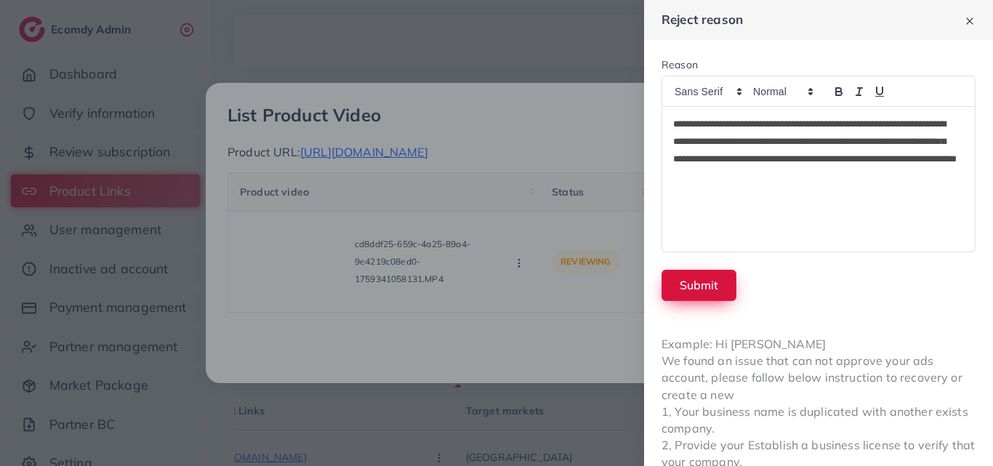
click at [687, 290] on button "Submit" at bounding box center [698, 285] width 75 height 31
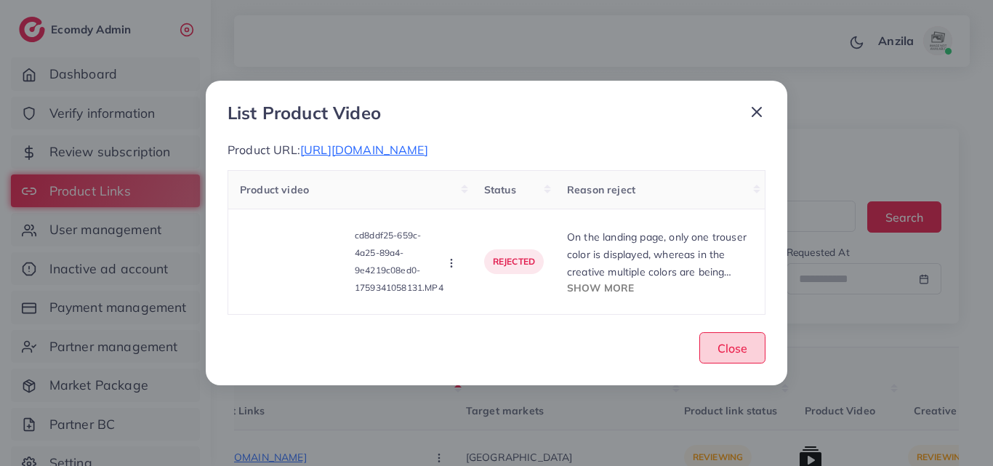
click at [744, 355] on span "Close" at bounding box center [732, 348] width 30 height 15
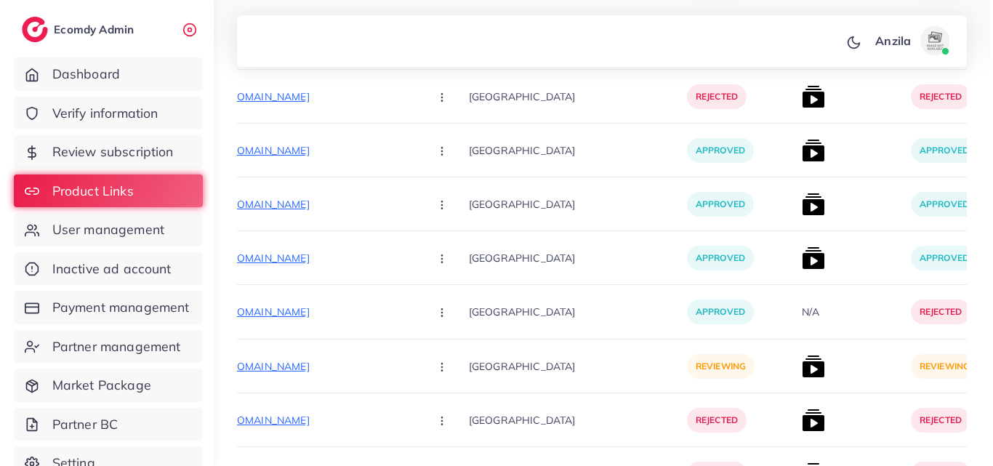
scroll to position [3925, 0]
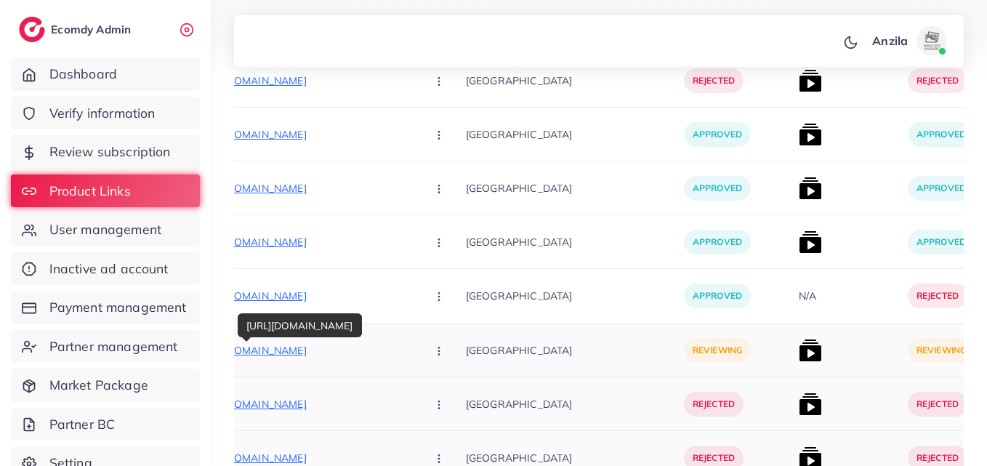
click at [303, 350] on p "https://capncarry.shop/products/magical-hearts-rings-royal-green" at bounding box center [306, 350] width 218 height 17
click at [433, 347] on icon "button" at bounding box center [439, 351] width 12 height 12
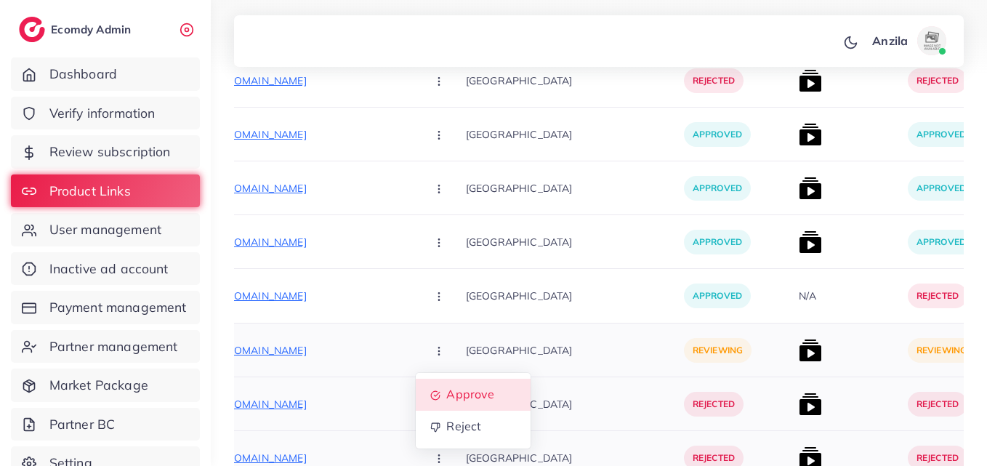
click at [446, 399] on span "Approve" at bounding box center [470, 394] width 48 height 15
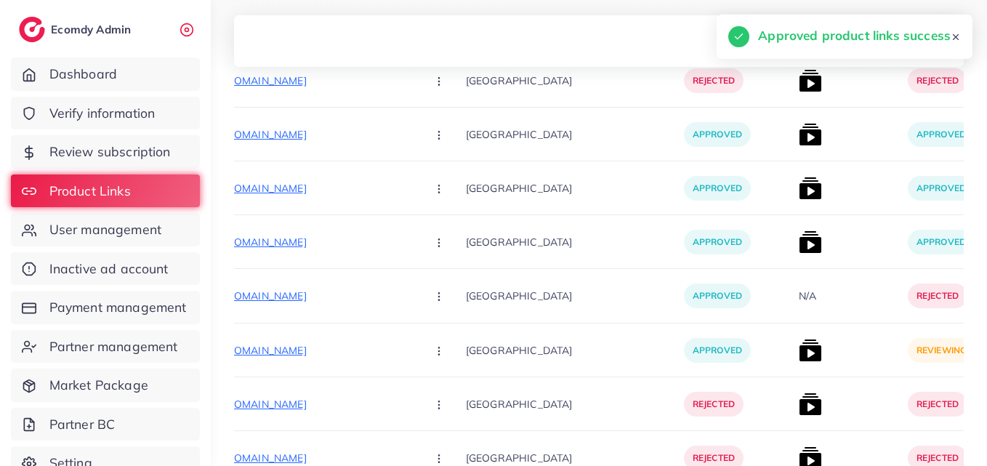
click at [799, 352] on img at bounding box center [810, 350] width 23 height 23
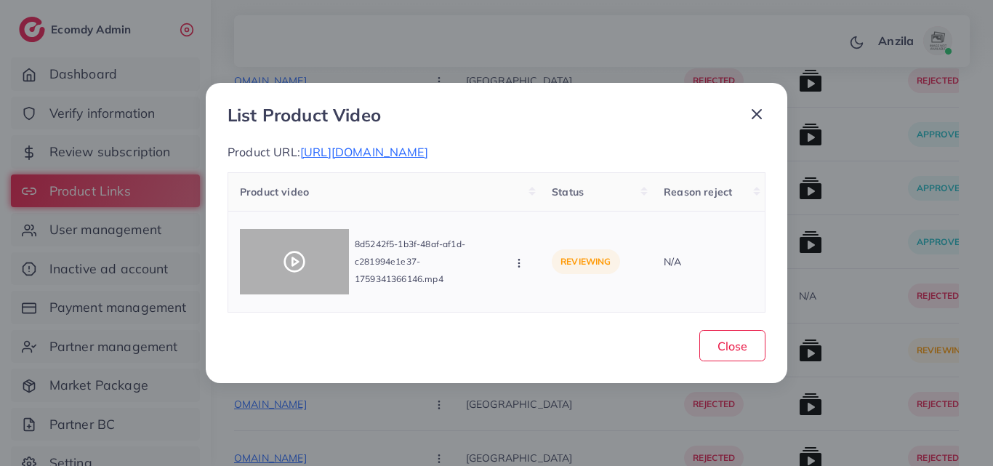
click at [295, 246] on div at bounding box center [294, 261] width 109 height 65
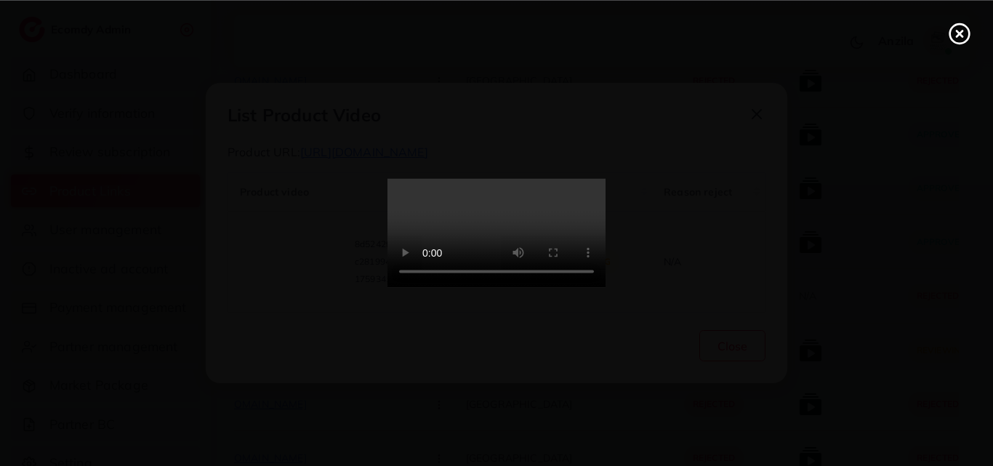
click at [956, 31] on line at bounding box center [959, 34] width 6 height 6
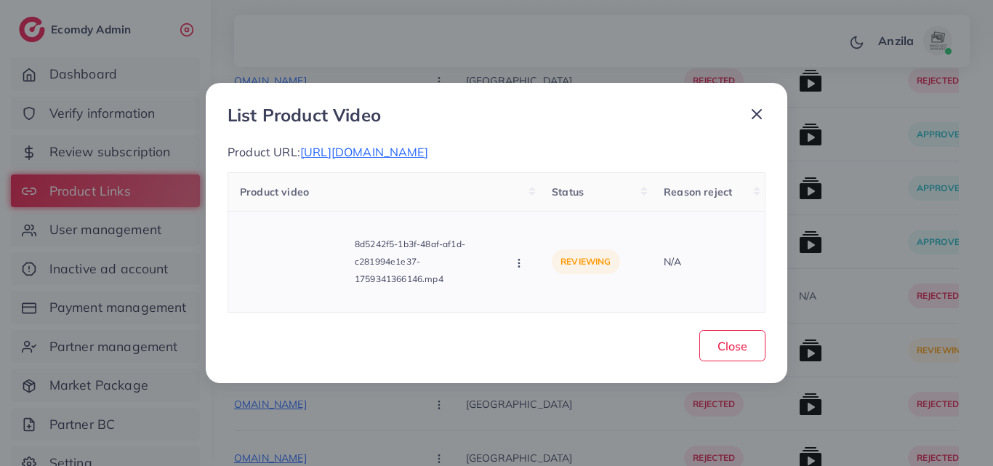
click at [521, 270] on div "8d5242f5-1b3f-48af-af1d-c281994e1e37-1759341366146.mp4 Approve Reject" at bounding box center [384, 261] width 288 height 77
click at [519, 263] on circle "button" at bounding box center [518, 262] width 1 height 1
click at [557, 201] on span "Approve" at bounding box center [568, 197] width 48 height 15
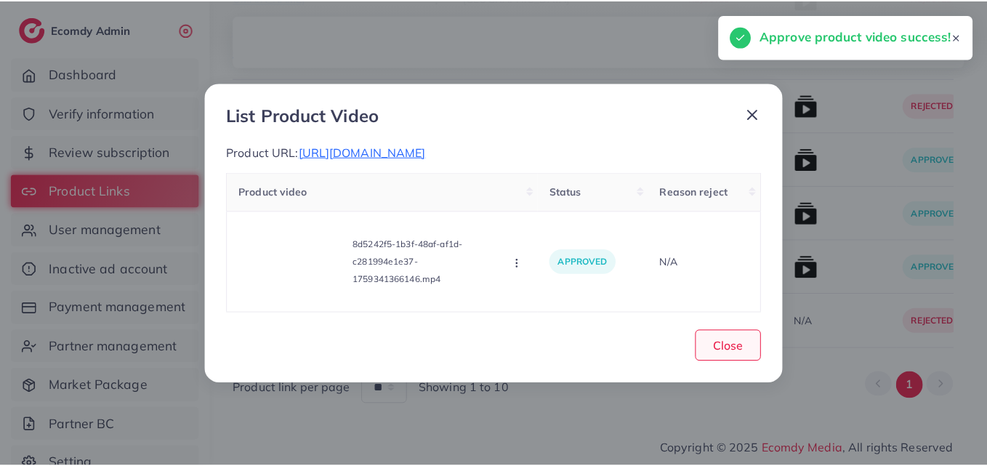
scroll to position [3905, 0]
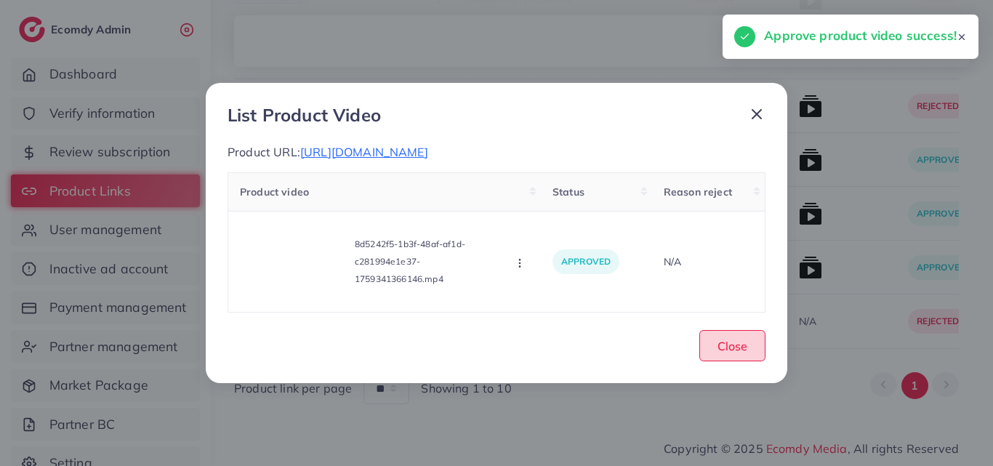
click at [730, 343] on span "Close" at bounding box center [732, 346] width 30 height 15
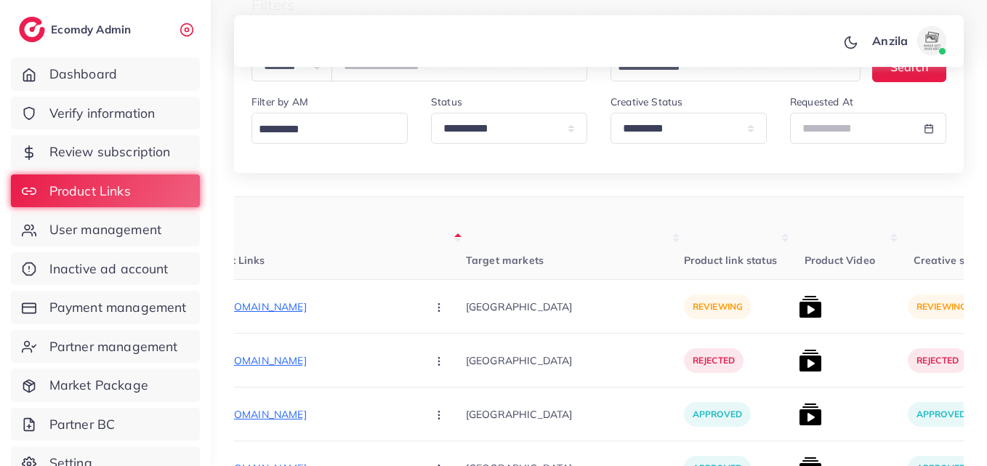
scroll to position [136, 0]
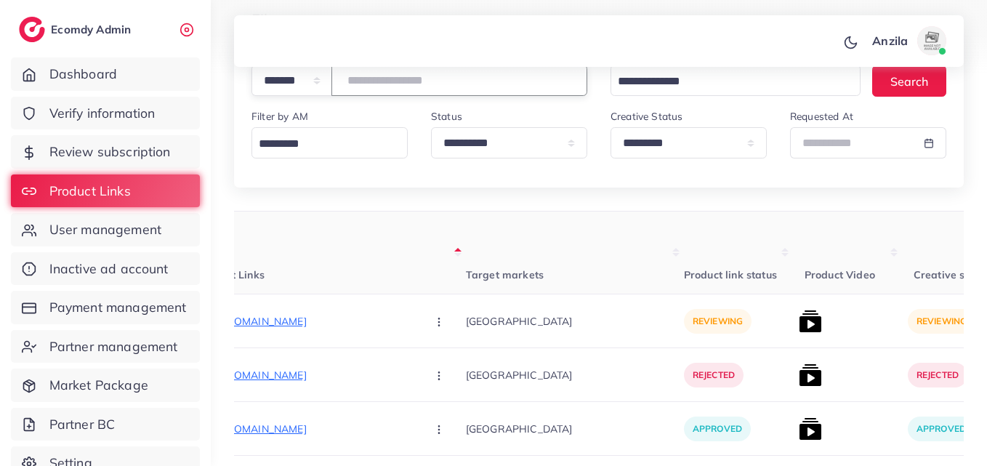
click at [377, 77] on input "number" at bounding box center [459, 80] width 256 height 31
paste input "*******"
type input "*******"
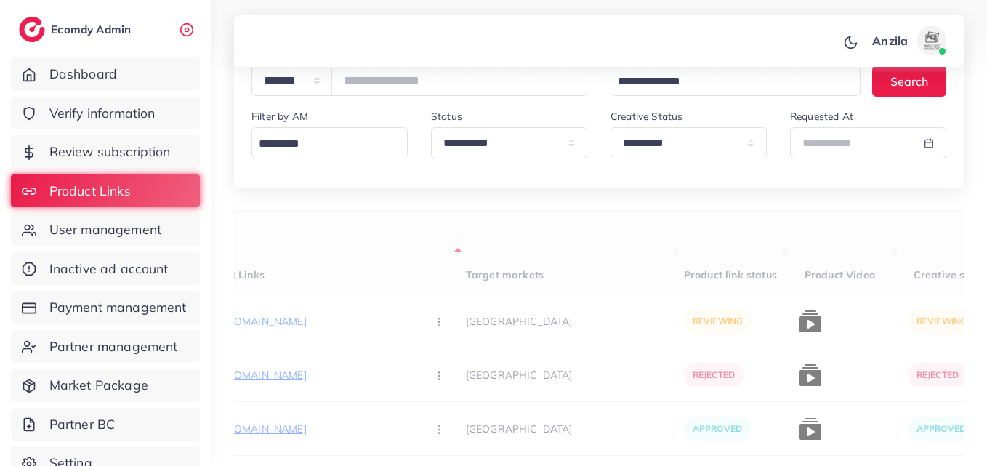
scroll to position [0, 163]
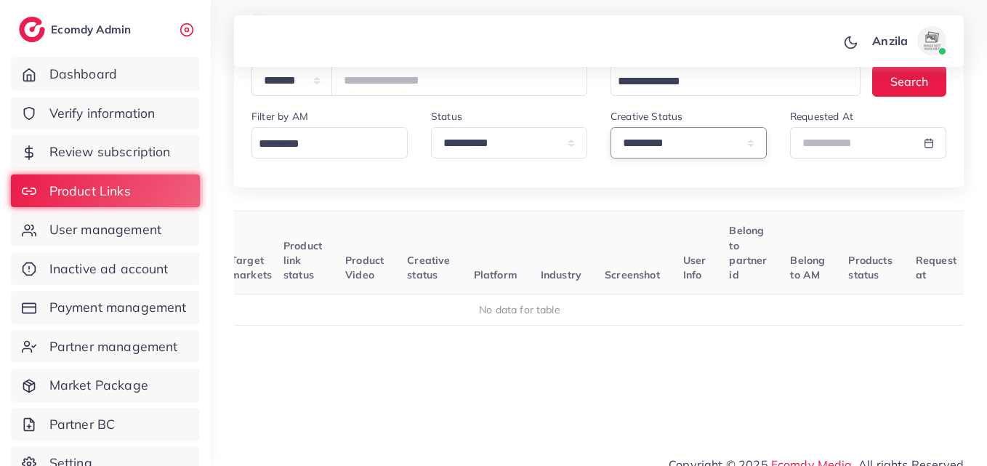
click at [740, 141] on select "**********" at bounding box center [688, 142] width 156 height 31
select select
click at [610, 127] on select "**********" at bounding box center [688, 142] width 156 height 31
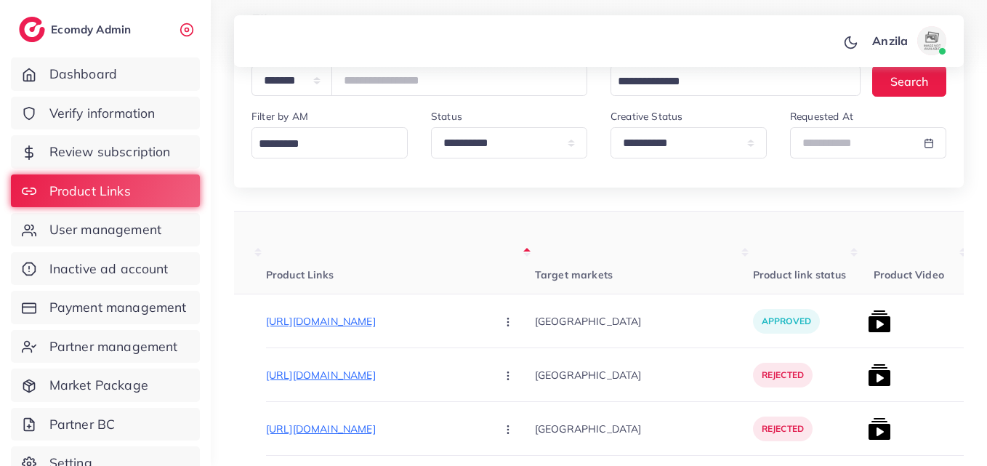
click at [551, 251] on th "Target markets" at bounding box center [644, 252] width 218 height 83
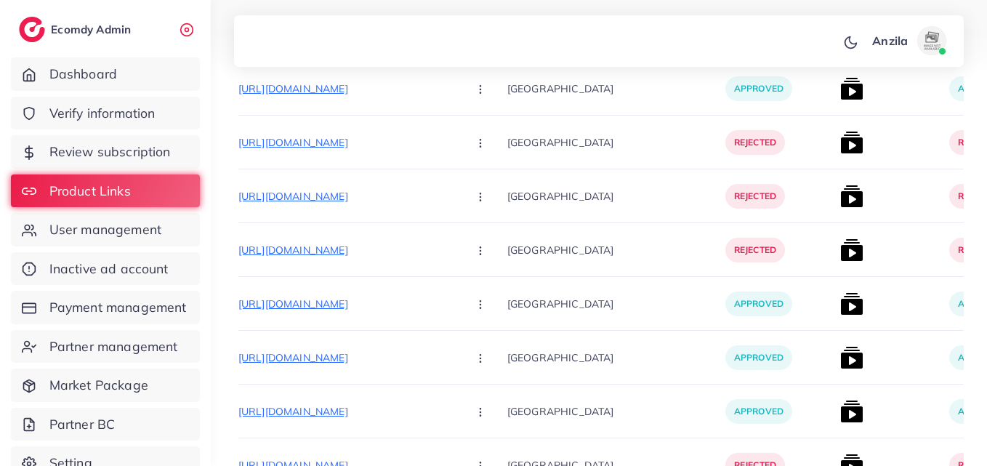
scroll to position [0, 193]
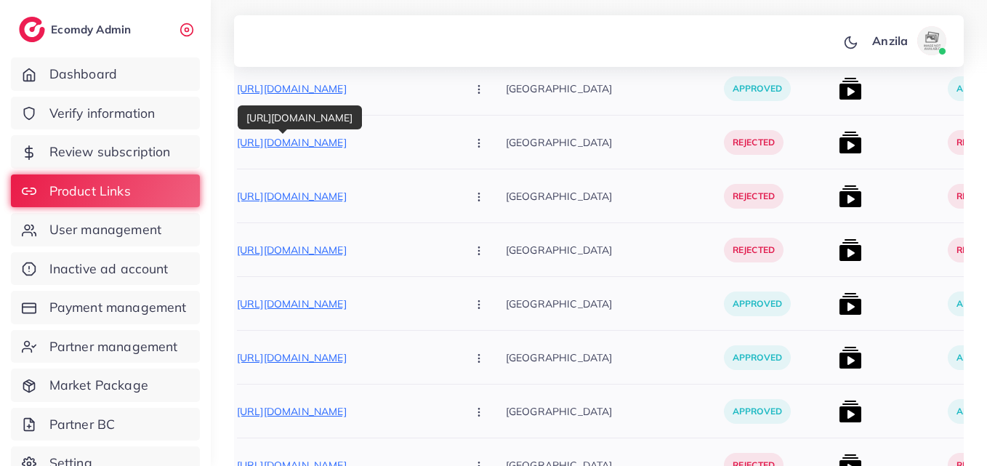
click at [324, 139] on p "https://capncarry.shop/products/magical-heart-ring-royal" at bounding box center [346, 142] width 218 height 17
click at [455, 137] on button "button" at bounding box center [480, 142] width 51 height 33
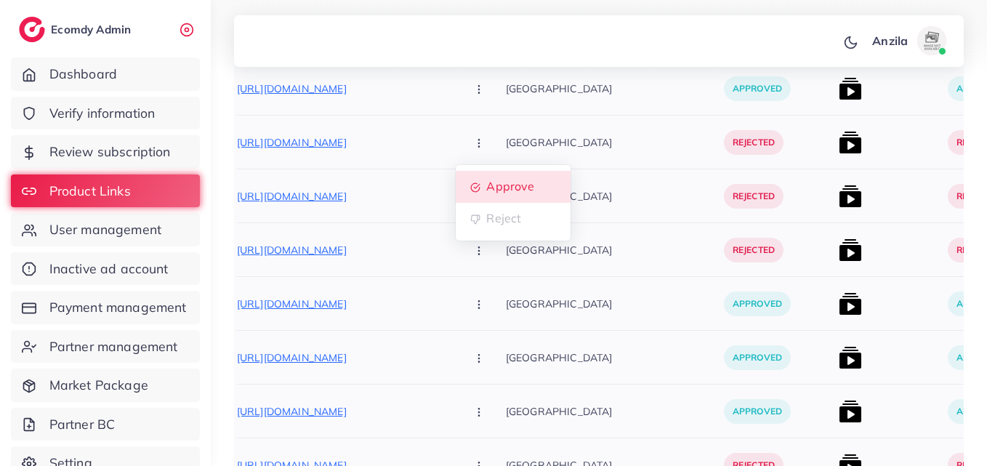
click at [456, 175] on link "Approve" at bounding box center [513, 187] width 115 height 32
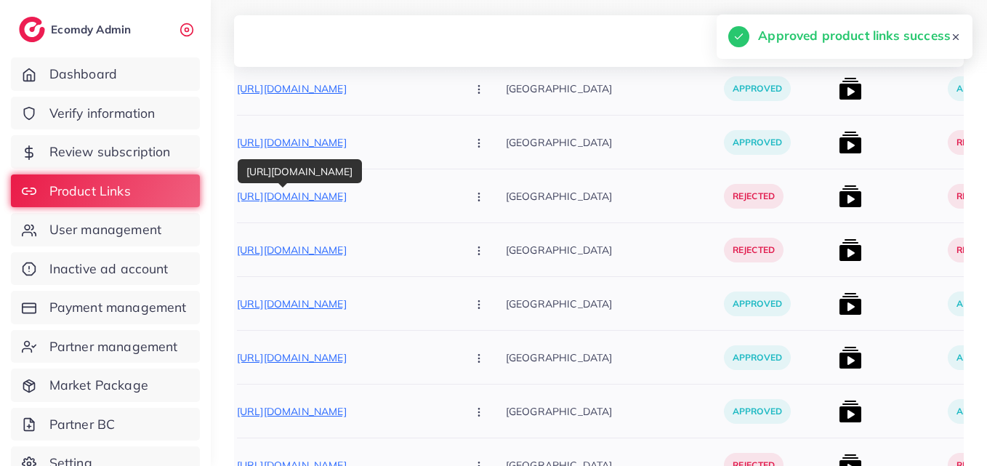
click at [340, 200] on p "https://capncarry.shop/products/magical-heart-ring-royal-green" at bounding box center [346, 195] width 218 height 17
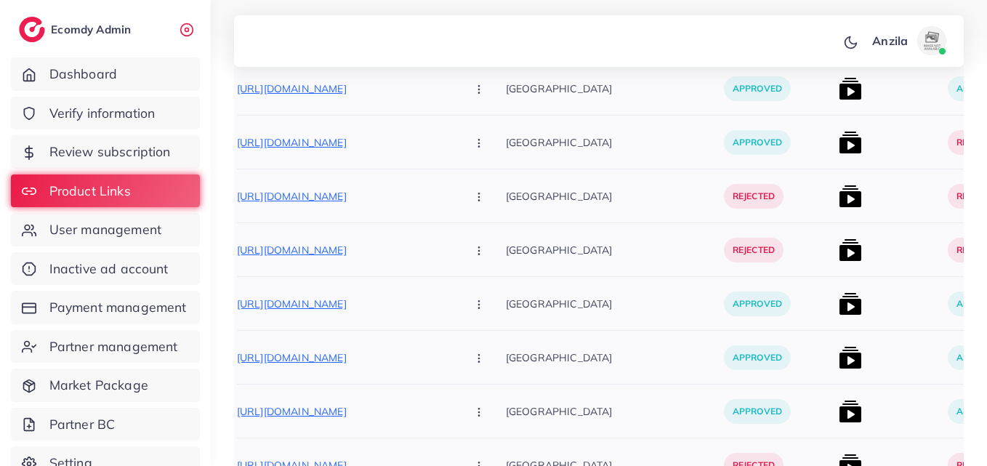
drag, startPoint x: 420, startPoint y: 204, endPoint x: 450, endPoint y: 251, distance: 55.2
click at [450, 251] on tr "1032232 Pakistan https://capncarry.shop/products/magical-hearts-rings-royal-gre…" at bounding box center [977, 358] width 1870 height 592
click at [473, 199] on icon "button" at bounding box center [479, 197] width 12 height 12
click at [486, 246] on span "Approve" at bounding box center [510, 240] width 48 height 15
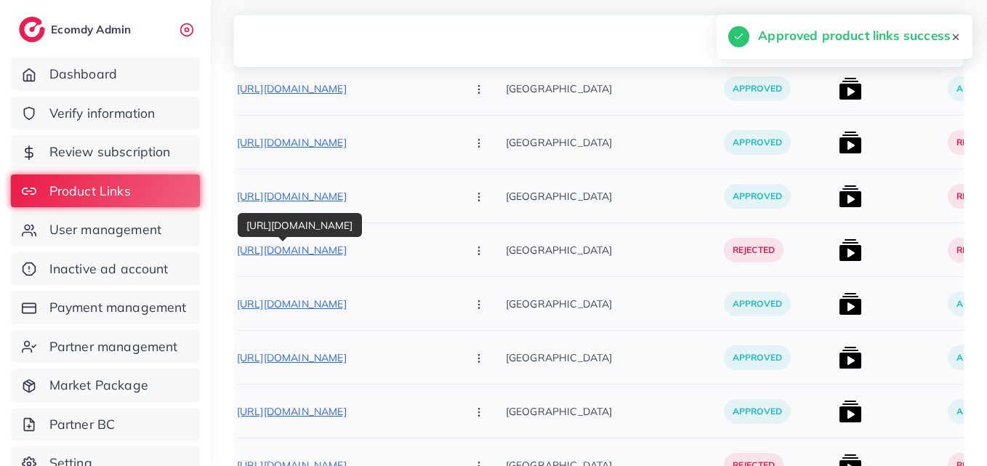
click at [337, 251] on p "https://capncarry.shop/products/magical-heart-ring-royal-blue" at bounding box center [346, 249] width 218 height 17
click at [455, 239] on button "button" at bounding box center [480, 249] width 51 height 33
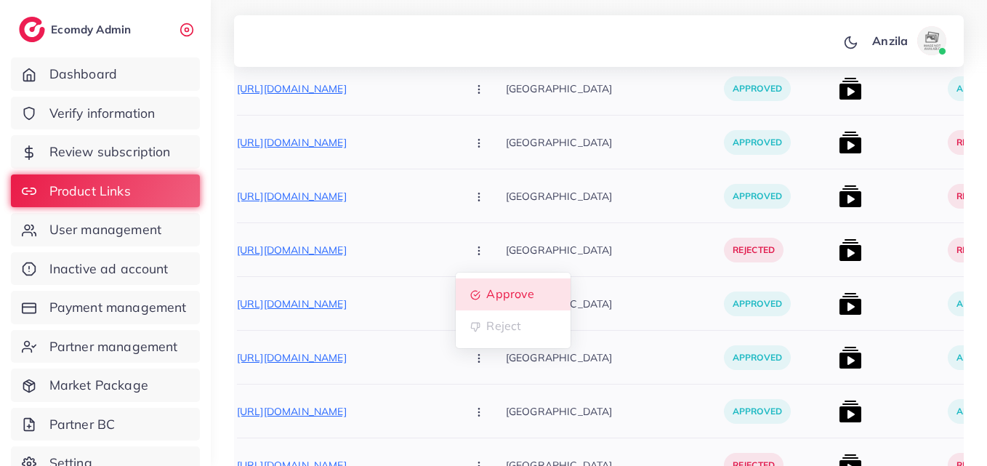
click at [486, 291] on span "Approve" at bounding box center [510, 294] width 48 height 15
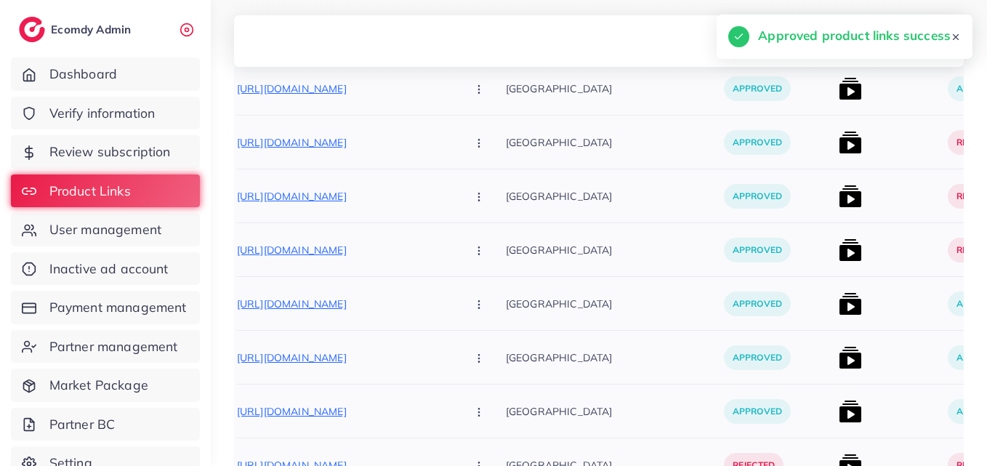
click at [838, 135] on img at bounding box center [849, 142] width 23 height 23
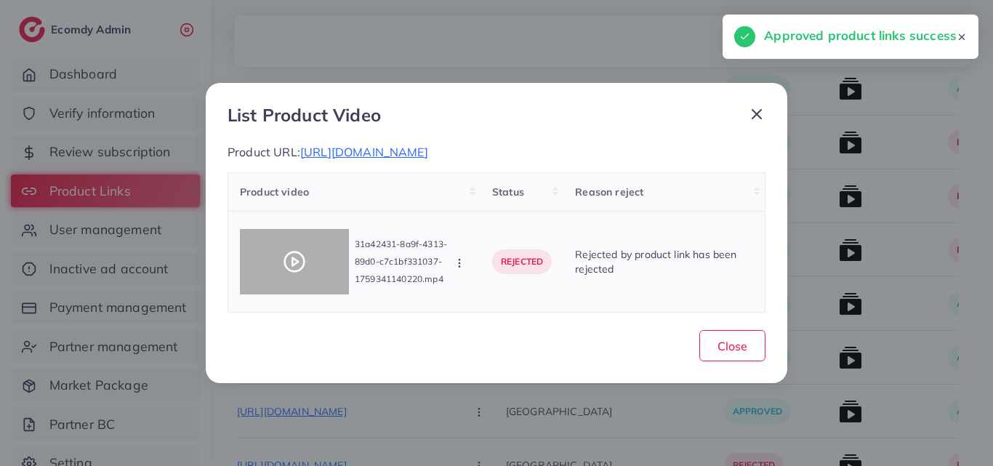
click at [285, 260] on circle at bounding box center [295, 262] width 20 height 20
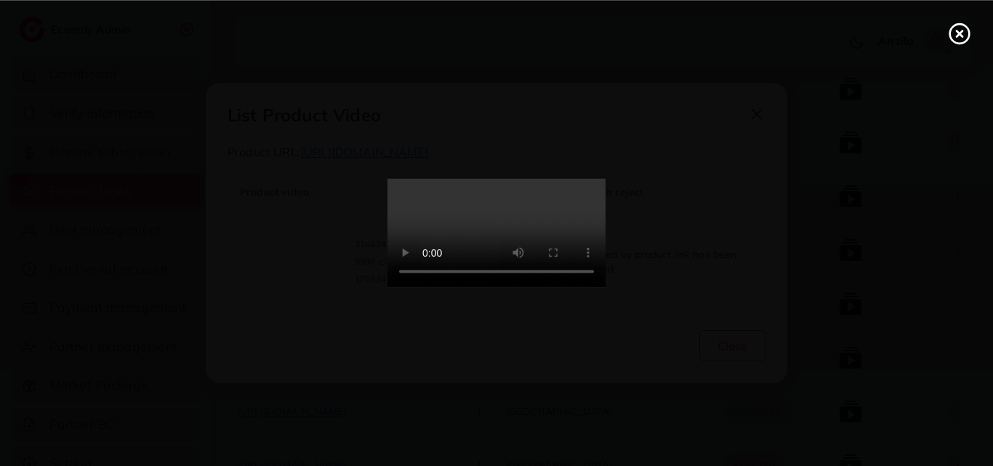
click at [496, 263] on video at bounding box center [496, 233] width 218 height 109
click at [962, 25] on icon at bounding box center [958, 33] width 23 height 23
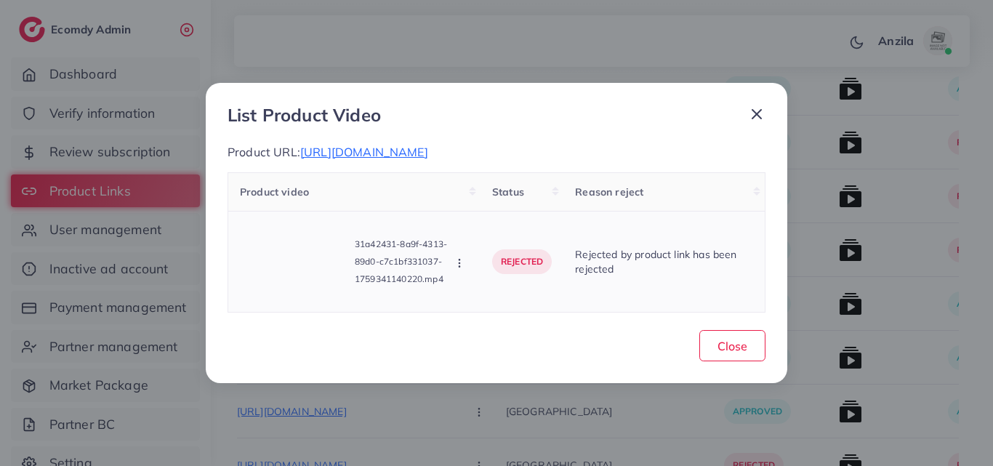
click at [456, 262] on icon "button" at bounding box center [459, 263] width 12 height 12
click at [493, 198] on span "Approve" at bounding box center [508, 197] width 48 height 15
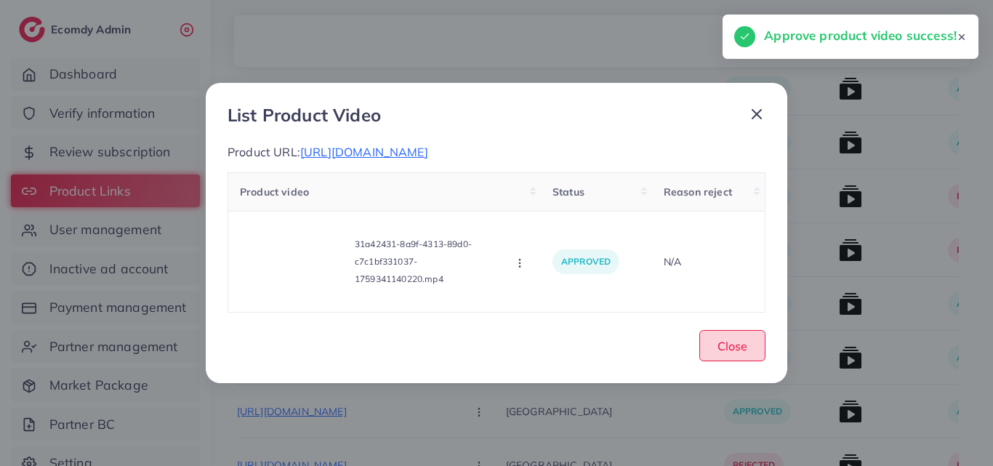
click at [723, 347] on span "Close" at bounding box center [732, 346] width 30 height 15
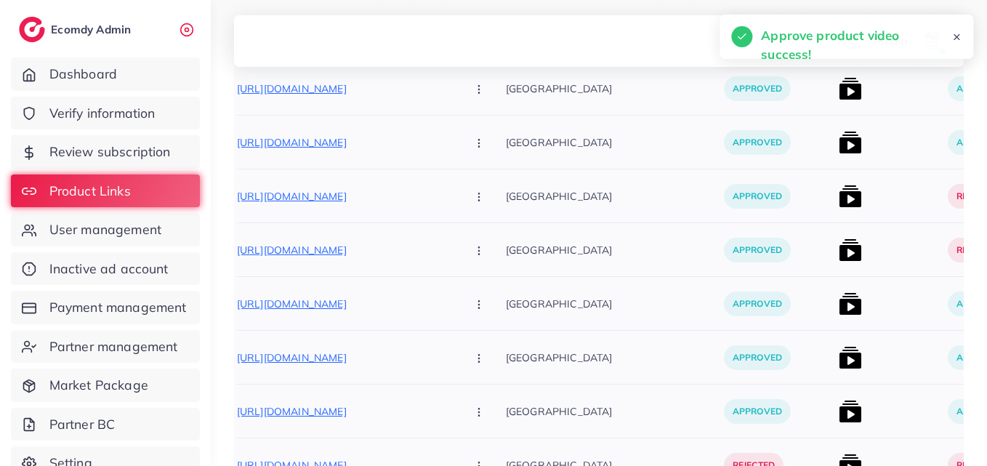
click at [833, 183] on div at bounding box center [887, 196] width 109 height 54
click at [838, 194] on img at bounding box center [849, 196] width 23 height 23
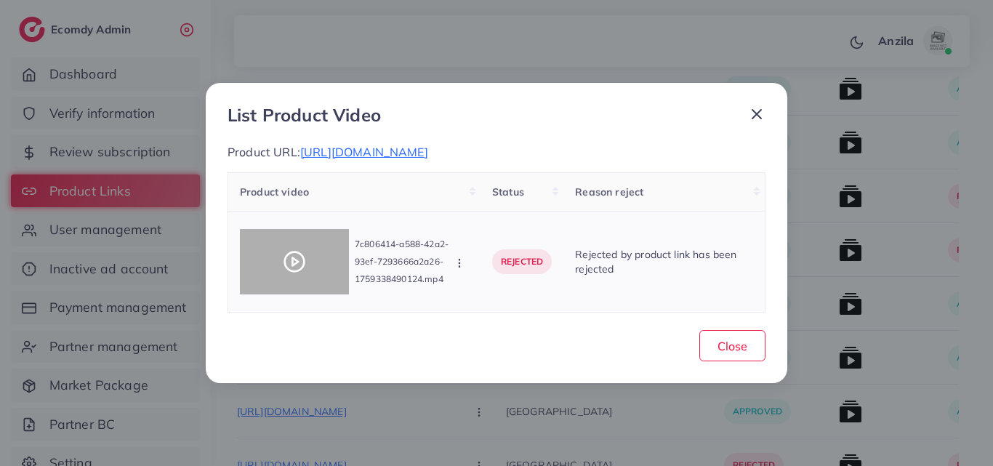
click at [299, 247] on div at bounding box center [294, 261] width 109 height 65
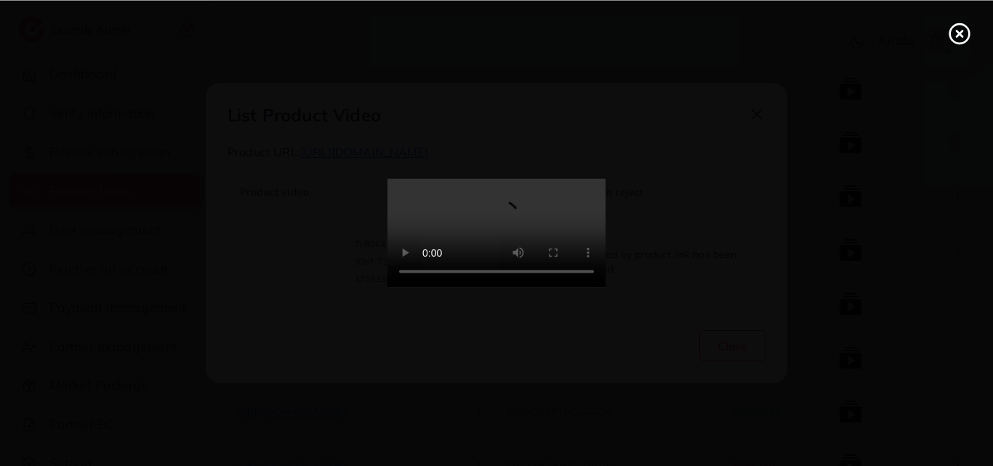
click at [957, 33] on icon at bounding box center [958, 33] width 23 height 23
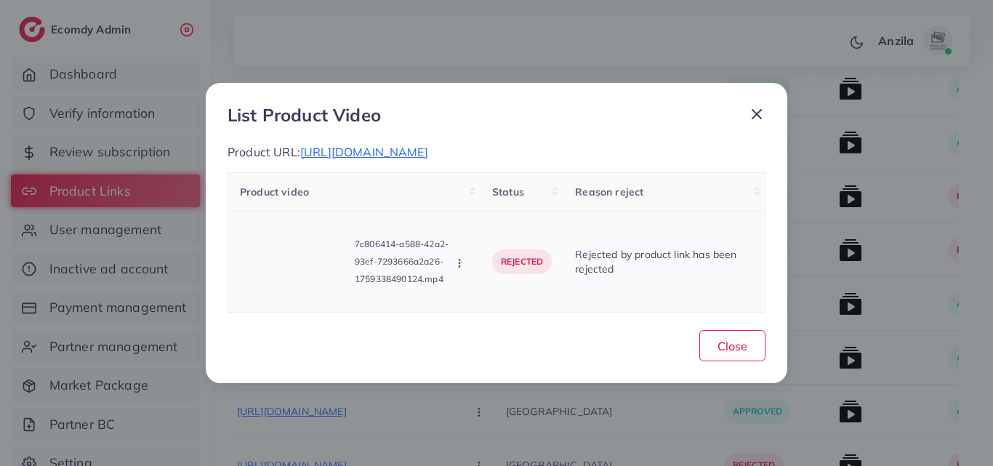
click at [455, 256] on button "button" at bounding box center [461, 262] width 16 height 15
click at [493, 203] on span "Approve" at bounding box center [508, 197] width 48 height 15
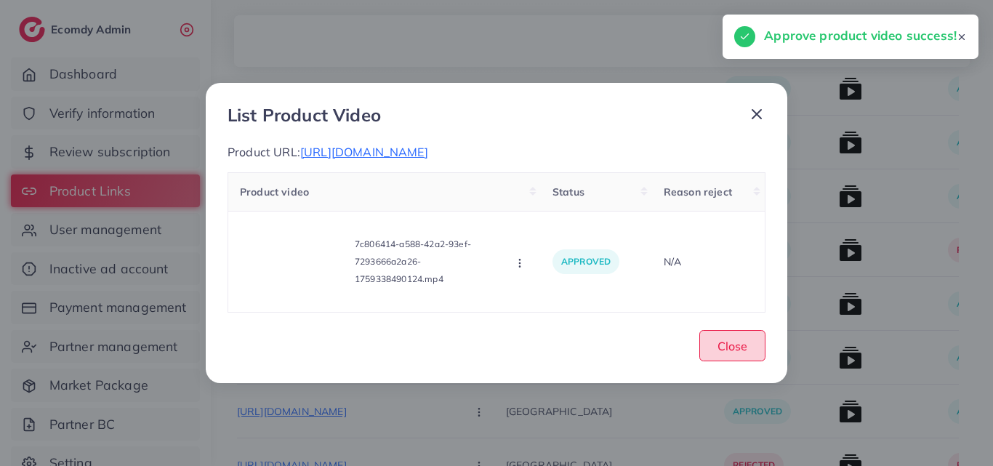
click at [730, 359] on button "Close" at bounding box center [732, 345] width 66 height 31
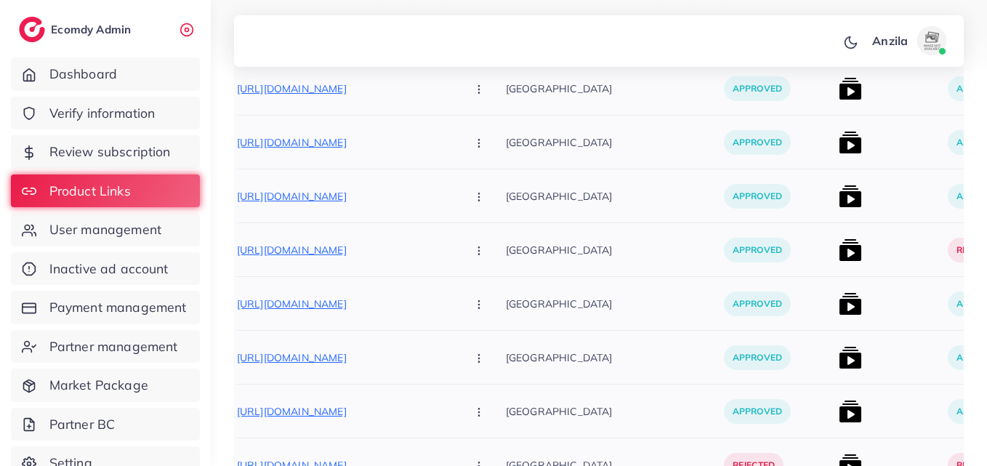
click at [838, 256] on img at bounding box center [849, 249] width 23 height 23
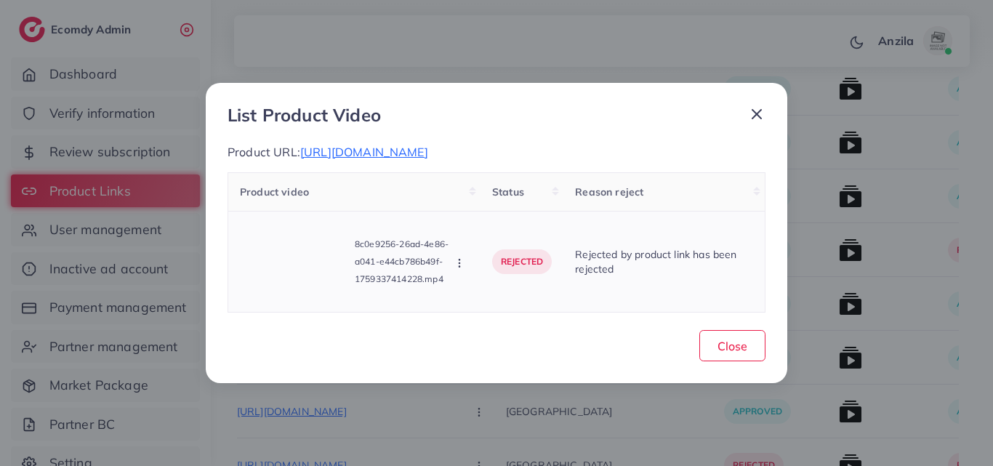
click at [456, 262] on icon "button" at bounding box center [459, 263] width 12 height 12
click at [498, 194] on span "Approve" at bounding box center [508, 197] width 48 height 15
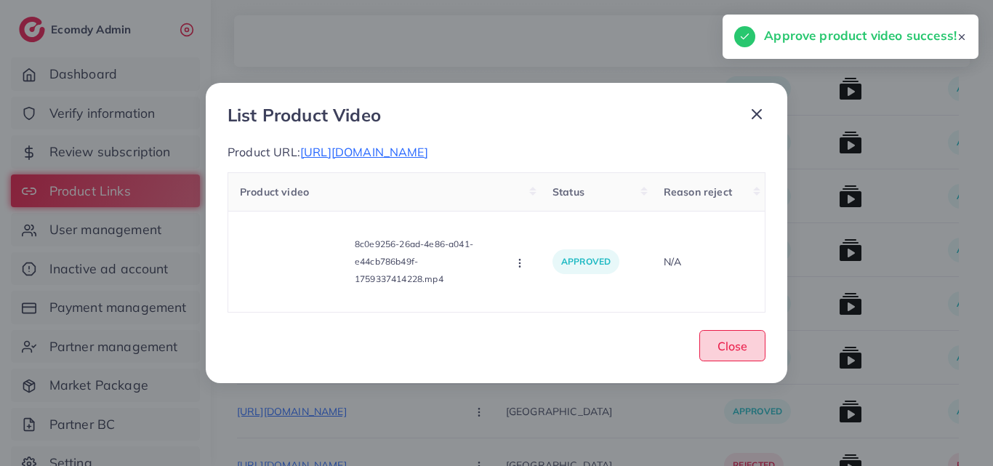
click at [753, 341] on button "Close" at bounding box center [732, 345] width 66 height 31
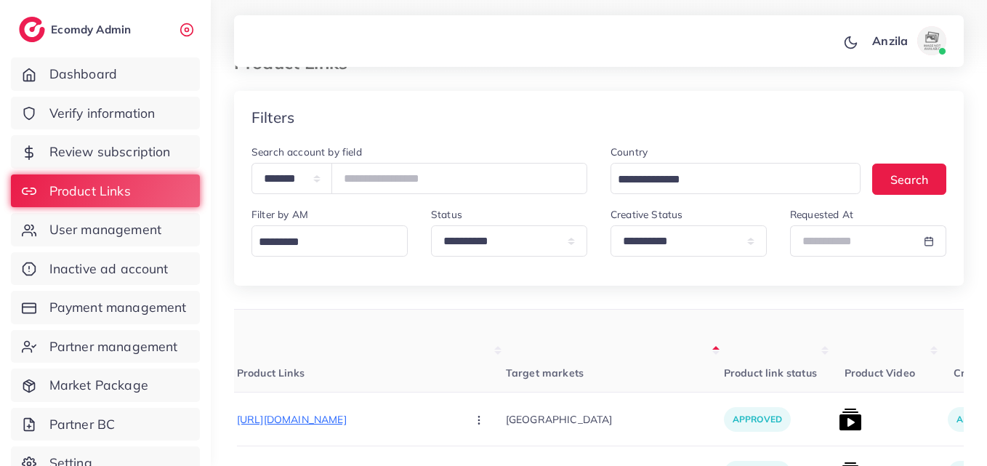
scroll to position [32, 0]
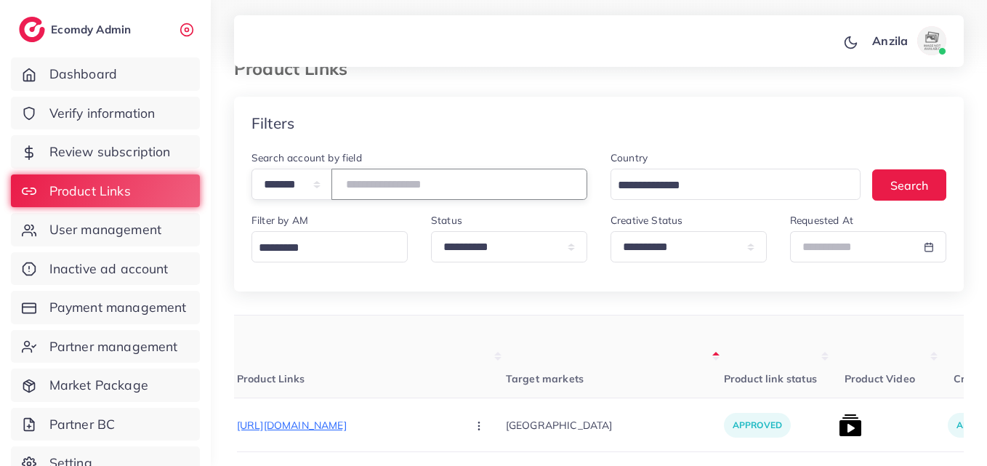
click at [382, 174] on input "*******" at bounding box center [459, 184] width 256 height 31
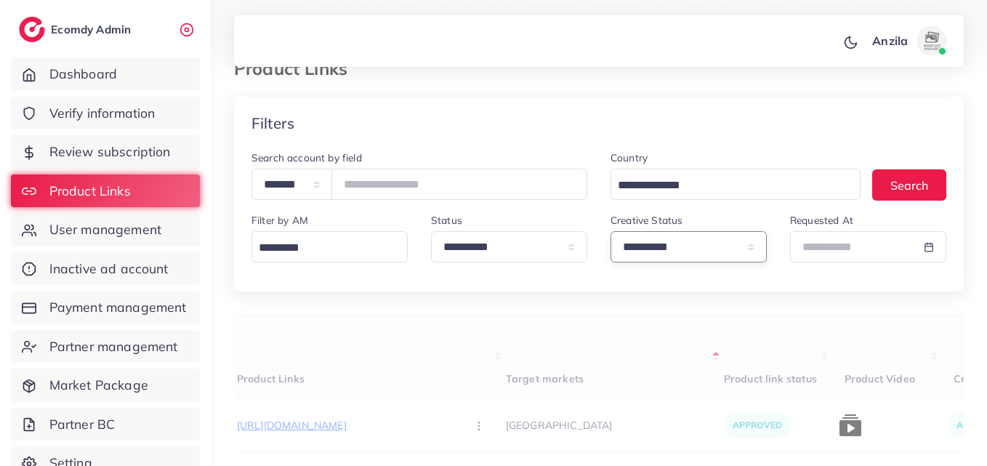
click at [640, 234] on select "**********" at bounding box center [688, 246] width 156 height 31
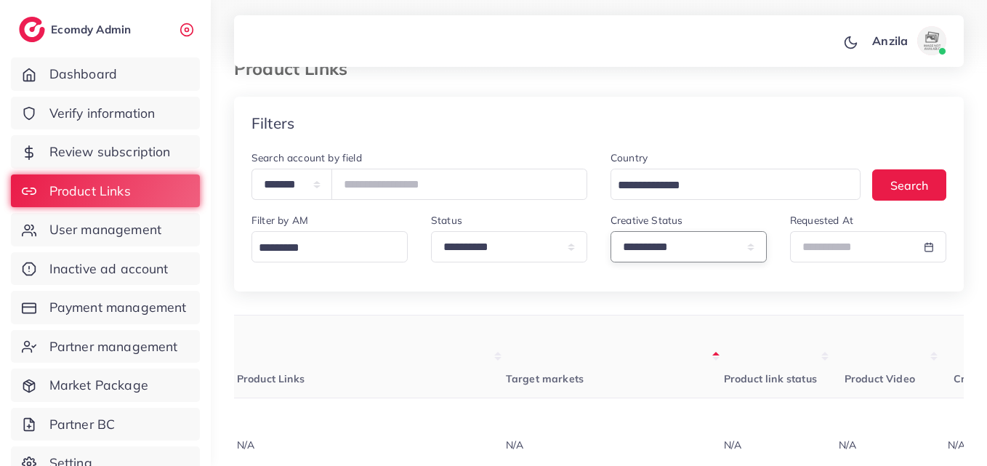
select select "*********"
click at [610, 231] on select "**********" at bounding box center [688, 246] width 156 height 31
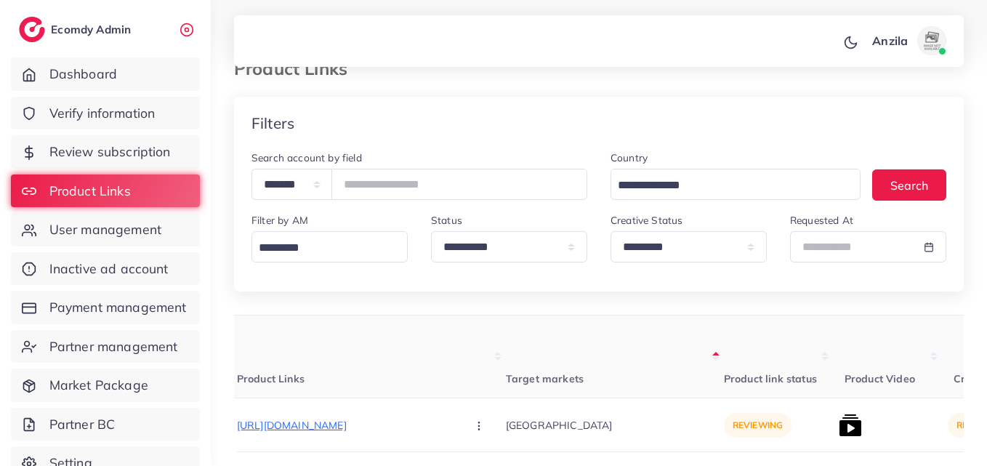
click at [611, 352] on th "Target markets" at bounding box center [615, 356] width 218 height 83
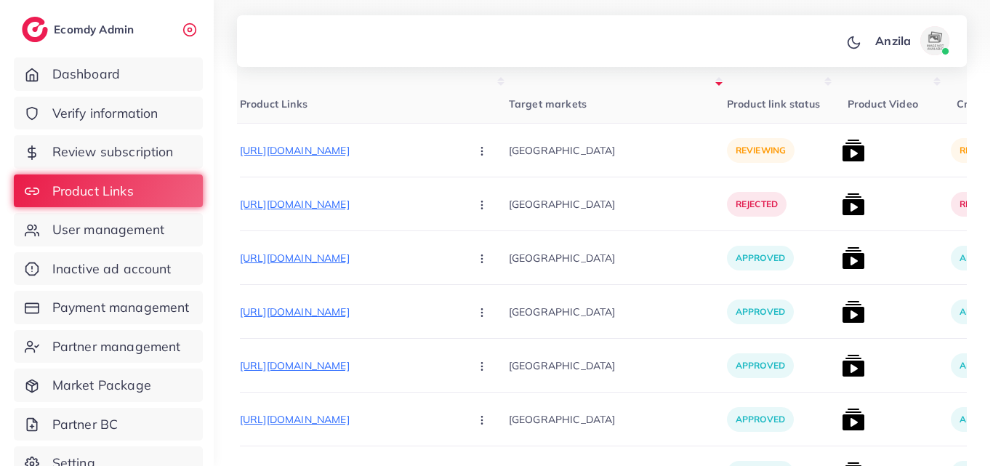
scroll to position [252, 0]
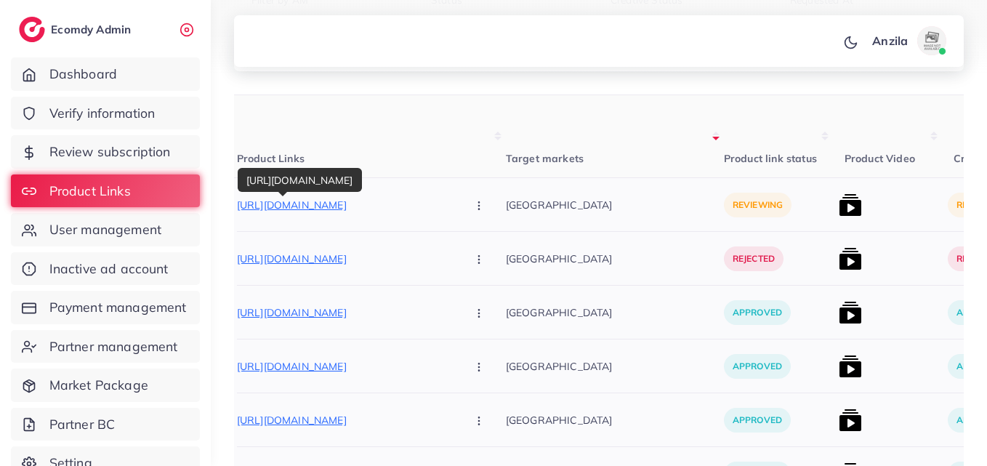
click at [323, 207] on p "https://wristandstyle.store/products/litence-straps-watch-dual-straps-versatili…" at bounding box center [346, 204] width 218 height 17
click at [473, 209] on icon "button" at bounding box center [479, 206] width 12 height 12
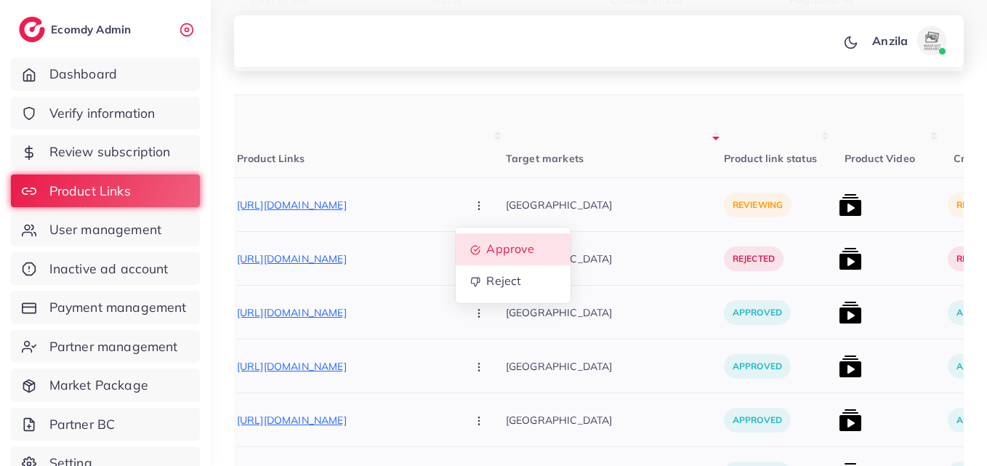
click at [456, 259] on link "Approve" at bounding box center [513, 249] width 115 height 32
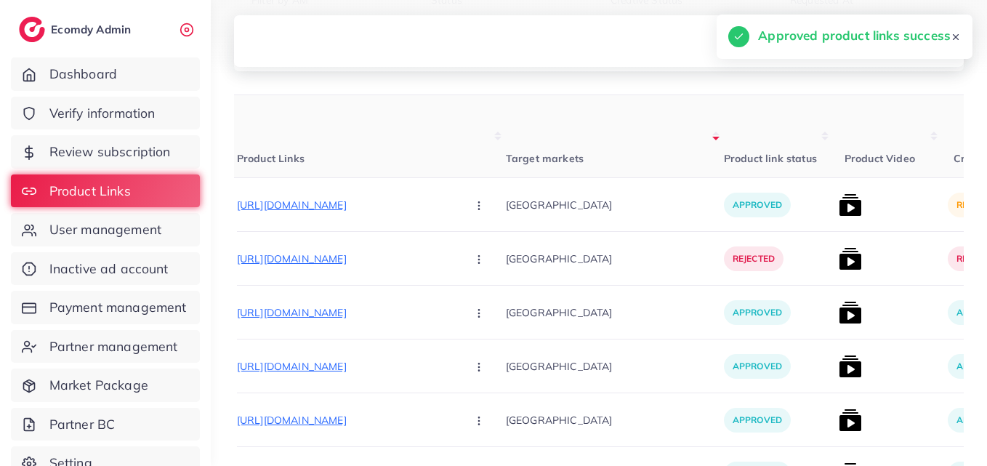
click at [473, 261] on icon "button" at bounding box center [479, 260] width 12 height 12
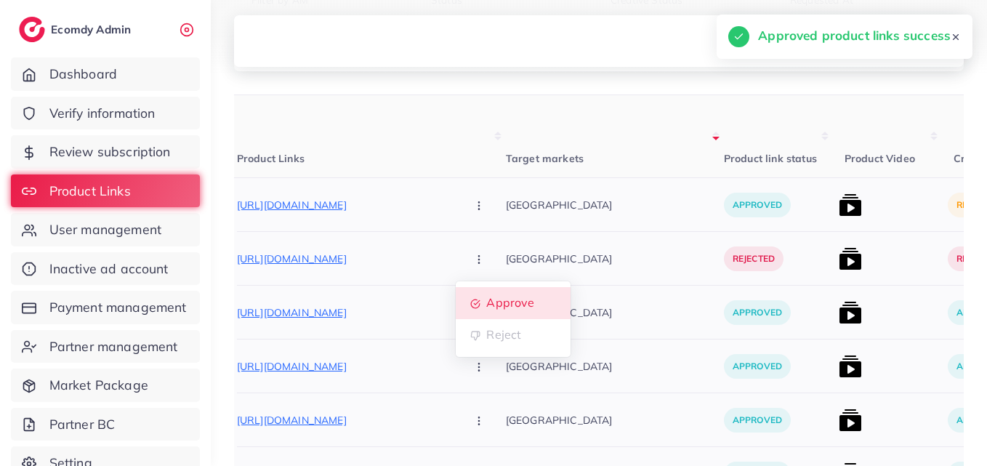
click at [486, 306] on span "Approve" at bounding box center [510, 303] width 48 height 15
click at [838, 208] on img at bounding box center [849, 204] width 23 height 23
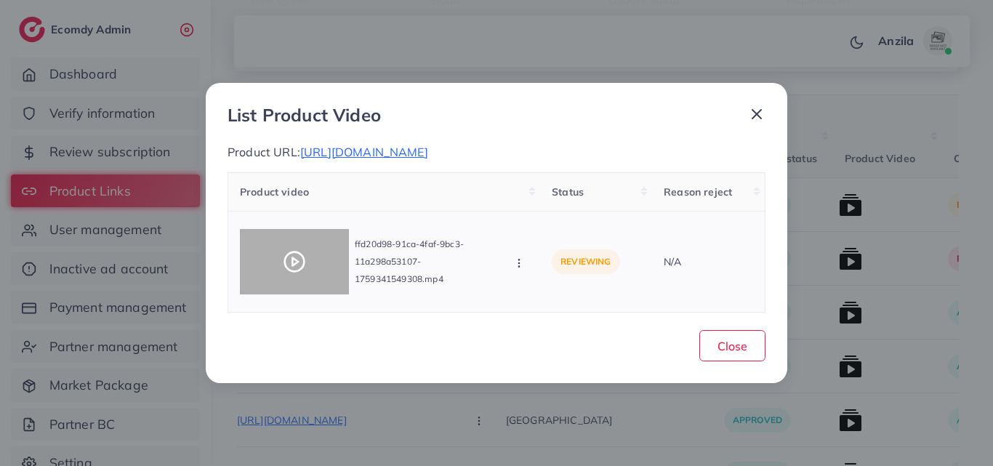
click at [286, 250] on icon at bounding box center [294, 261] width 23 height 23
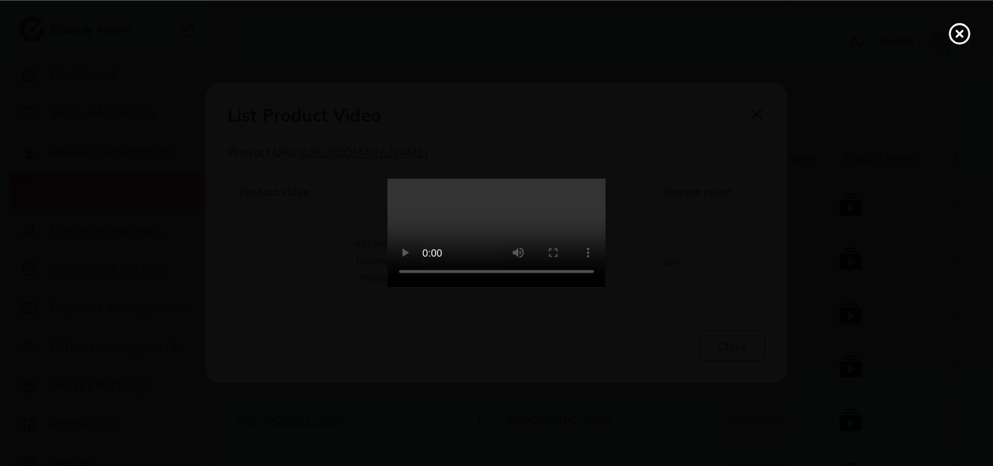
click at [514, 253] on video at bounding box center [496, 233] width 218 height 109
click at [955, 35] on icon at bounding box center [958, 33] width 23 height 23
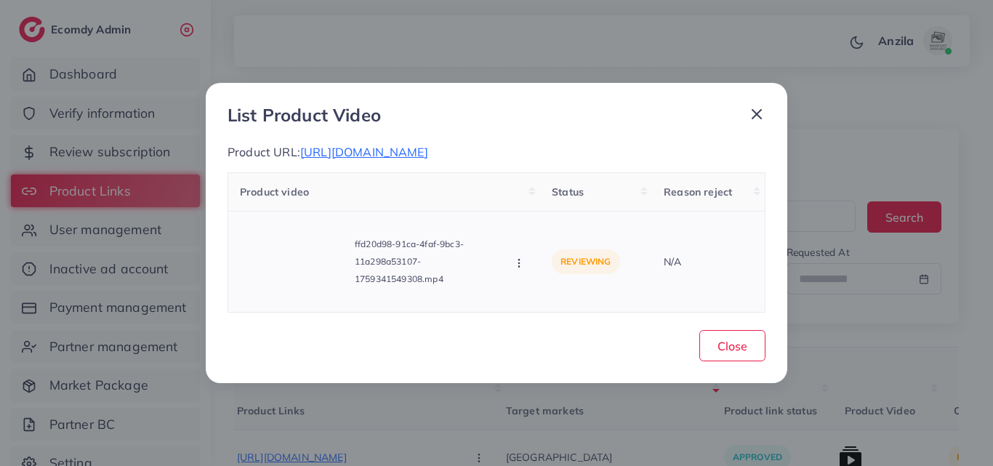
click at [519, 267] on icon "button" at bounding box center [519, 263] width 12 height 12
click at [531, 191] on link "Approve" at bounding box center [570, 198] width 115 height 32
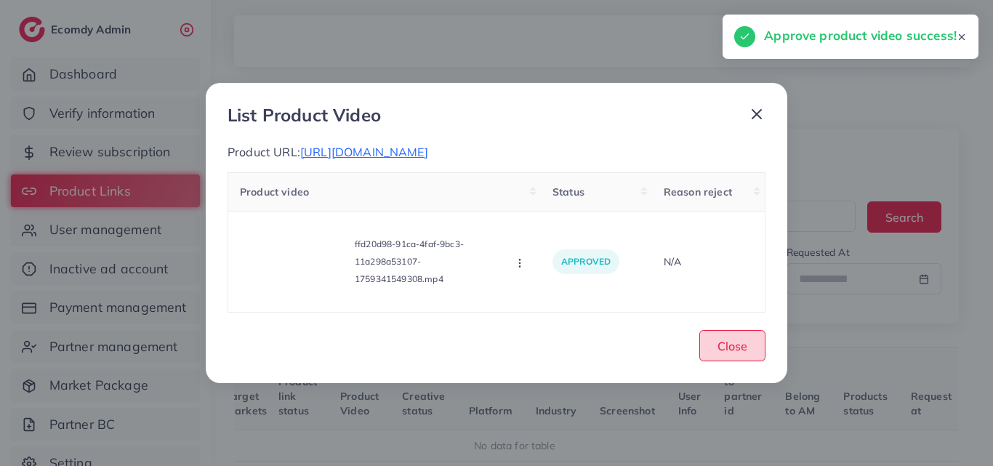
click at [728, 355] on button "Close" at bounding box center [732, 345] width 66 height 31
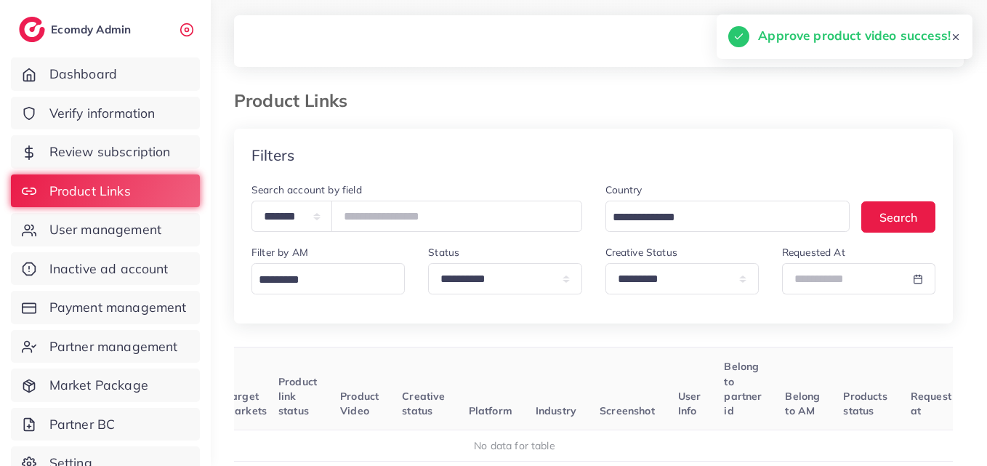
scroll to position [0, 158]
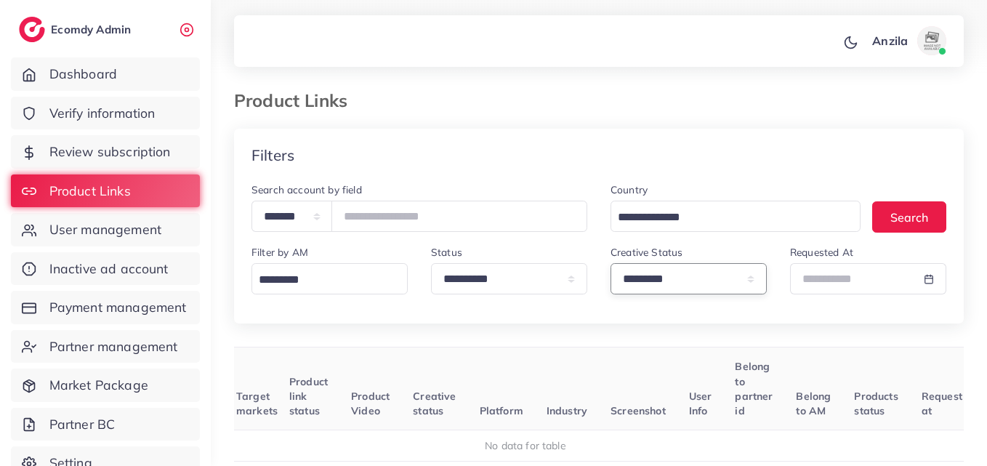
click at [679, 283] on select "**********" at bounding box center [688, 278] width 156 height 31
click at [554, 171] on div "Filters" at bounding box center [599, 155] width 730 height 53
click at [939, 286] on div at bounding box center [929, 278] width 34 height 31
click at [880, 288] on input "text" at bounding box center [851, 278] width 123 height 31
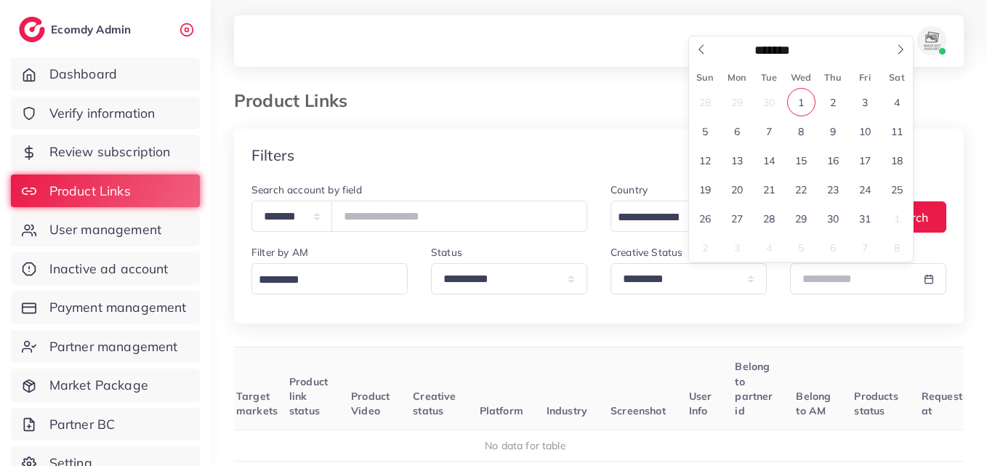
click at [801, 95] on span "1" at bounding box center [801, 102] width 28 height 28
type input "**********"
click at [801, 95] on span "1" at bounding box center [801, 102] width 28 height 28
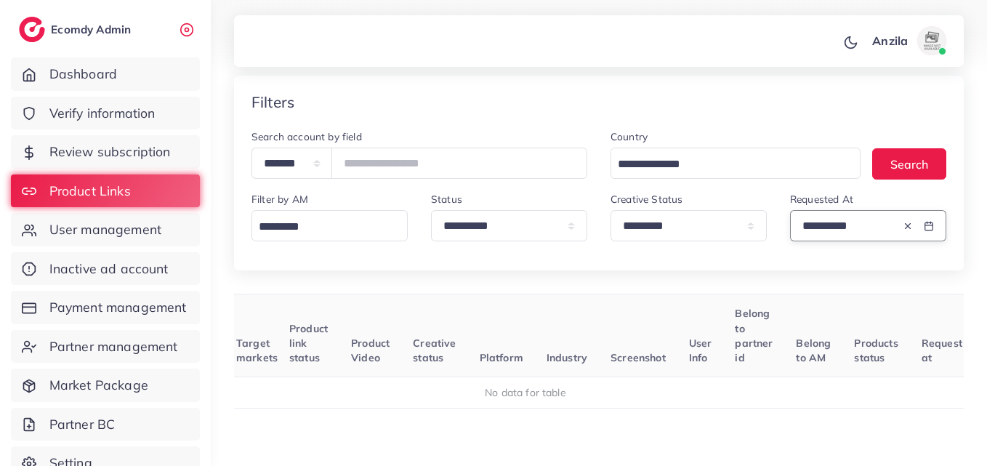
scroll to position [65, 0]
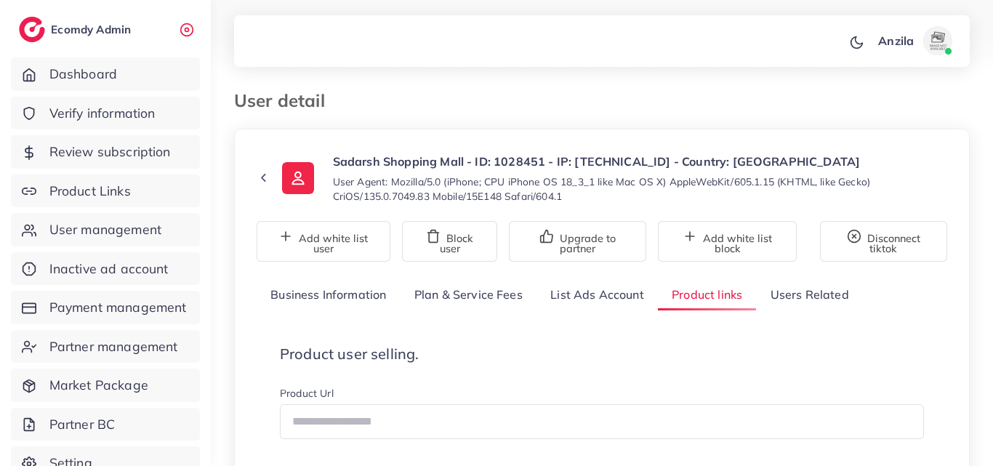
click at [669, 185] on small "User Agent: Mozilla/5.0 (iPhone; CPU iPhone OS 18_3_1 like Mac OS X) AppleWebKi…" at bounding box center [640, 188] width 614 height 29
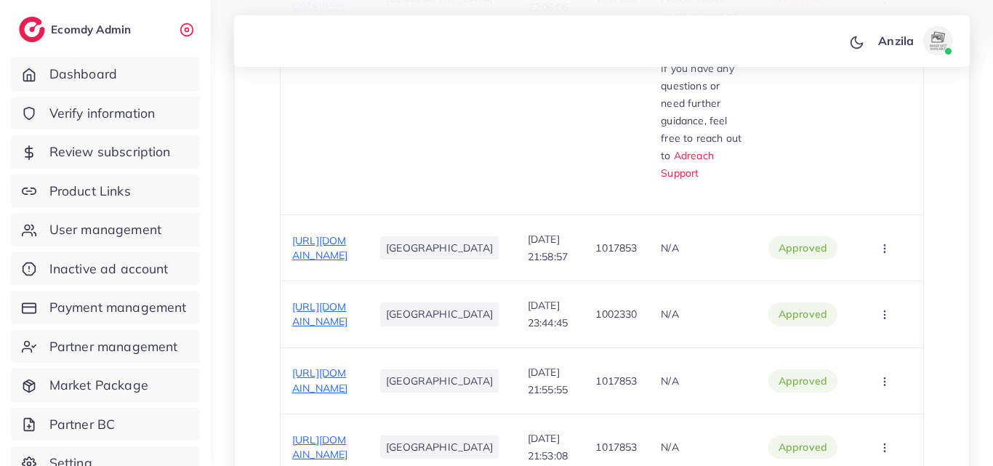
scroll to position [866, 0]
click at [599, 241] on p "1017853" at bounding box center [615, 249] width 41 height 17
copy p "1017853"
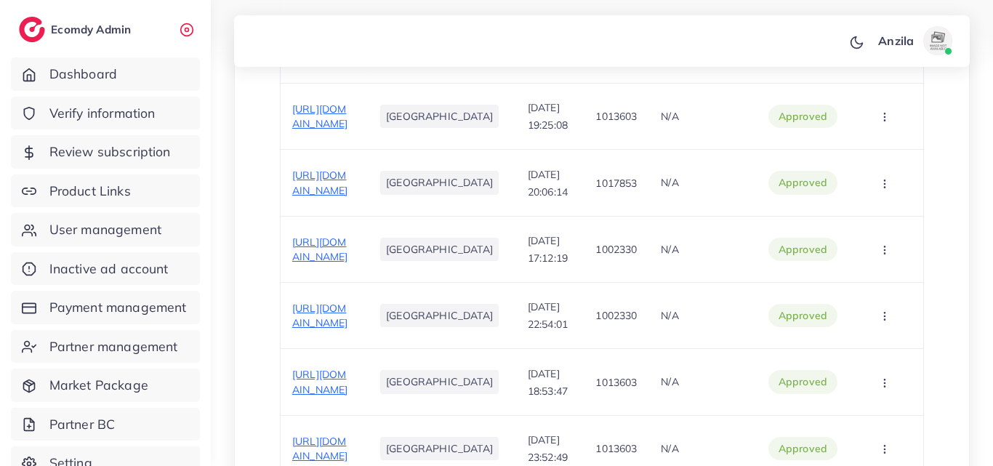
scroll to position [1244, 0]
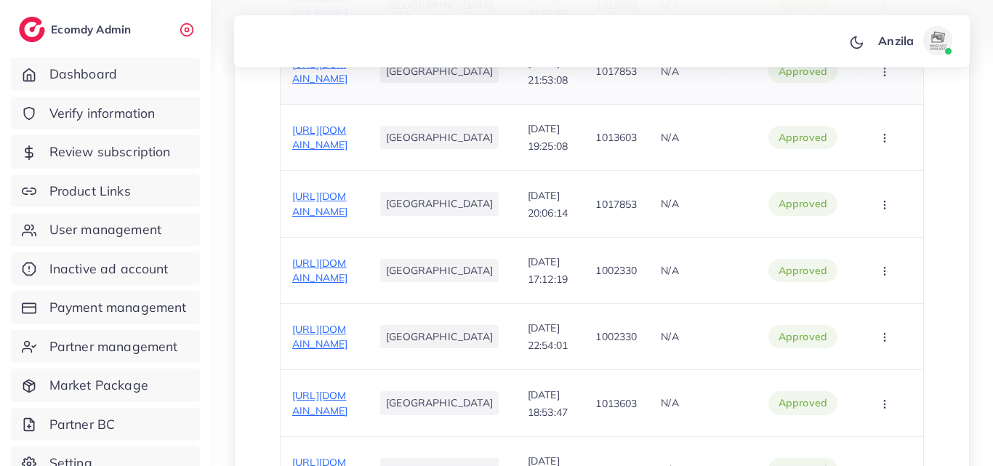
click at [583, 104] on td "1017853" at bounding box center [615, 71] width 65 height 66
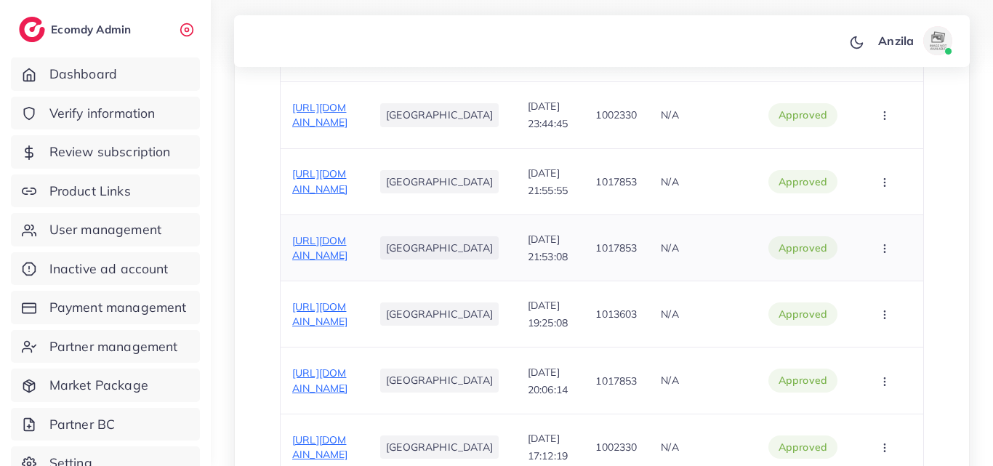
scroll to position [1070, 0]
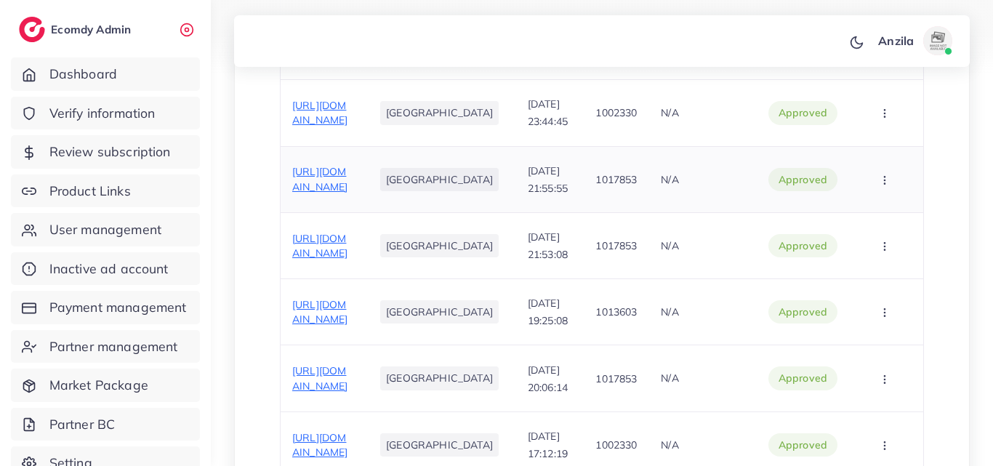
click at [330, 193] on span "[URL][DOMAIN_NAME]" at bounding box center [319, 179] width 55 height 28
click at [649, 212] on td "N/A" at bounding box center [702, 179] width 107 height 66
click at [339, 193] on span "[URL][DOMAIN_NAME]" at bounding box center [319, 179] width 55 height 28
click at [698, 212] on td "N/A" at bounding box center [702, 179] width 107 height 66
click at [536, 146] on td "[DATE] 23:44:45" at bounding box center [550, 113] width 68 height 66
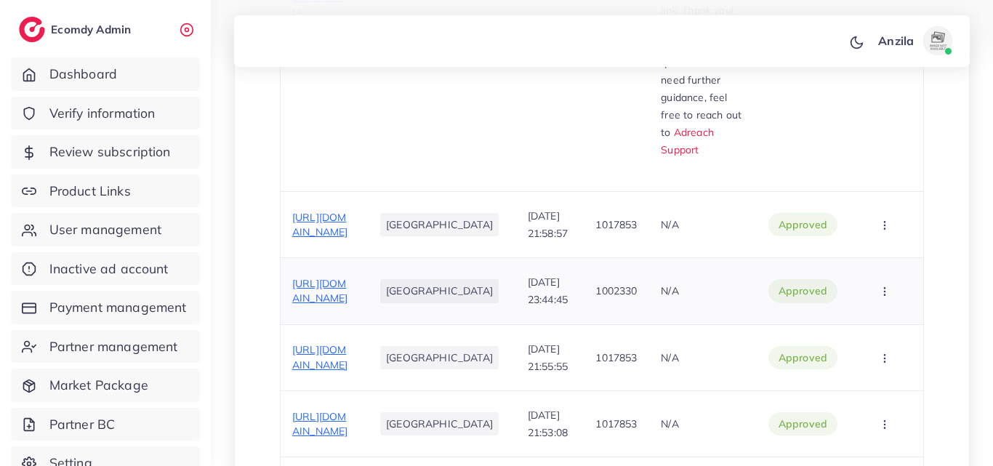
scroll to position [750, 0]
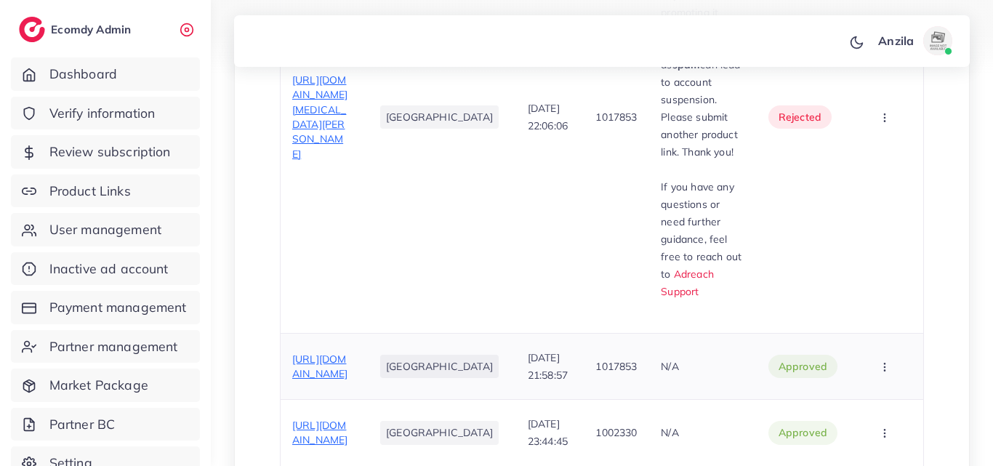
click at [312, 352] on span "[URL][DOMAIN_NAME]" at bounding box center [319, 366] width 55 height 28
click at [583, 333] on td "1017853" at bounding box center [615, 366] width 65 height 66
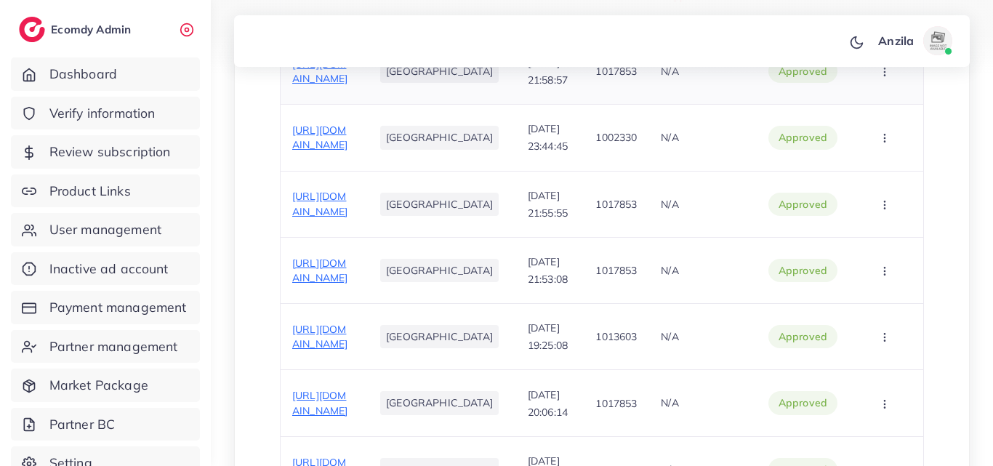
scroll to position [1099, 0]
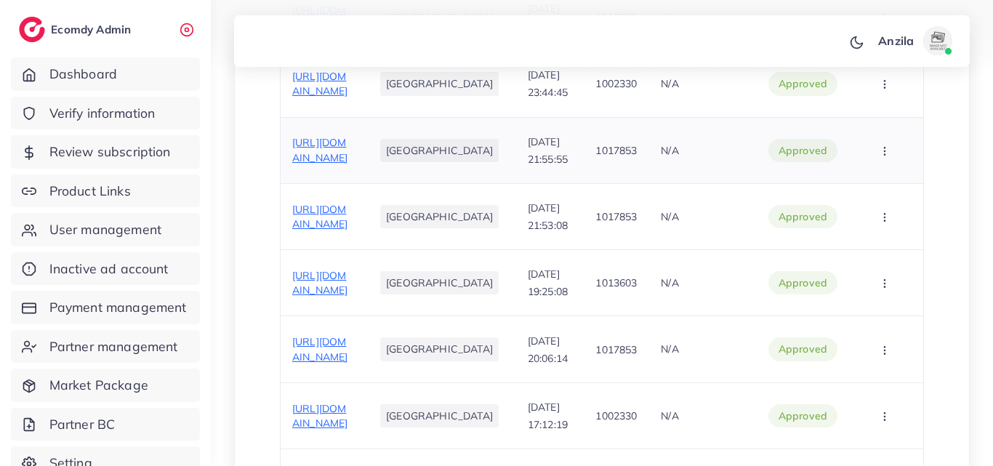
click at [347, 163] on span "[URL][DOMAIN_NAME]" at bounding box center [319, 150] width 55 height 28
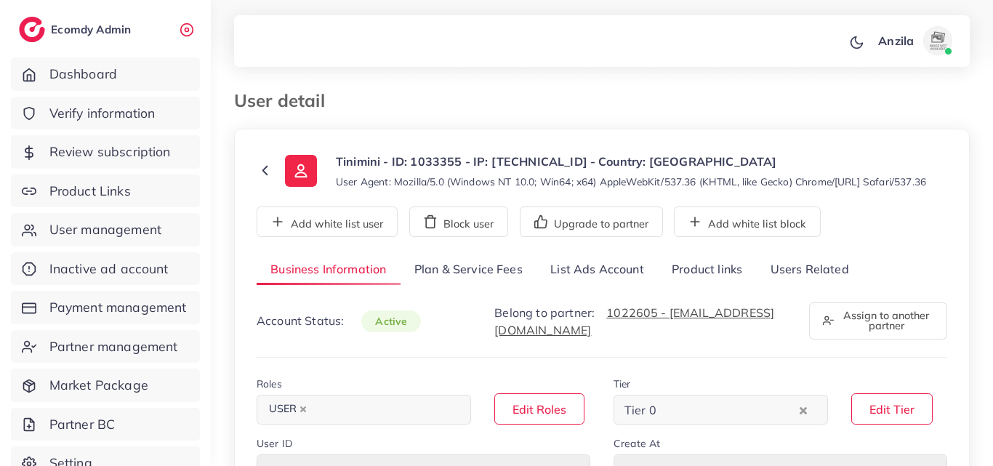
select select "********"
click at [719, 280] on link "Product links" at bounding box center [707, 269] width 98 height 31
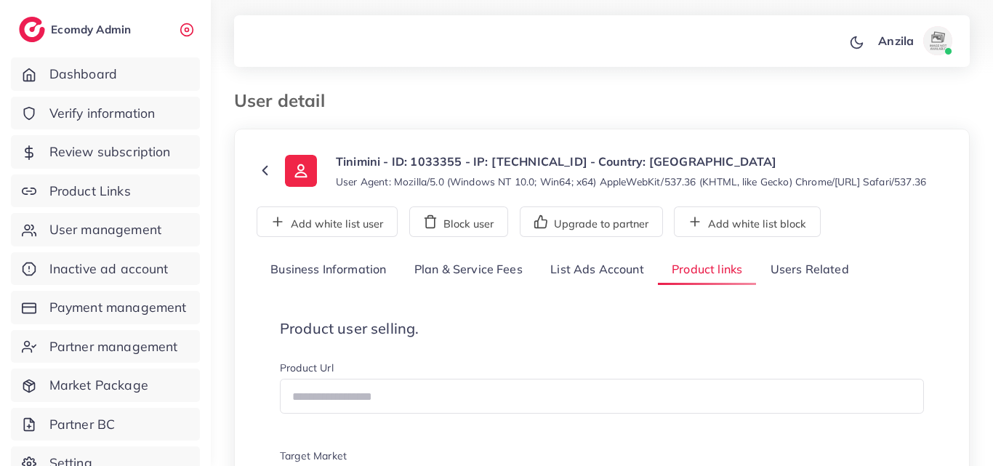
click at [627, 161] on p "Tinimini - ID: 1033355 - IP: 39.34.134.169 - Country: Pakistan" at bounding box center [631, 161] width 590 height 17
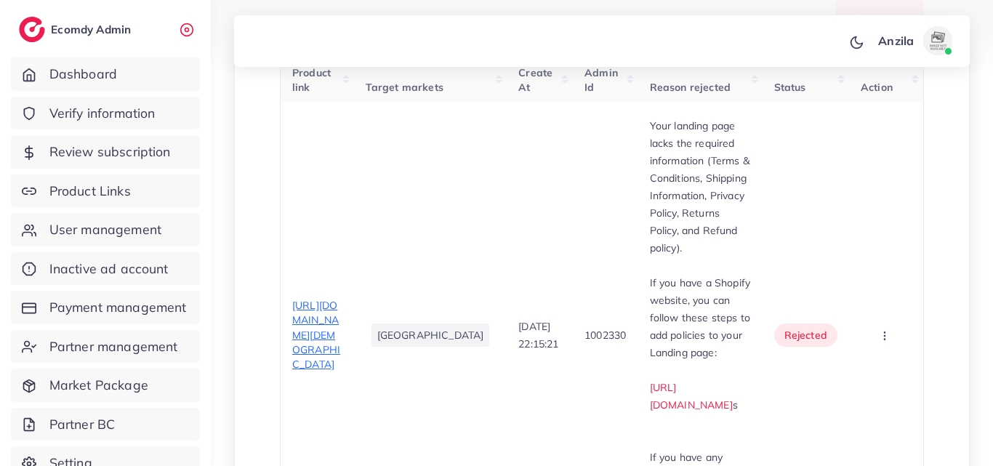
scroll to position [552, 0]
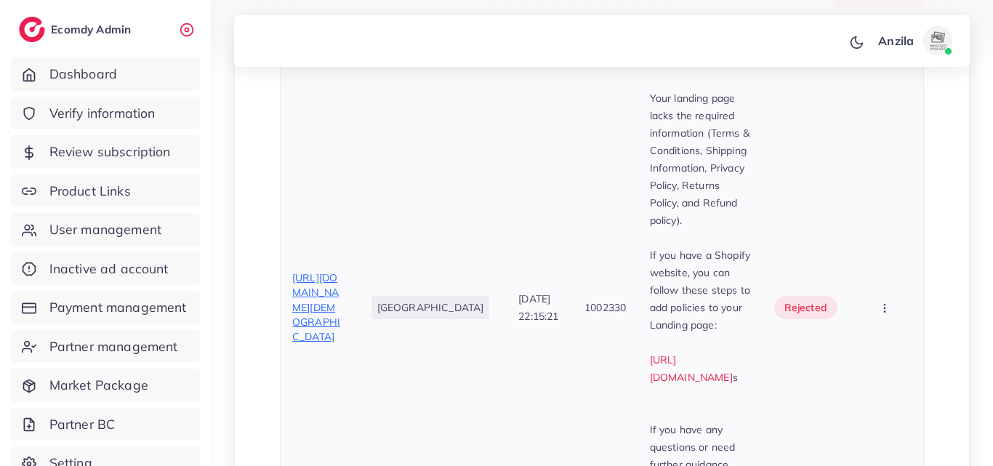
click at [308, 271] on span "https://tinimini.pk/products/3-in-1-folding-kick-scooter-1-6-years-old-sit-ride…" at bounding box center [316, 307] width 48 height 72
click at [313, 271] on span "https://tinimini.pk/products/3-in-1-folding-kick-scooter-1-6-years-old-sit-ride…" at bounding box center [316, 307] width 48 height 72
